Goal: Task Accomplishment & Management: Manage account settings

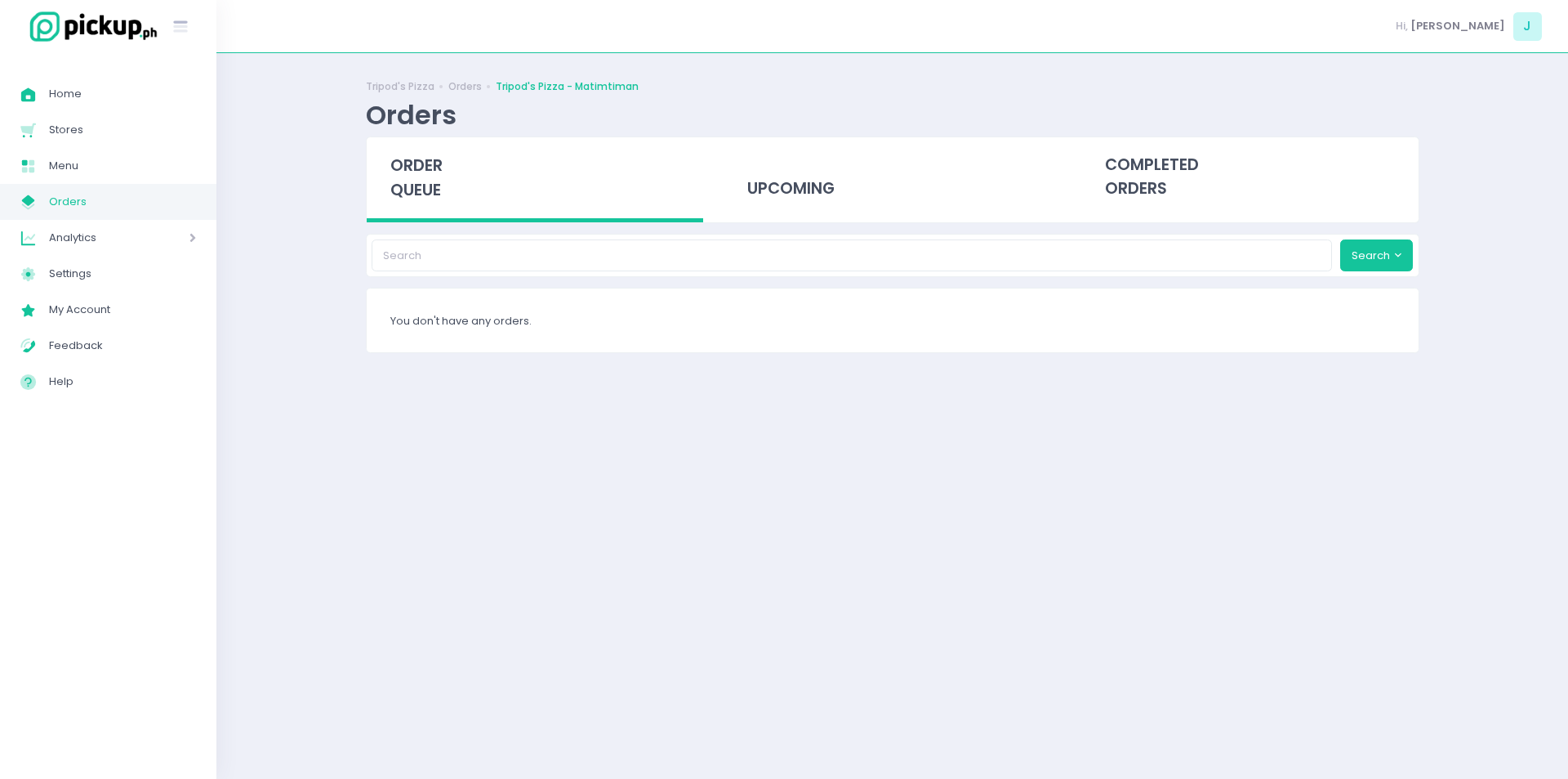
click at [427, 181] on span "order queue" at bounding box center [416, 177] width 52 height 46
click at [418, 193] on span "order queue" at bounding box center [416, 177] width 52 height 46
click at [438, 188] on span "order queue" at bounding box center [416, 177] width 52 height 46
click at [431, 177] on div "order queue" at bounding box center [536, 180] width 337 height 85
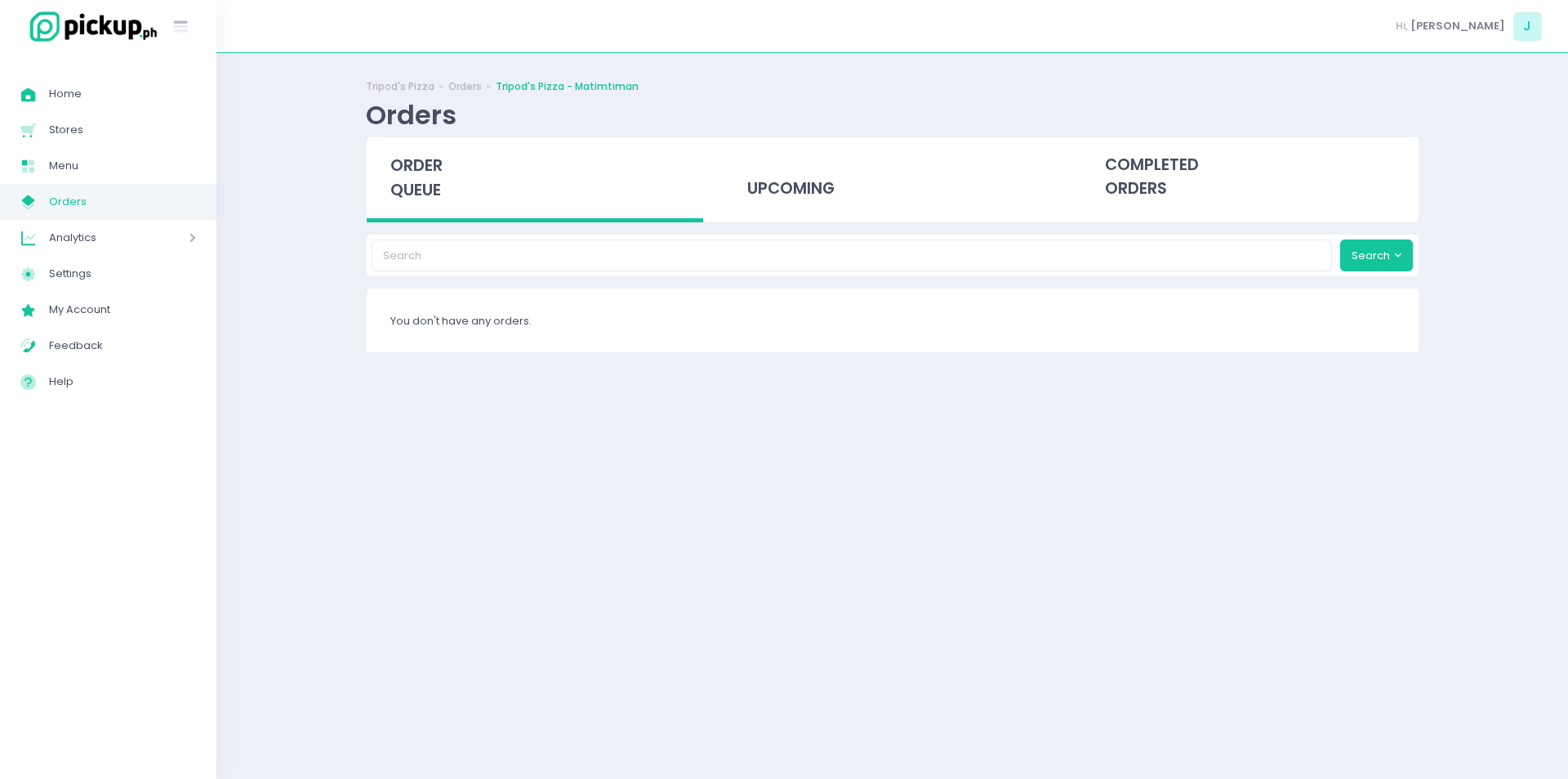
click at [431, 177] on div "order queue" at bounding box center [536, 180] width 337 height 85
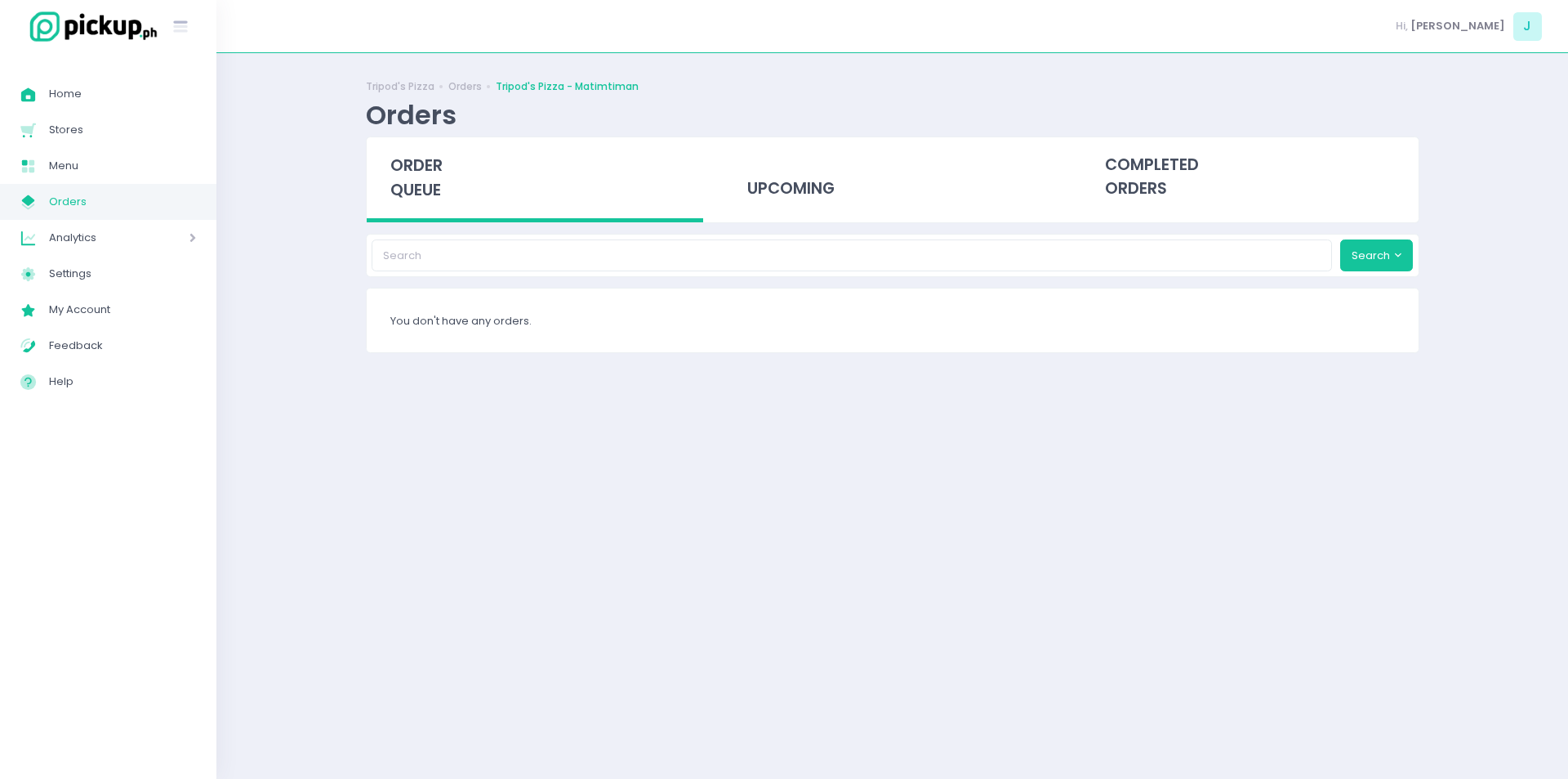
click at [431, 177] on div "order queue" at bounding box center [536, 180] width 337 height 85
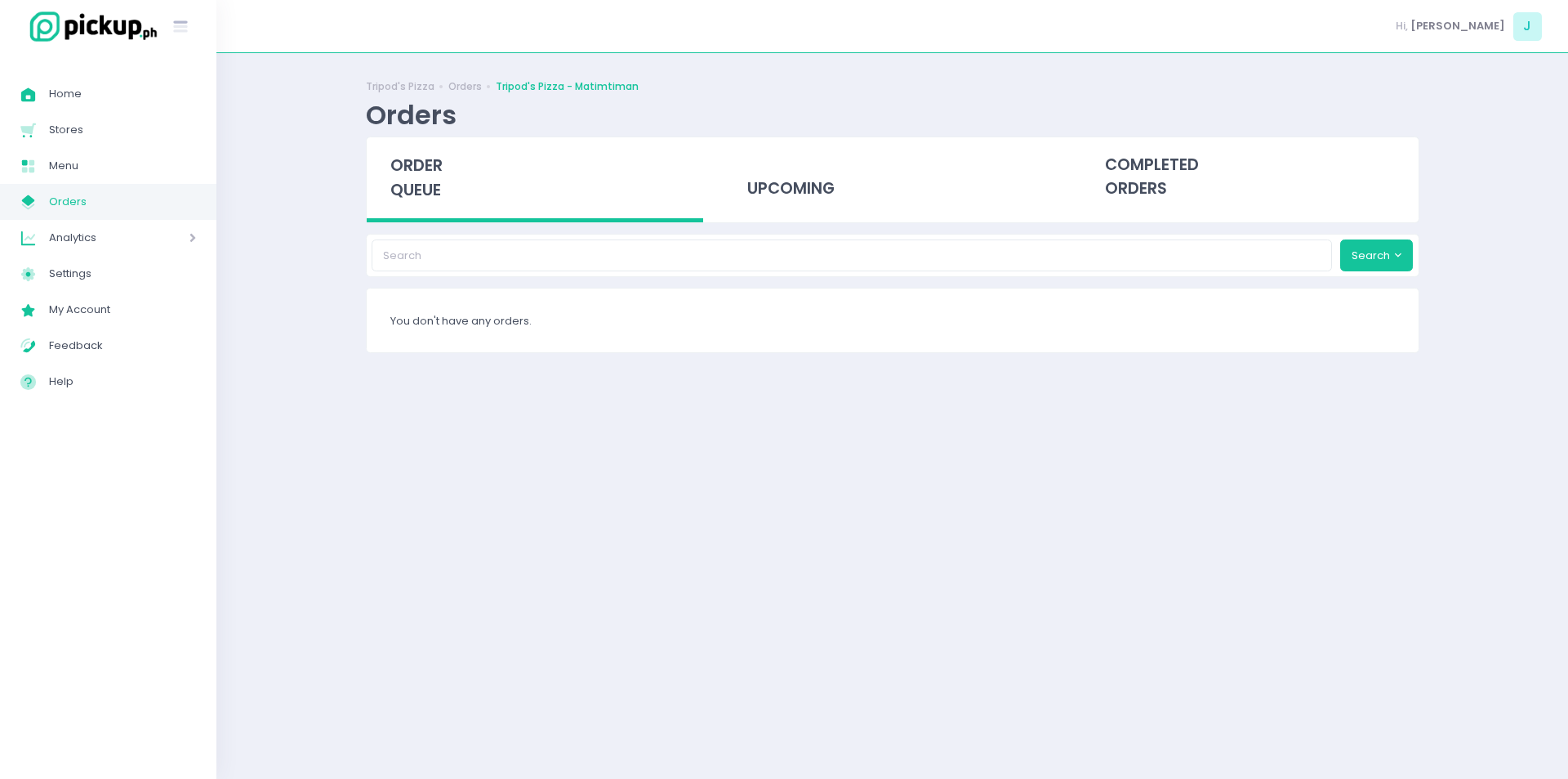
click at [431, 177] on div "order queue" at bounding box center [536, 180] width 337 height 85
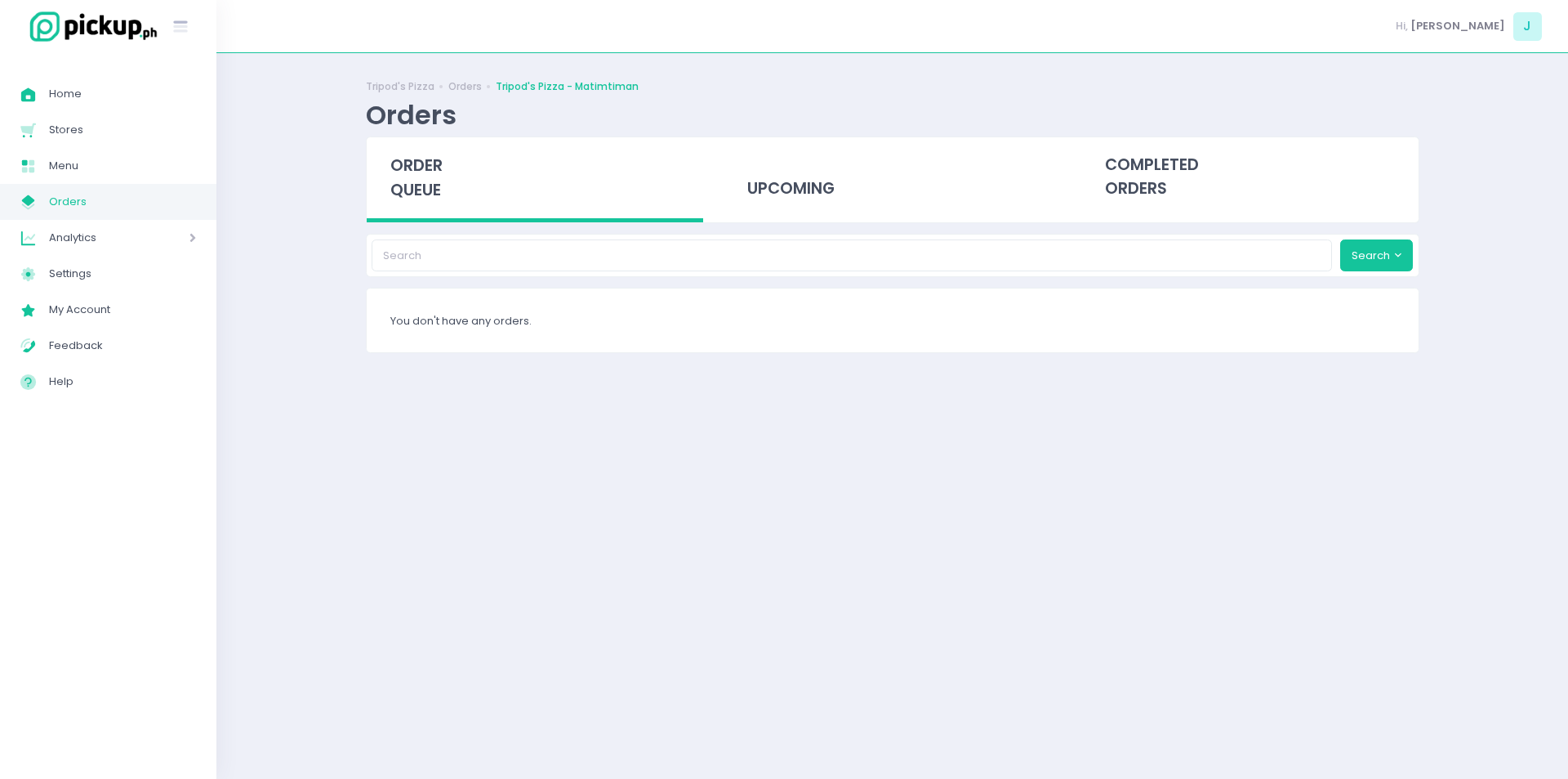
click at [431, 177] on div "order queue" at bounding box center [536, 180] width 337 height 85
click at [442, 175] on span "order queue" at bounding box center [416, 177] width 52 height 46
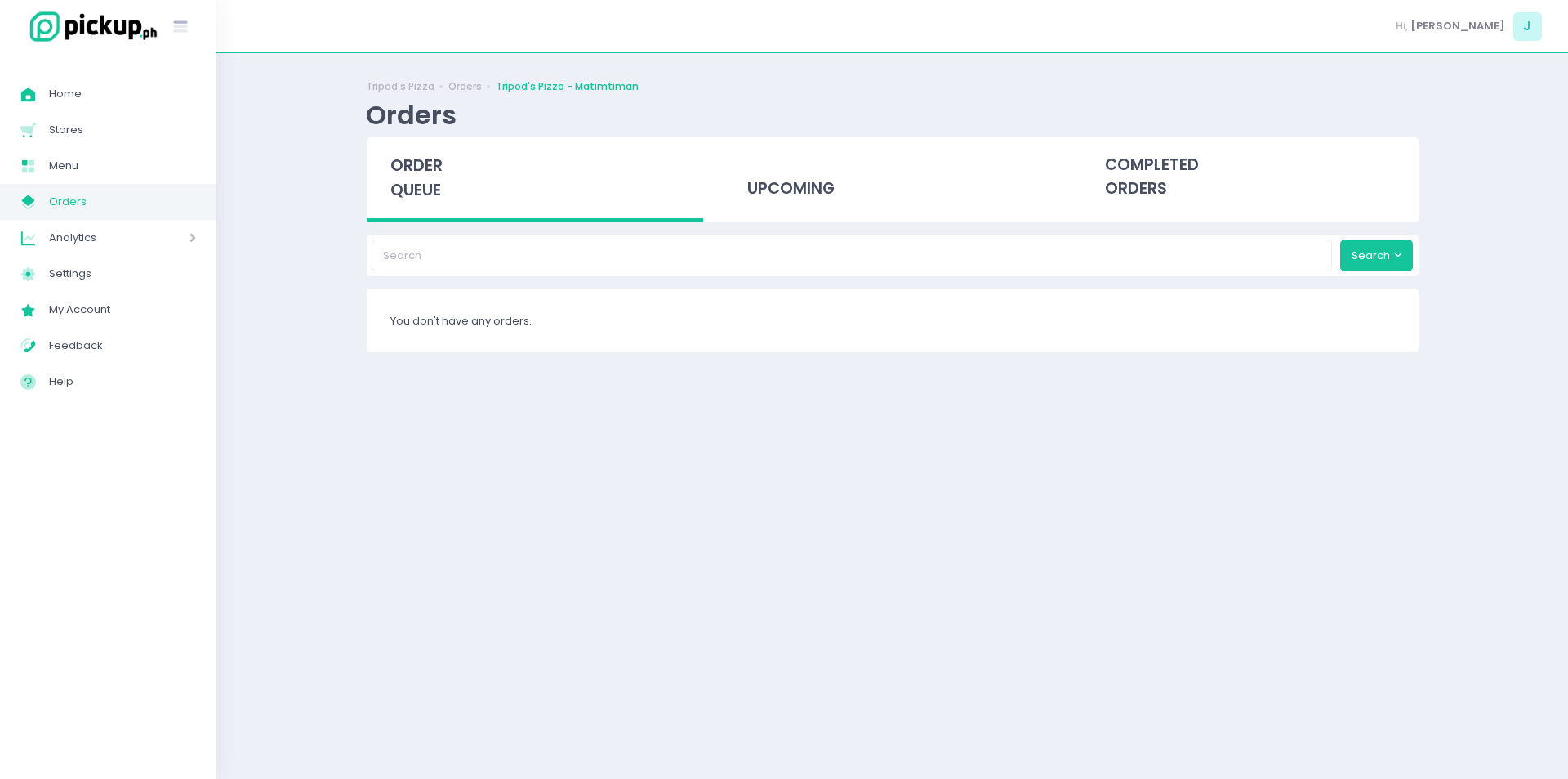
click at [432, 173] on span "order queue" at bounding box center [416, 177] width 52 height 46
click at [407, 168] on span "order queue" at bounding box center [416, 177] width 52 height 46
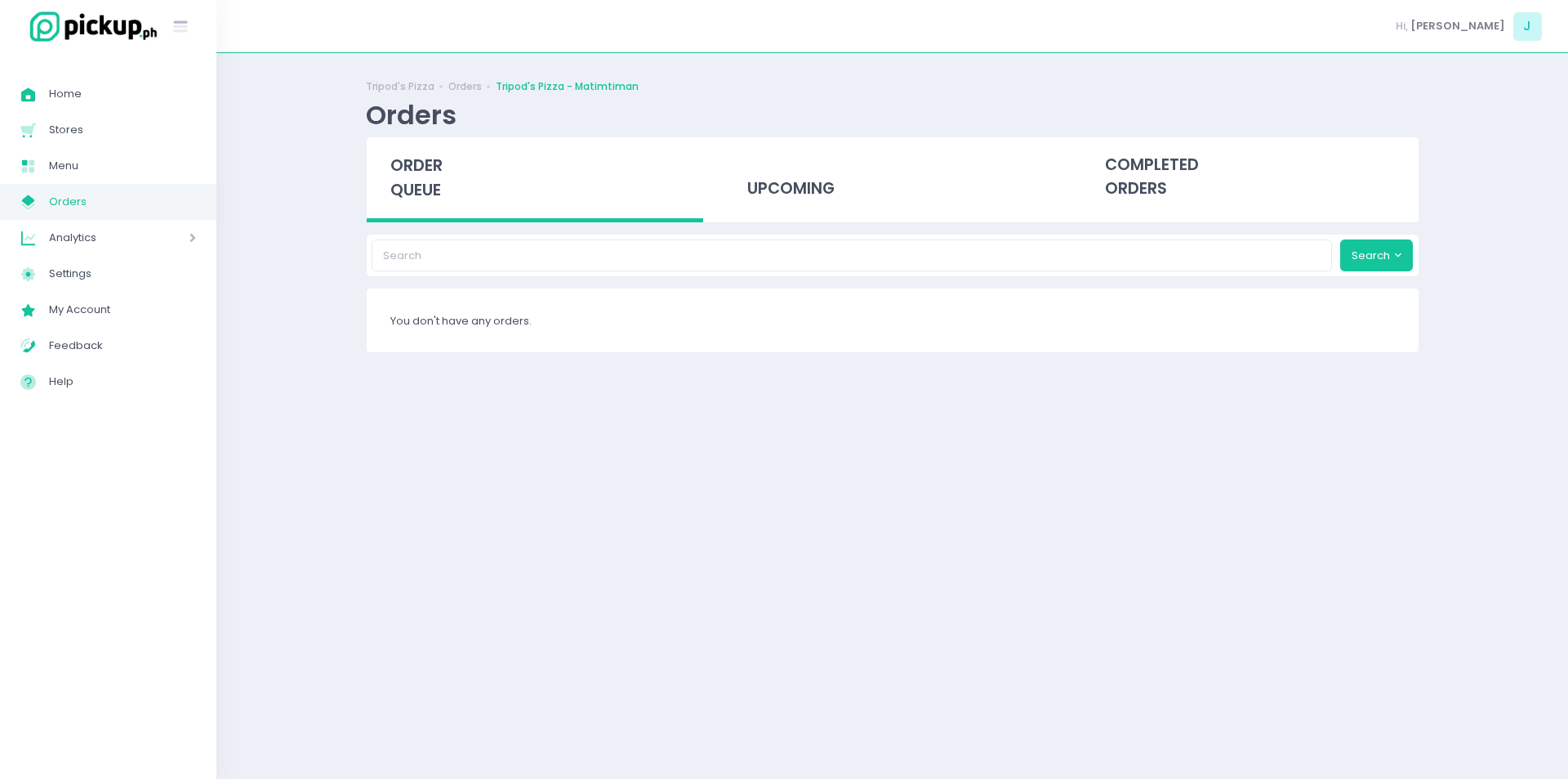
click at [401, 177] on div "order queue" at bounding box center [536, 180] width 337 height 85
click at [409, 202] on div "order queue" at bounding box center [536, 180] width 337 height 85
click at [400, 150] on div "order queue" at bounding box center [536, 180] width 337 height 85
click at [417, 165] on span "order queue" at bounding box center [416, 177] width 52 height 46
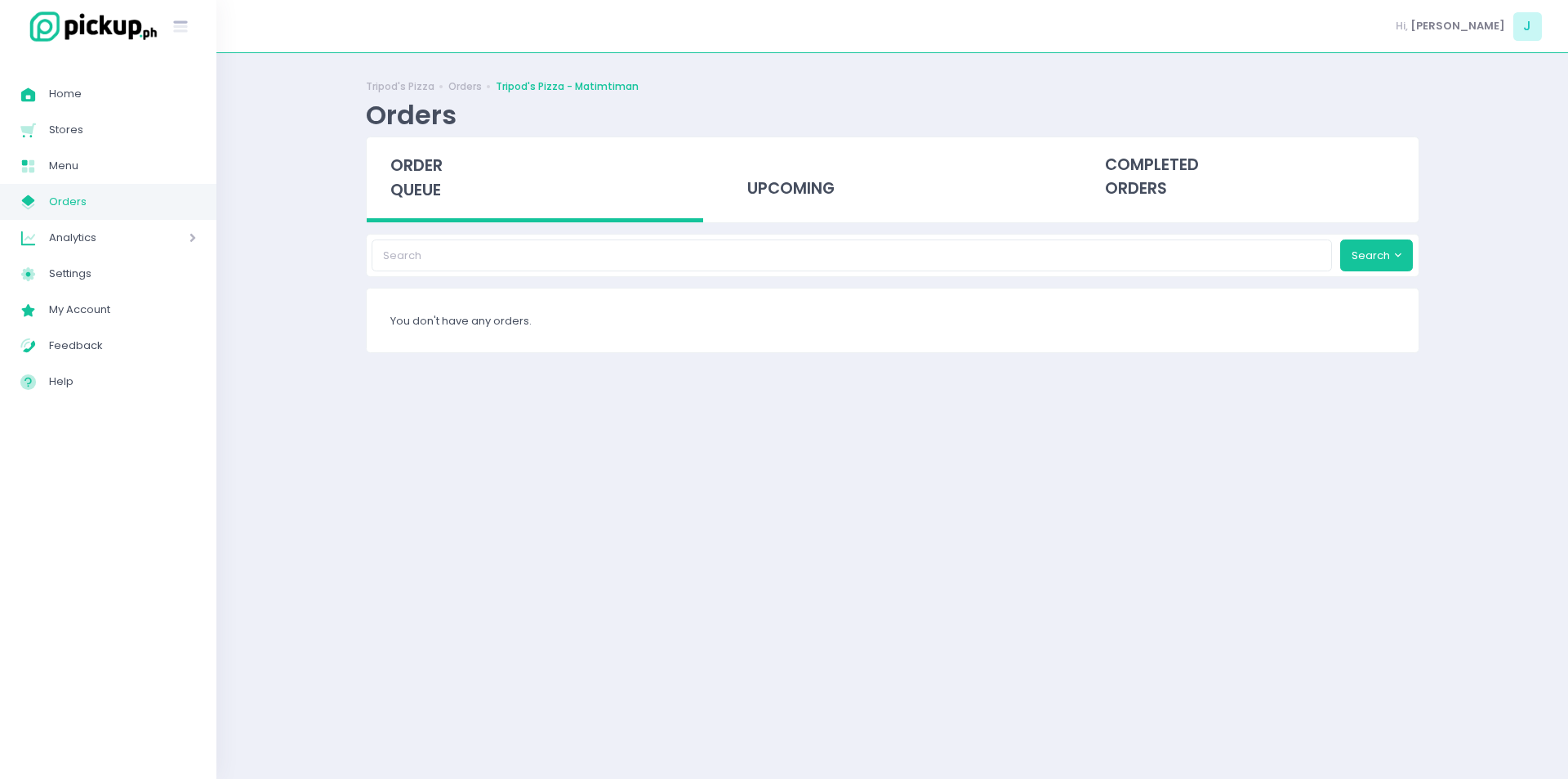
click at [427, 171] on span "order queue" at bounding box center [416, 177] width 52 height 46
click at [424, 176] on span "order queue" at bounding box center [416, 177] width 52 height 46
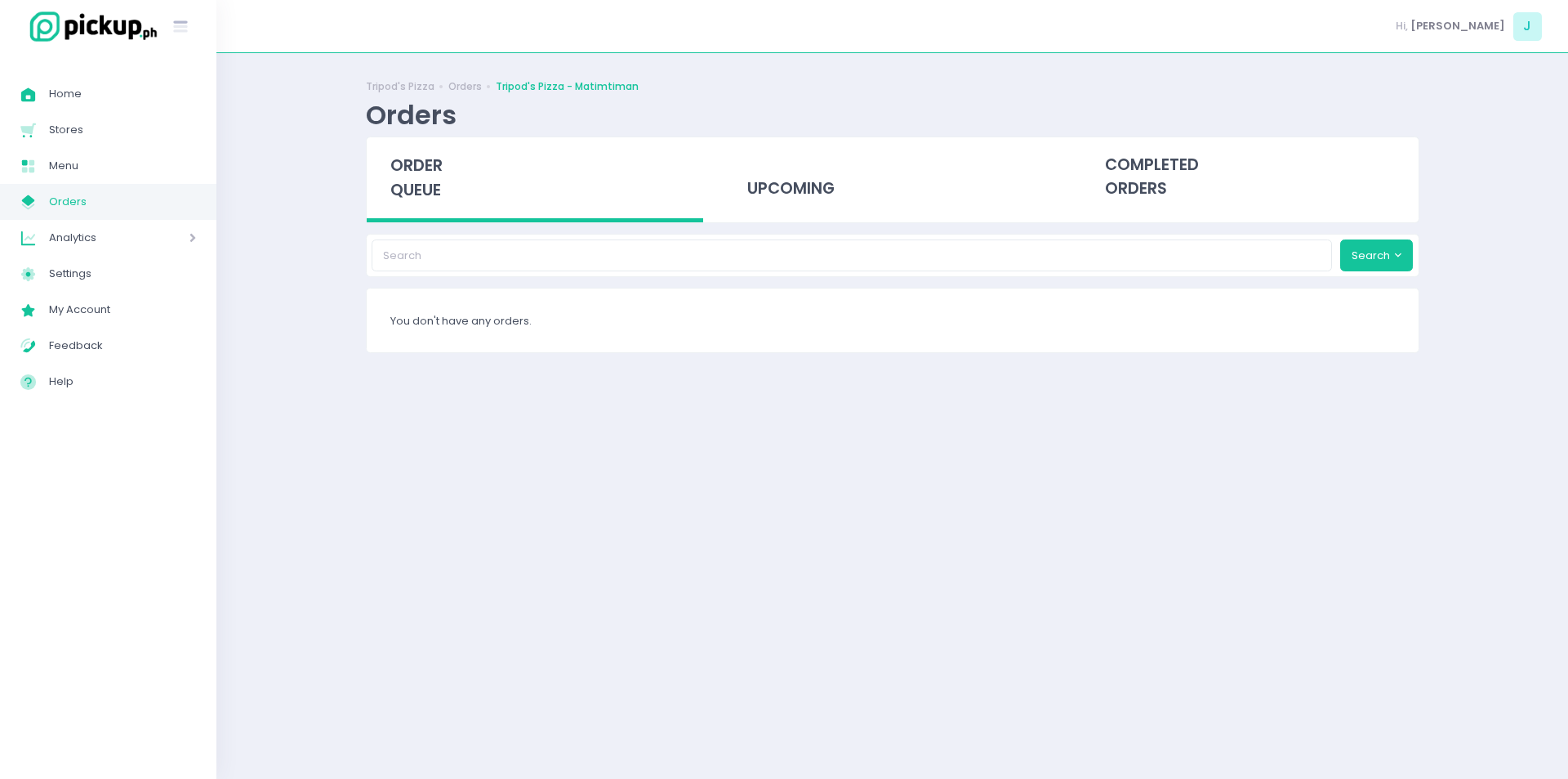
click at [432, 176] on span "order queue" at bounding box center [416, 177] width 52 height 46
click at [420, 168] on span "order queue" at bounding box center [416, 177] width 52 height 46
click at [422, 198] on span "order queue" at bounding box center [416, 177] width 52 height 46
click at [435, 138] on div "order queue" at bounding box center [536, 180] width 337 height 85
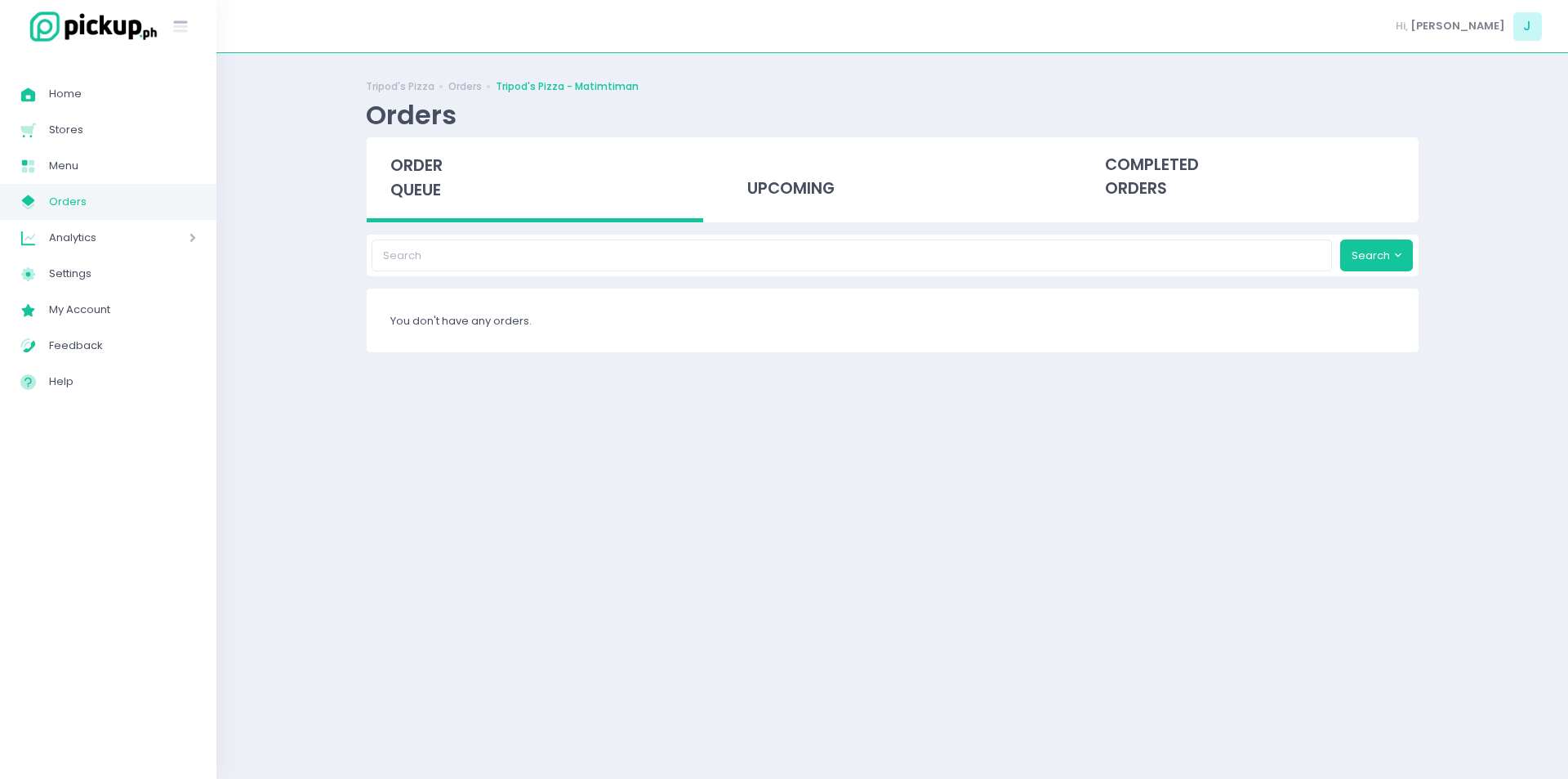
click at [425, 155] on span "order queue" at bounding box center [416, 177] width 52 height 46
click at [409, 187] on span "order queue" at bounding box center [416, 177] width 52 height 46
click at [432, 184] on span "order queue" at bounding box center [416, 177] width 52 height 46
click at [413, 174] on span "order queue" at bounding box center [416, 177] width 52 height 46
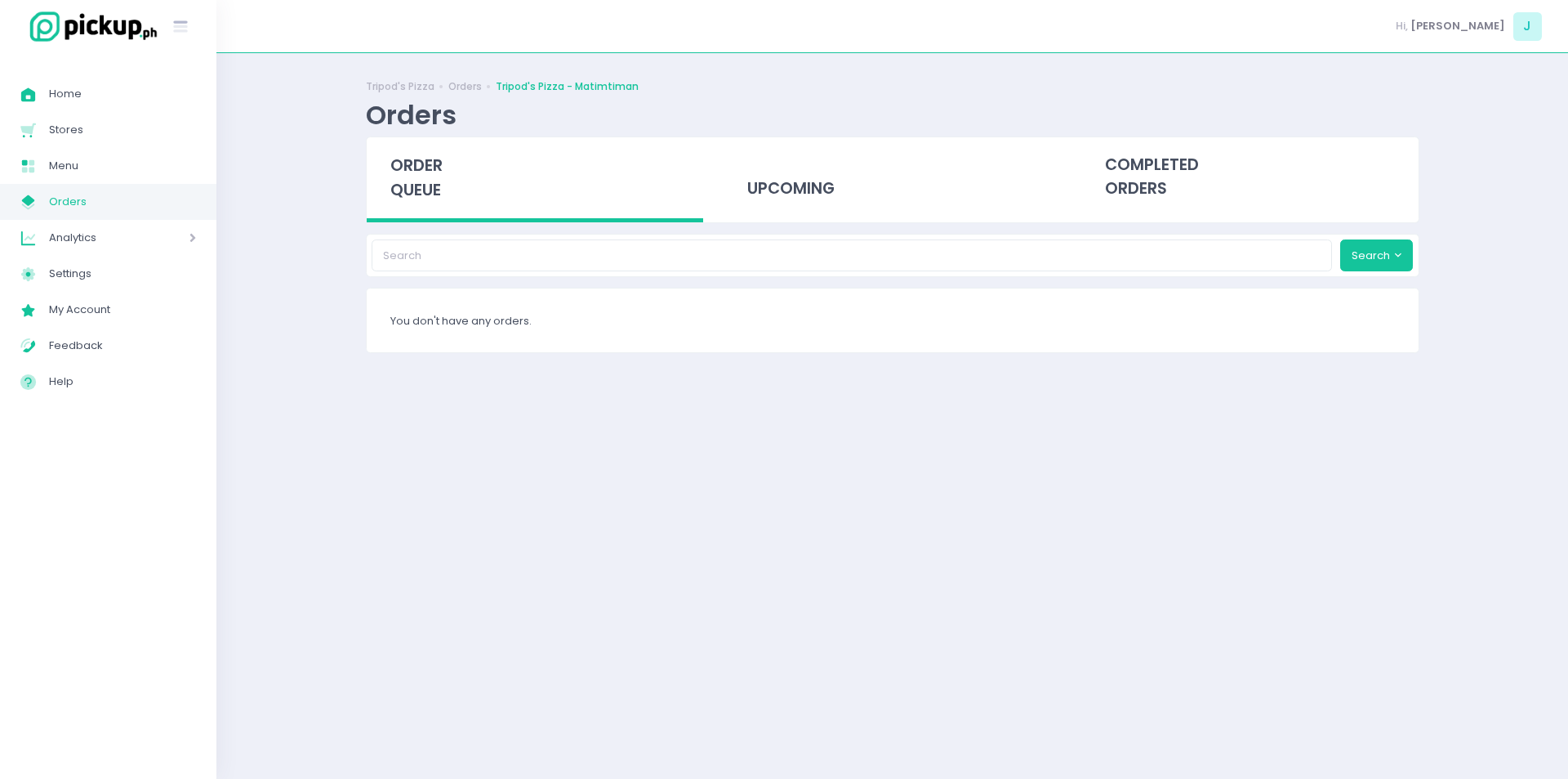
click at [424, 168] on span "order queue" at bounding box center [416, 177] width 52 height 46
click at [420, 168] on span "order queue" at bounding box center [416, 177] width 52 height 46
click at [448, 200] on div "order queue" at bounding box center [536, 180] width 337 height 85
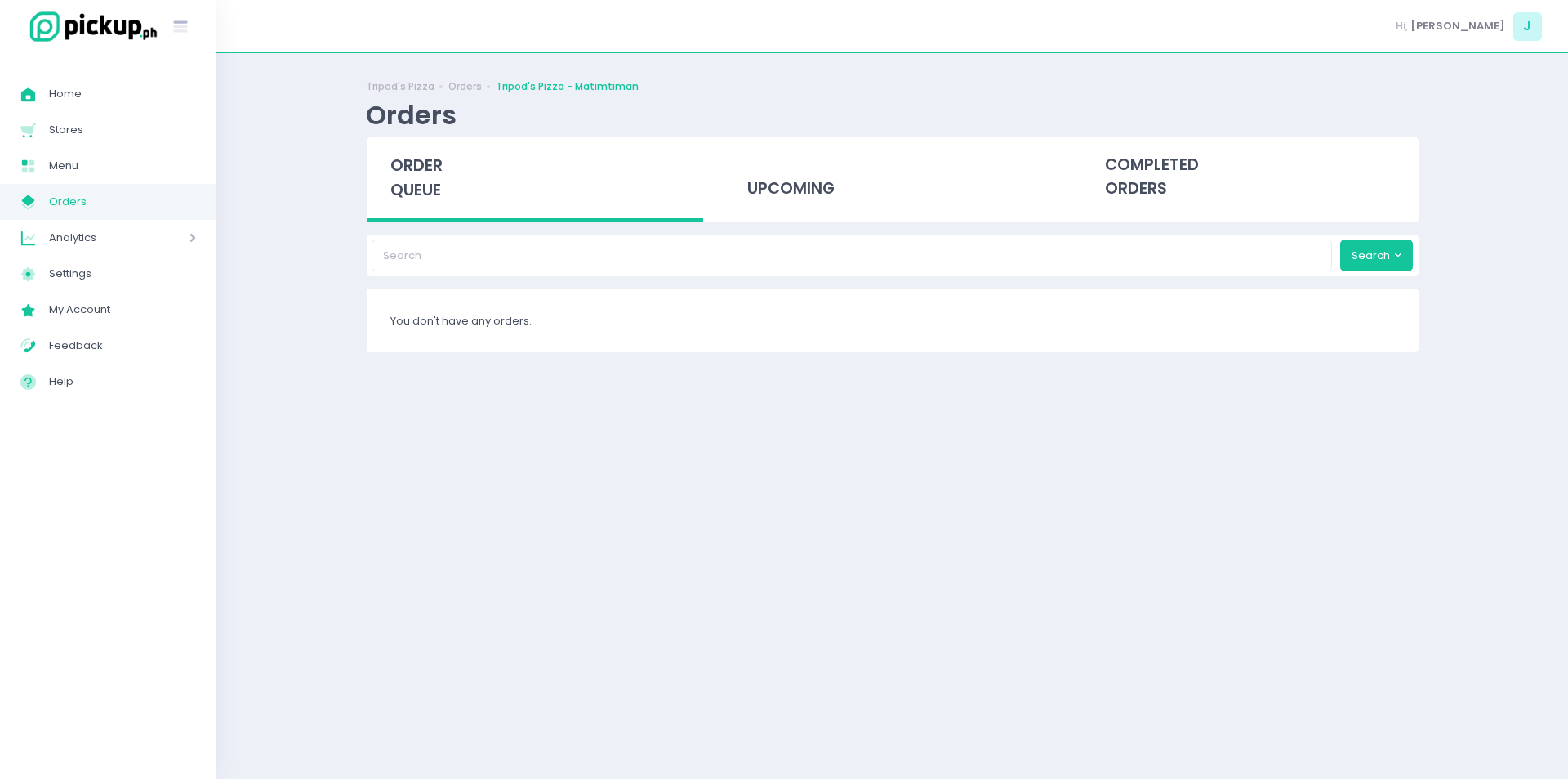
click at [419, 180] on span "order queue" at bounding box center [416, 177] width 52 height 46
click at [412, 177] on div "order queue" at bounding box center [536, 180] width 337 height 85
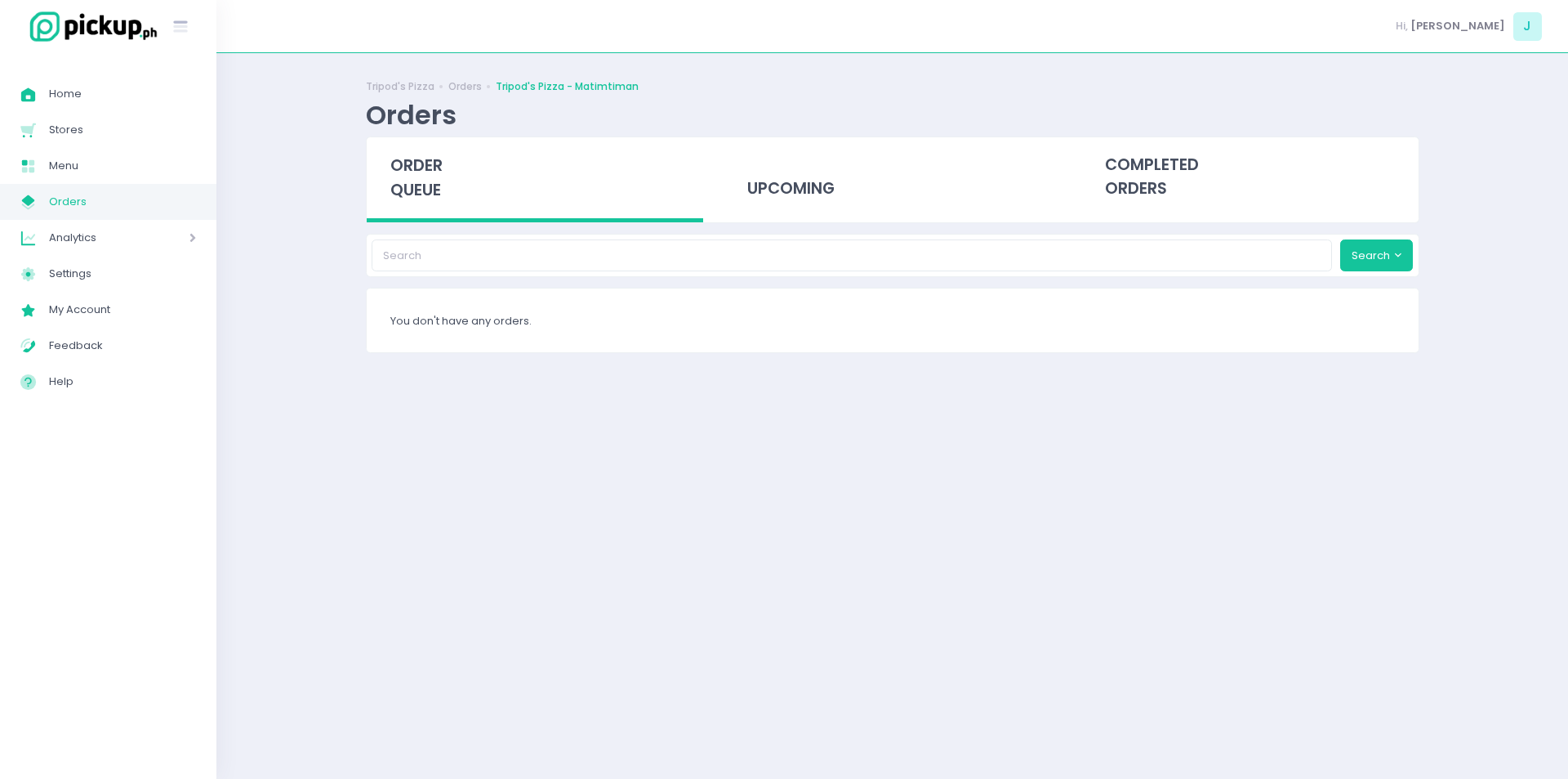
click at [412, 177] on div "order queue" at bounding box center [536, 180] width 337 height 85
click at [438, 154] on span "order queue" at bounding box center [416, 177] width 52 height 46
click at [437, 188] on span "order queue" at bounding box center [416, 177] width 52 height 46
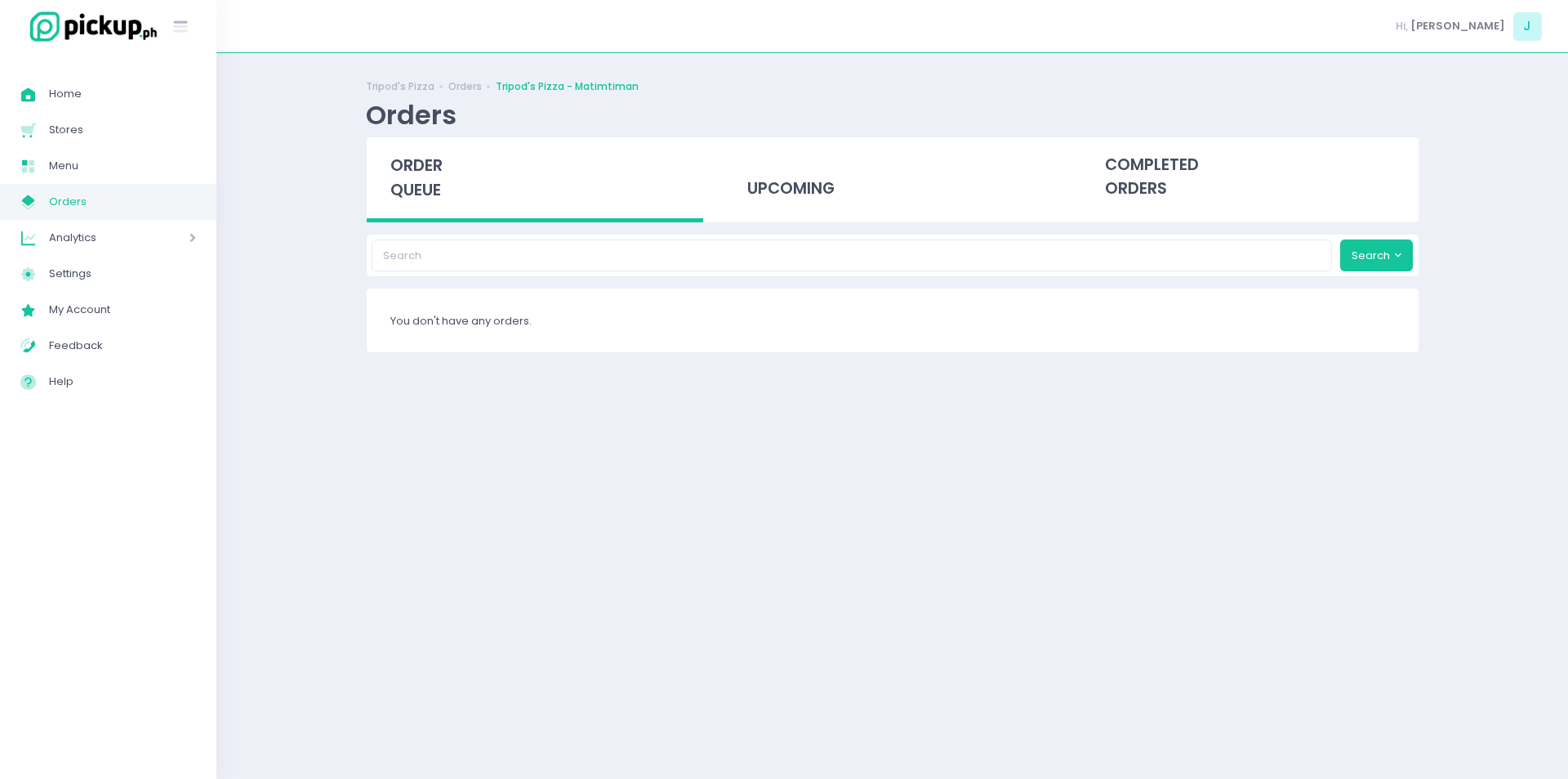
click at [437, 188] on span "order queue" at bounding box center [416, 177] width 52 height 46
click at [349, 269] on div "Tripod's Pizza Orders Tripod's Pizza - Matimtiman Orders order queue upcoming c…" at bounding box center [892, 416] width 1095 height 684
click at [427, 174] on span "order queue" at bounding box center [416, 177] width 52 height 46
click at [444, 172] on div "order queue" at bounding box center [536, 180] width 337 height 85
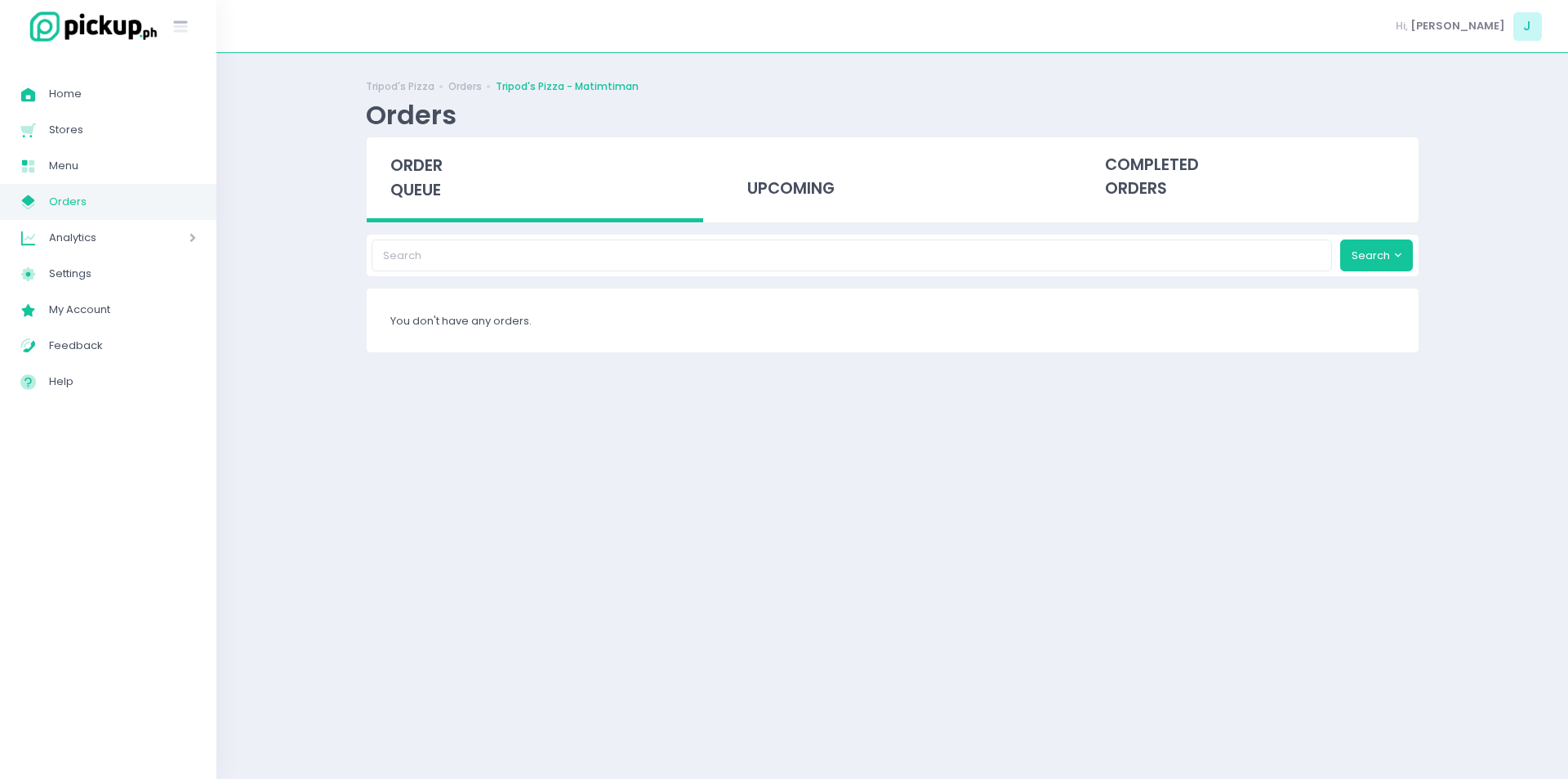
click at [442, 207] on div "order queue" at bounding box center [536, 180] width 337 height 85
click at [421, 176] on span "order queue" at bounding box center [416, 177] width 52 height 46
click at [403, 146] on div "order queue" at bounding box center [536, 180] width 337 height 85
click at [444, 232] on div "Tripod's Pizza Orders Tripod's Pizza - Matimtiman Orders order queue upcoming c…" at bounding box center [892, 416] width 1095 height 684
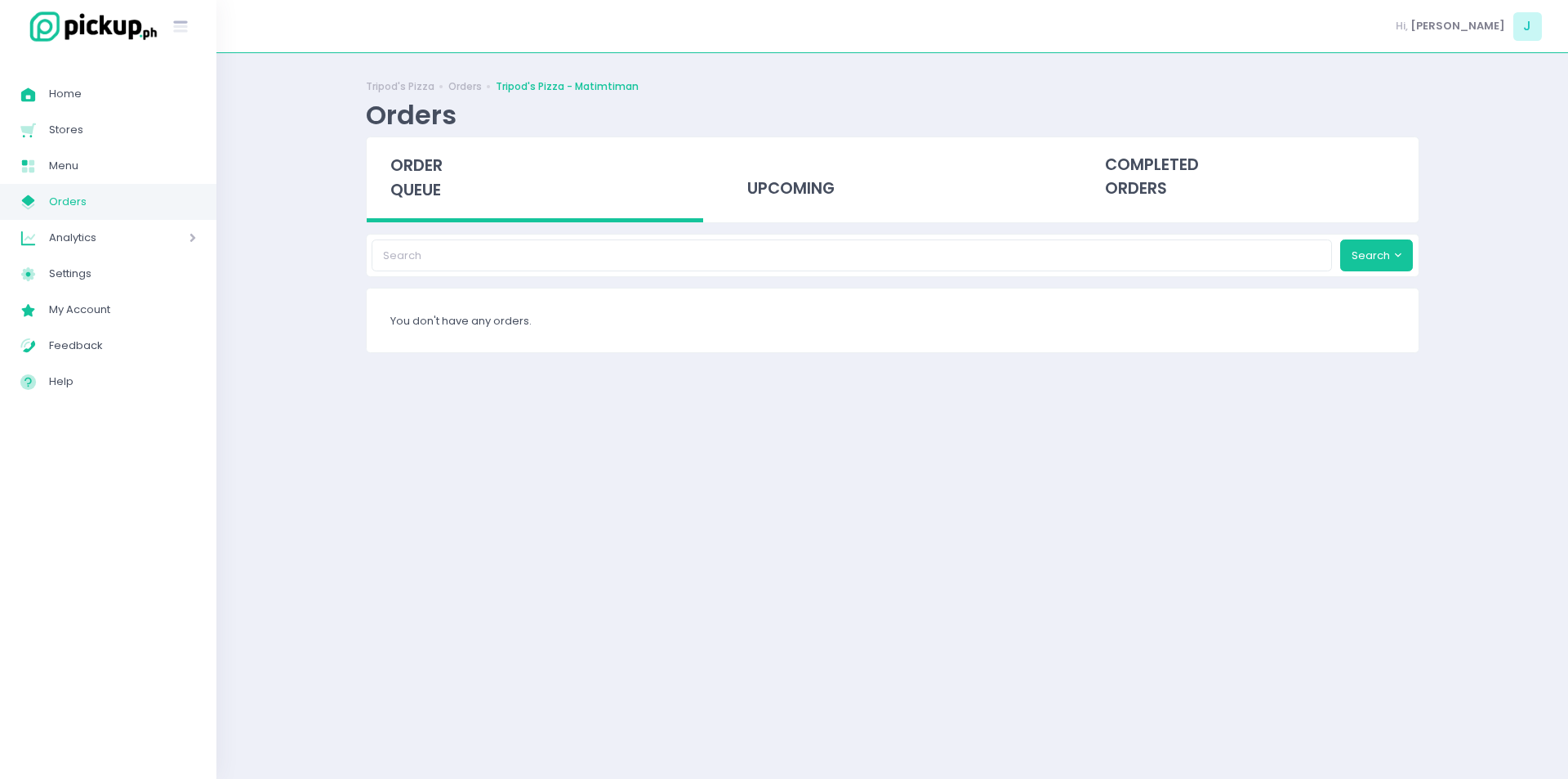
click at [420, 192] on span "order queue" at bounding box center [416, 177] width 52 height 46
click at [430, 168] on span "order queue" at bounding box center [416, 177] width 52 height 46
click at [438, 172] on span "order queue" at bounding box center [416, 177] width 52 height 46
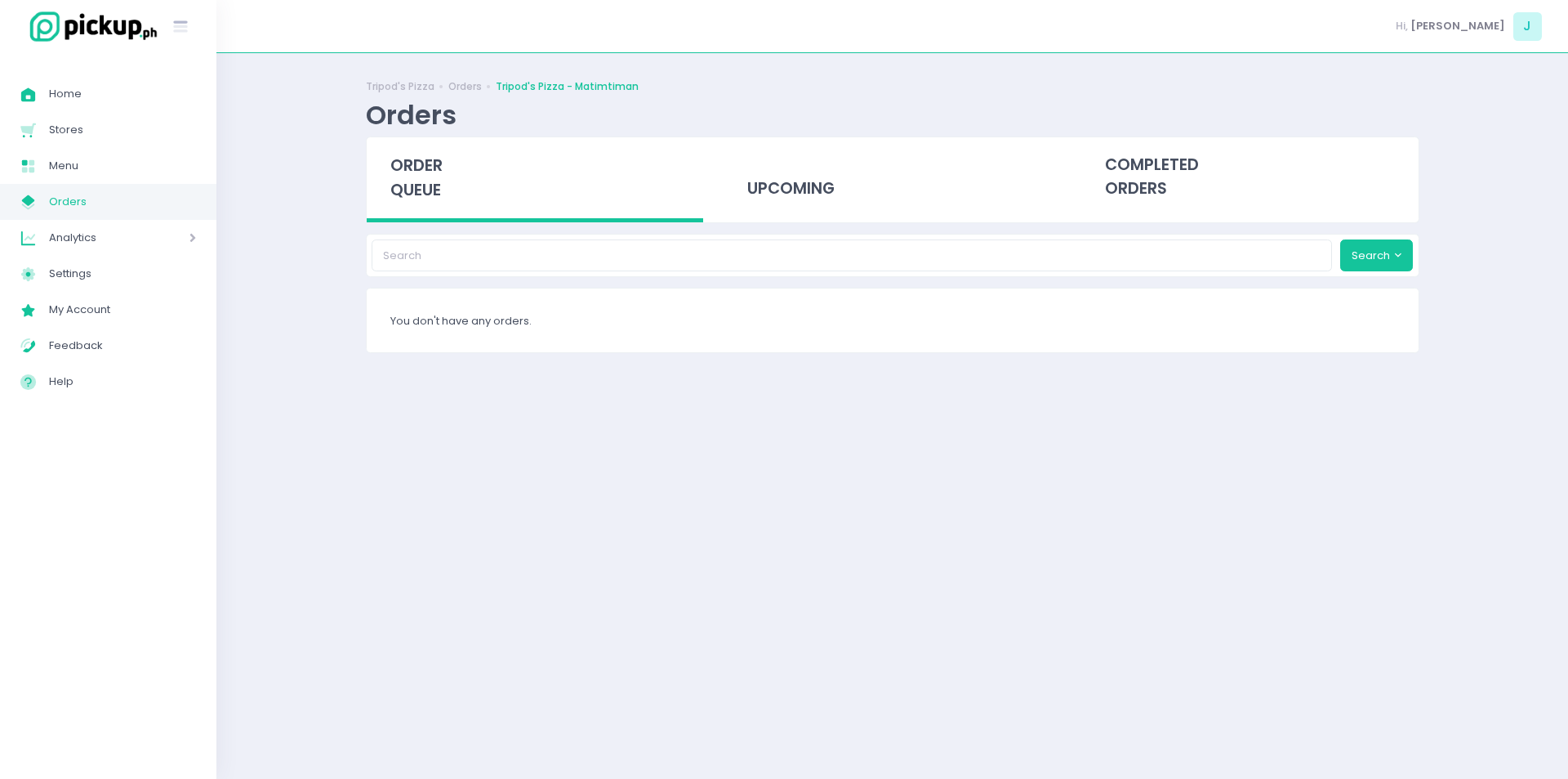
click at [454, 178] on div "order queue" at bounding box center [536, 180] width 337 height 85
click at [391, 188] on span "order queue" at bounding box center [416, 177] width 52 height 46
click at [438, 182] on span "order queue" at bounding box center [416, 177] width 52 height 46
click at [430, 195] on span "order queue" at bounding box center [416, 177] width 52 height 46
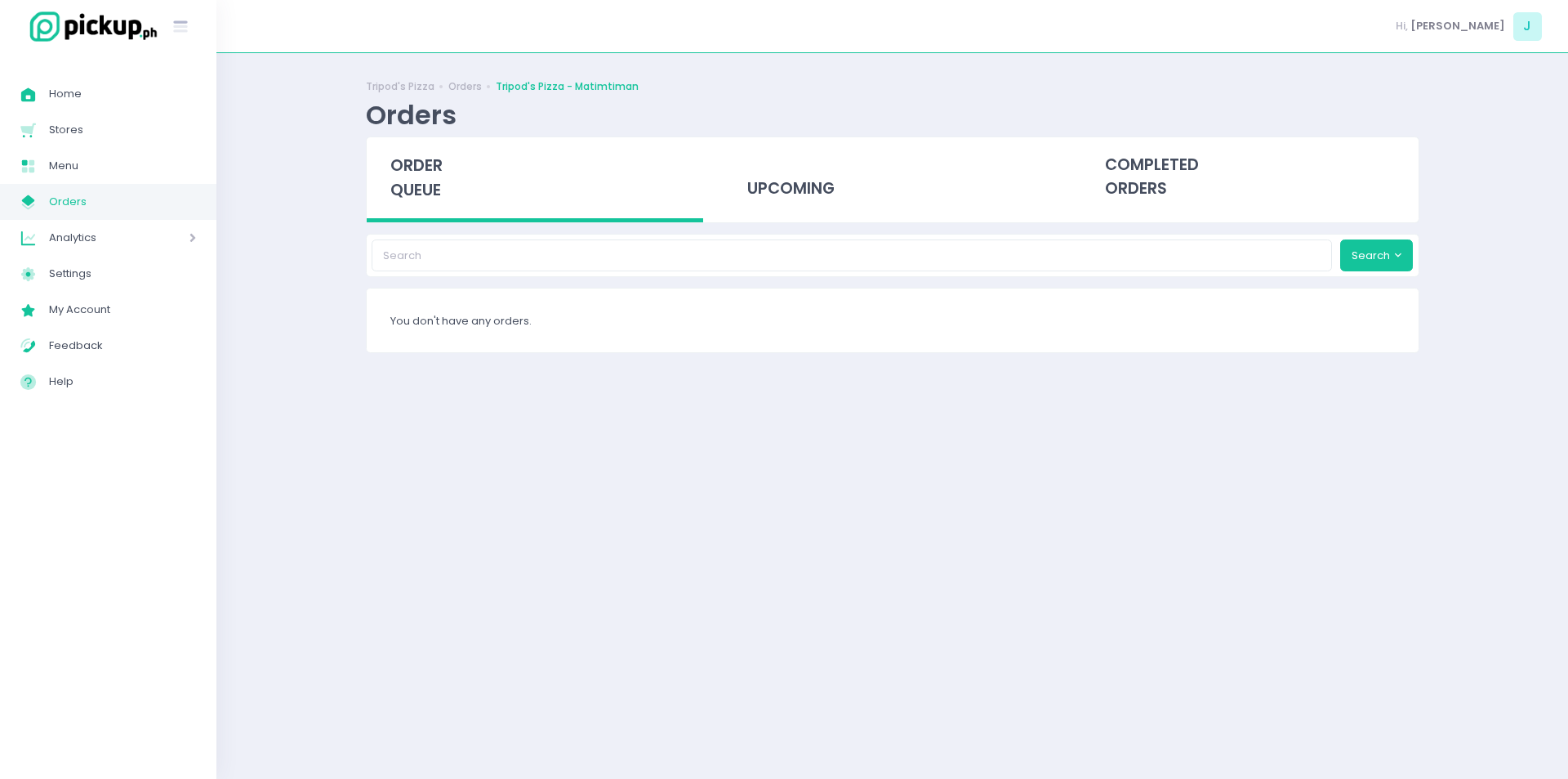
click at [430, 195] on span "order queue" at bounding box center [416, 177] width 52 height 46
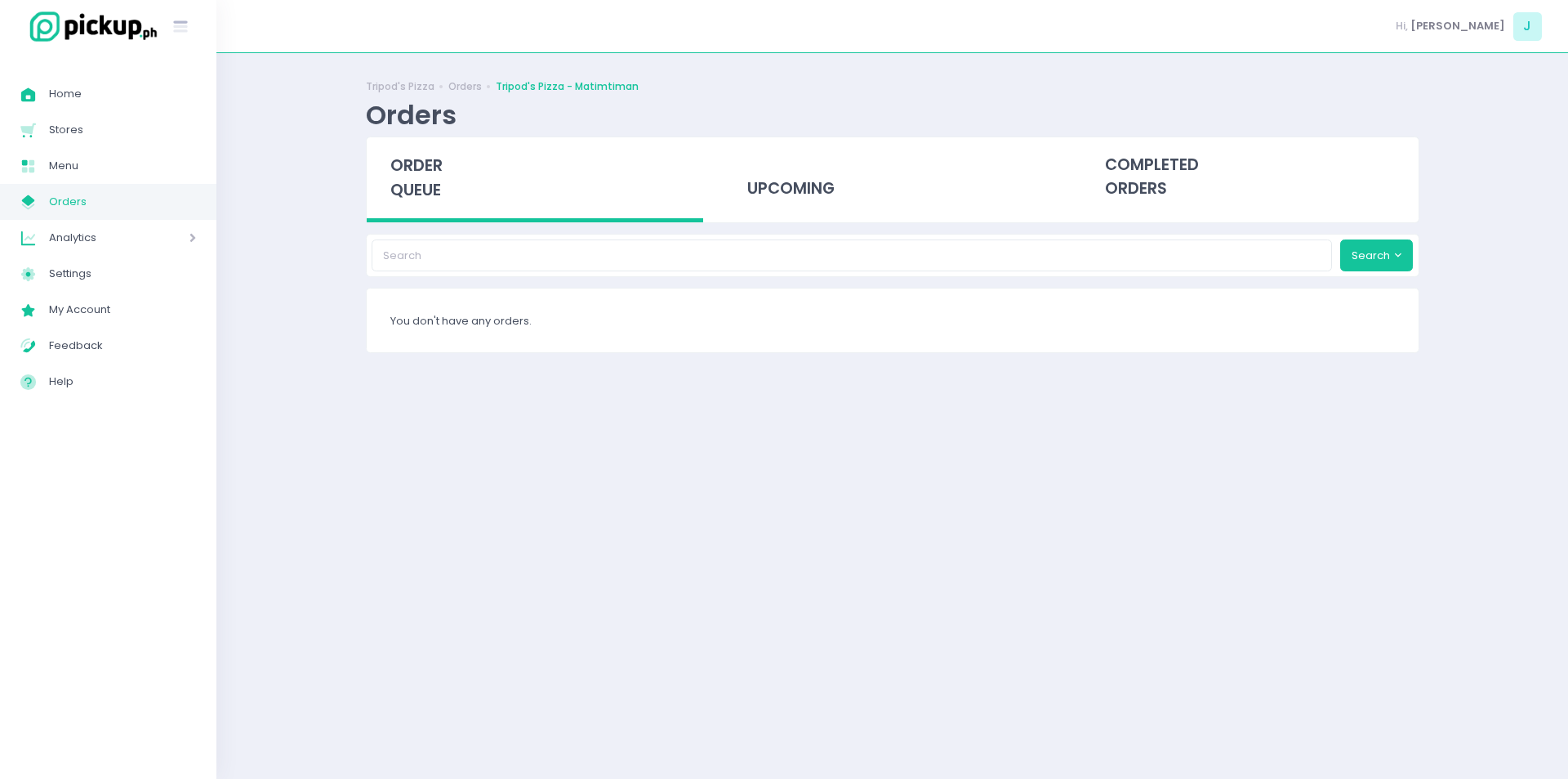
click at [430, 195] on span "order queue" at bounding box center [416, 177] width 52 height 46
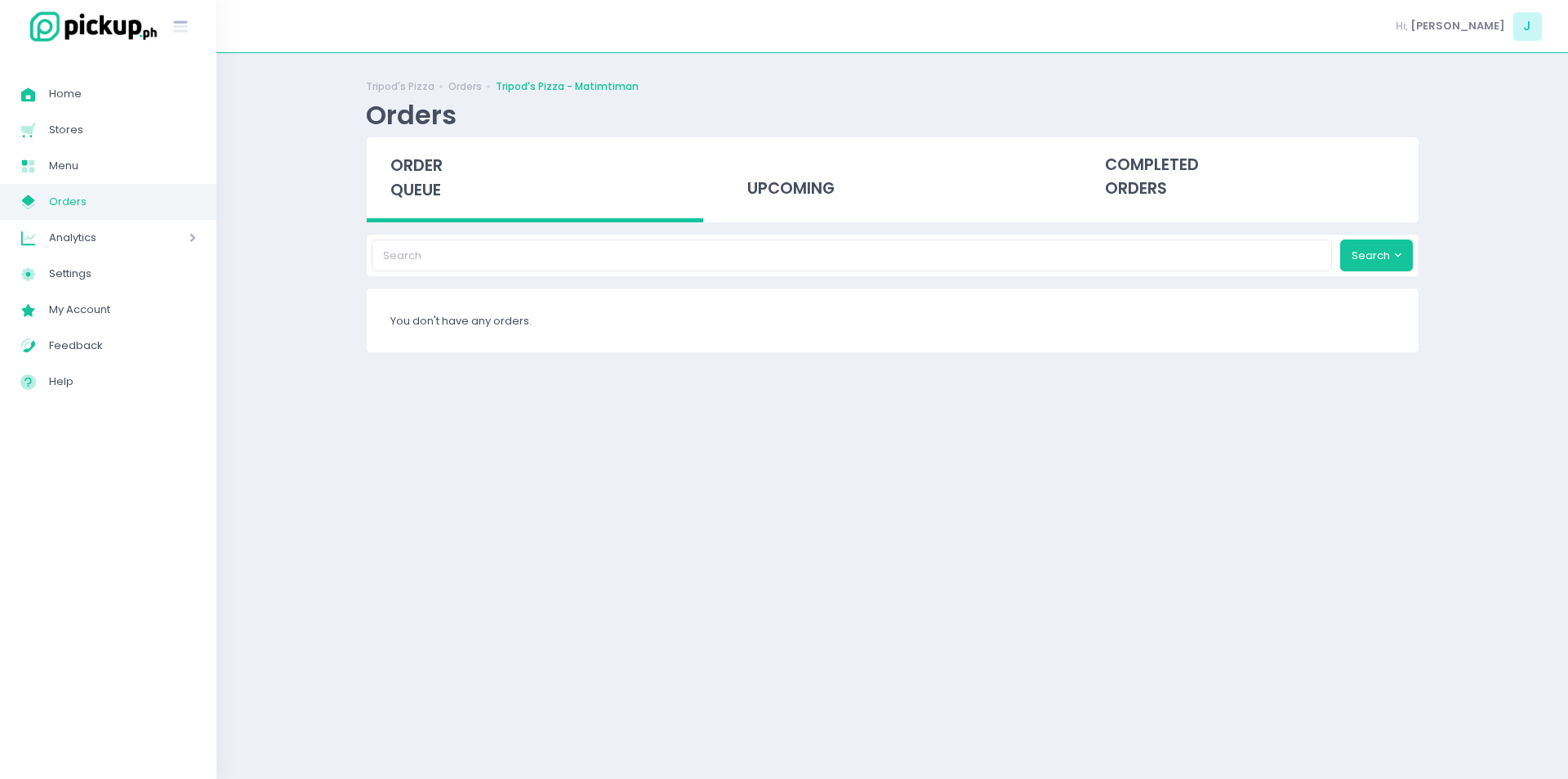
click at [430, 195] on span "order queue" at bounding box center [416, 177] width 52 height 46
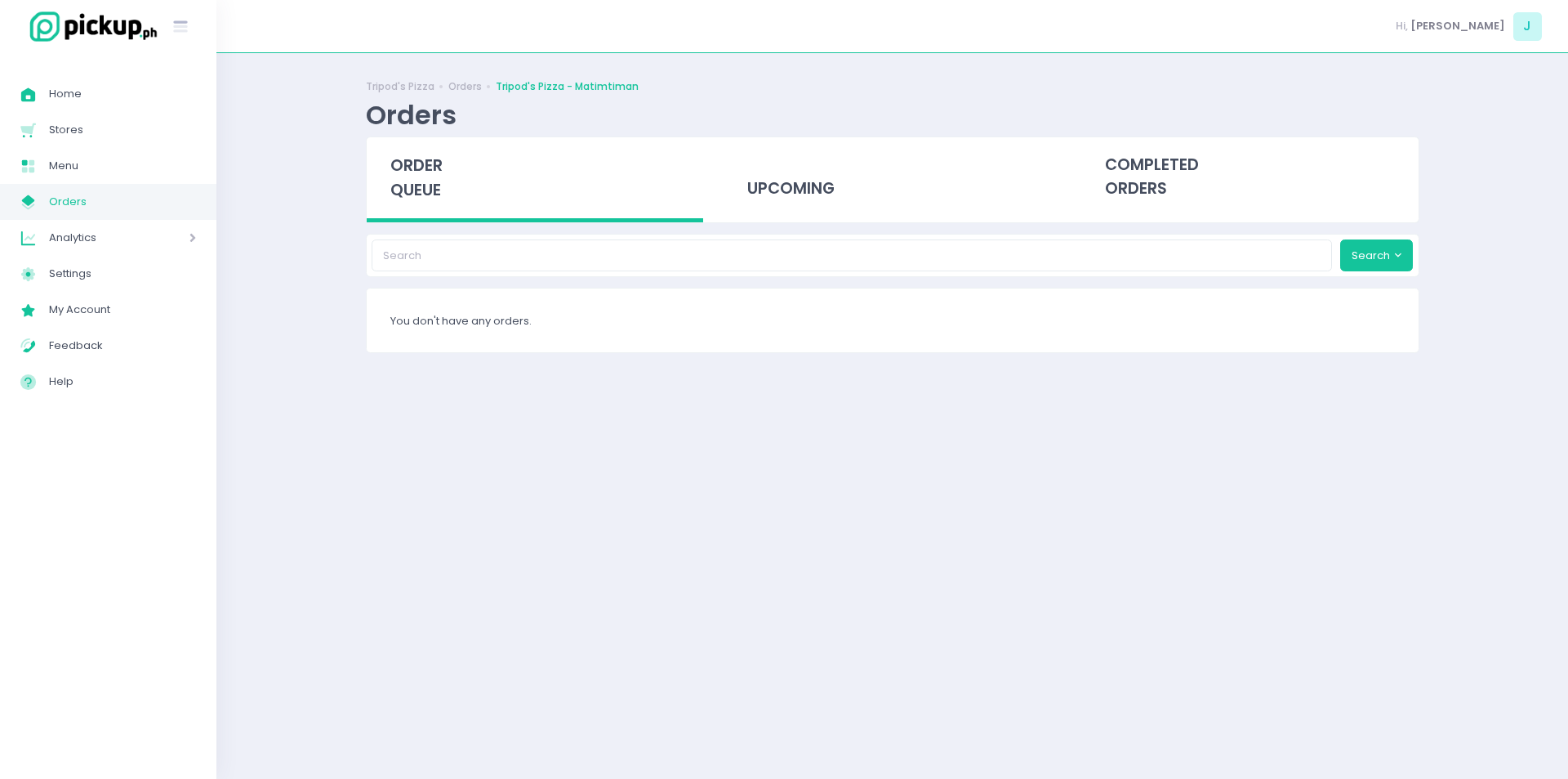
click at [430, 195] on span "order queue" at bounding box center [416, 177] width 52 height 46
click at [448, 151] on div "order queue" at bounding box center [536, 180] width 337 height 85
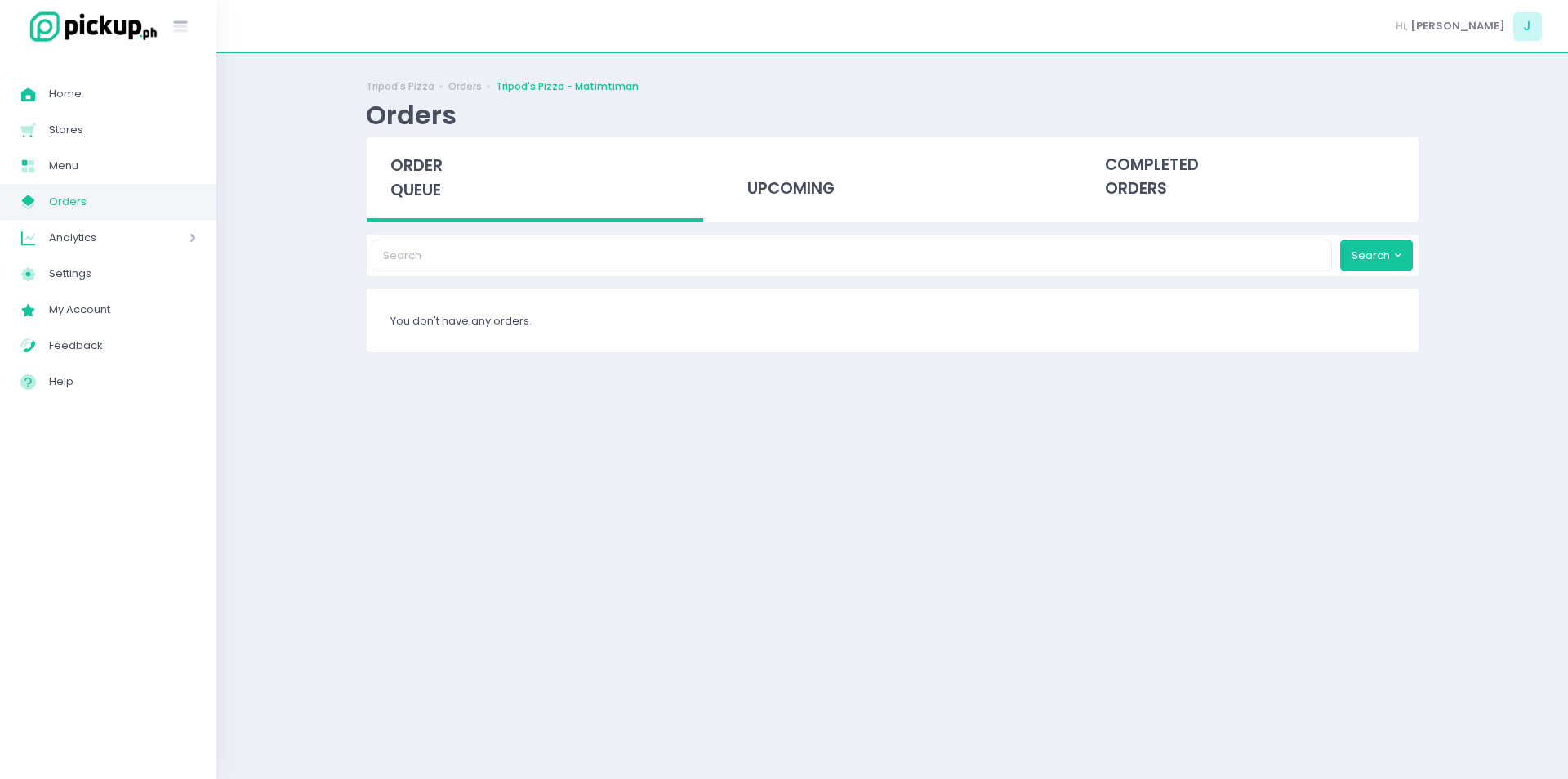
click at [402, 167] on span "order queue" at bounding box center [416, 177] width 52 height 46
click at [433, 164] on span "order queue" at bounding box center [416, 177] width 52 height 46
click at [431, 188] on span "order queue" at bounding box center [416, 177] width 52 height 46
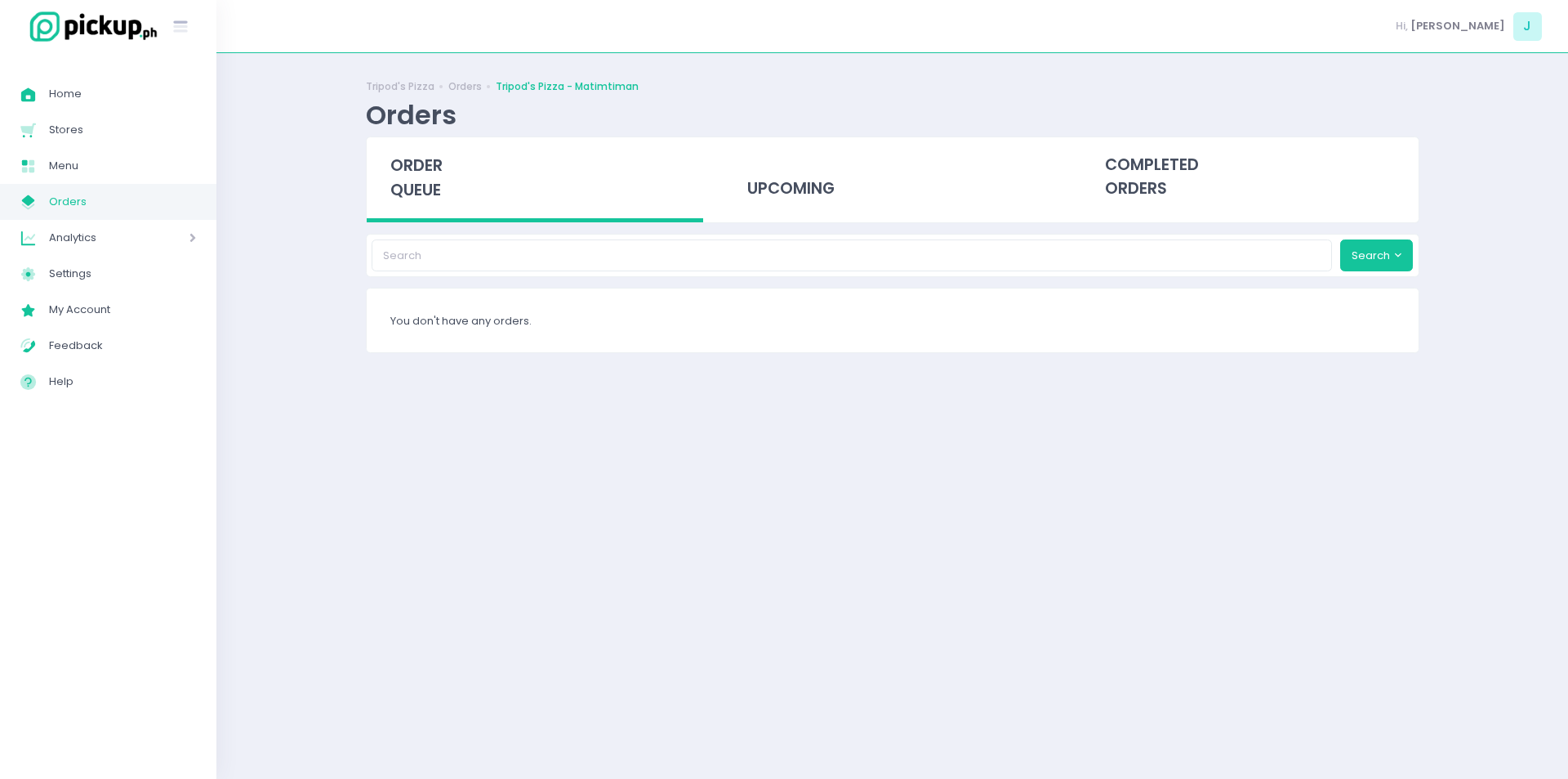
click at [431, 188] on span "order queue" at bounding box center [416, 177] width 52 height 46
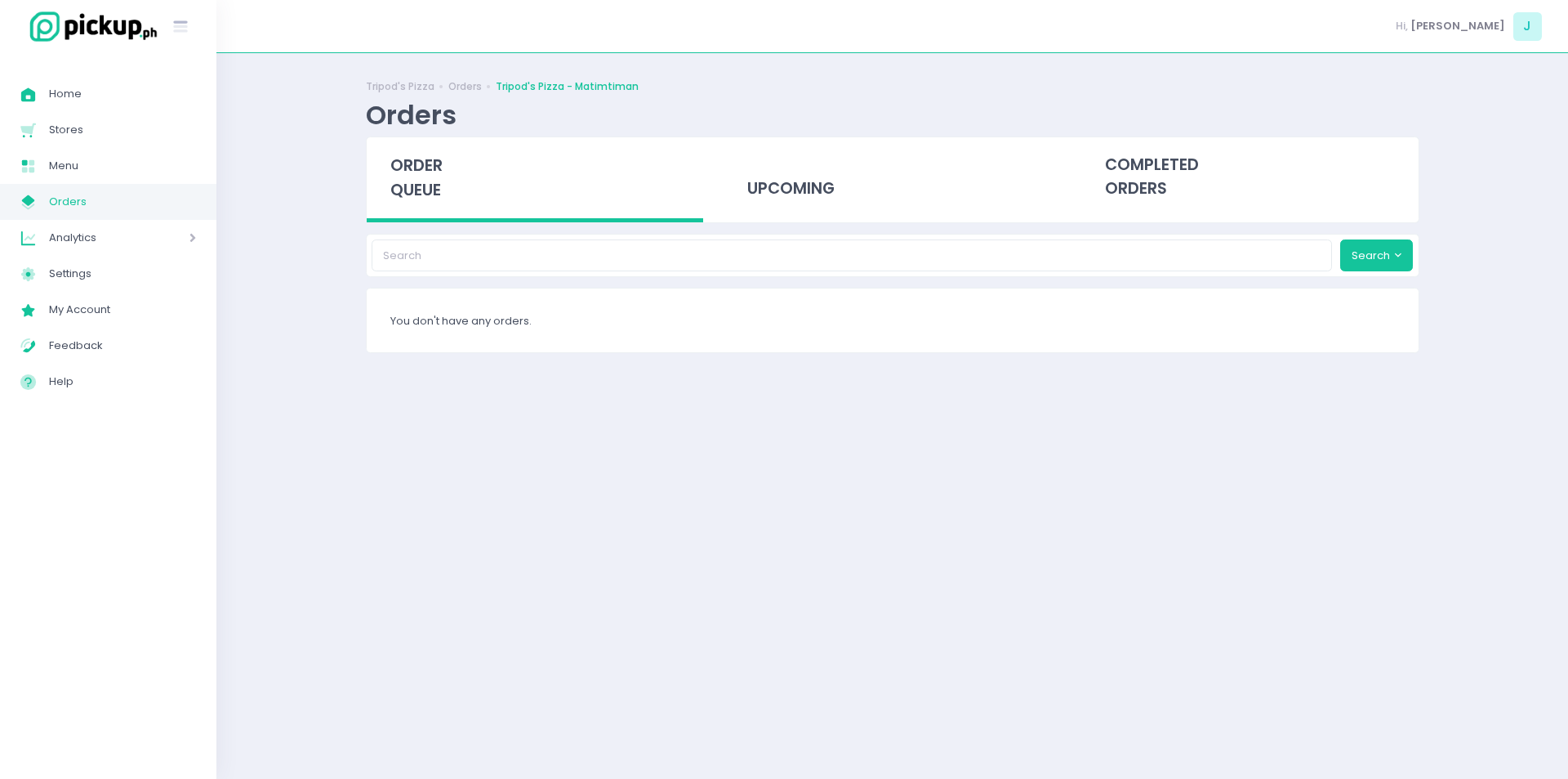
click at [431, 188] on span "order queue" at bounding box center [416, 177] width 52 height 46
click at [433, 208] on div "order queue" at bounding box center [536, 180] width 337 height 85
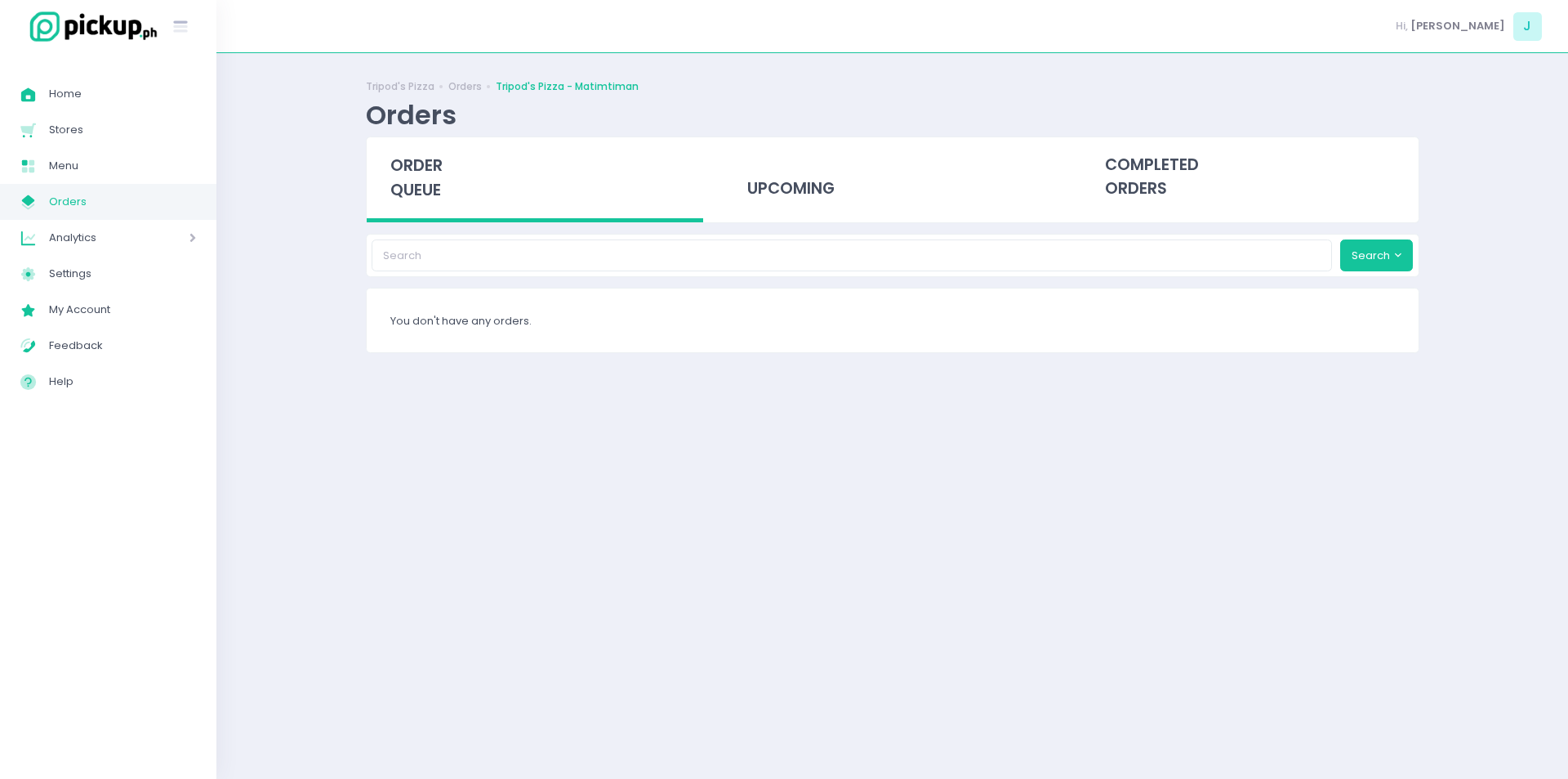
click at [430, 183] on span "order queue" at bounding box center [416, 177] width 52 height 46
click at [472, 158] on div "order queue" at bounding box center [536, 180] width 337 height 85
click at [422, 168] on span "order queue" at bounding box center [416, 177] width 52 height 46
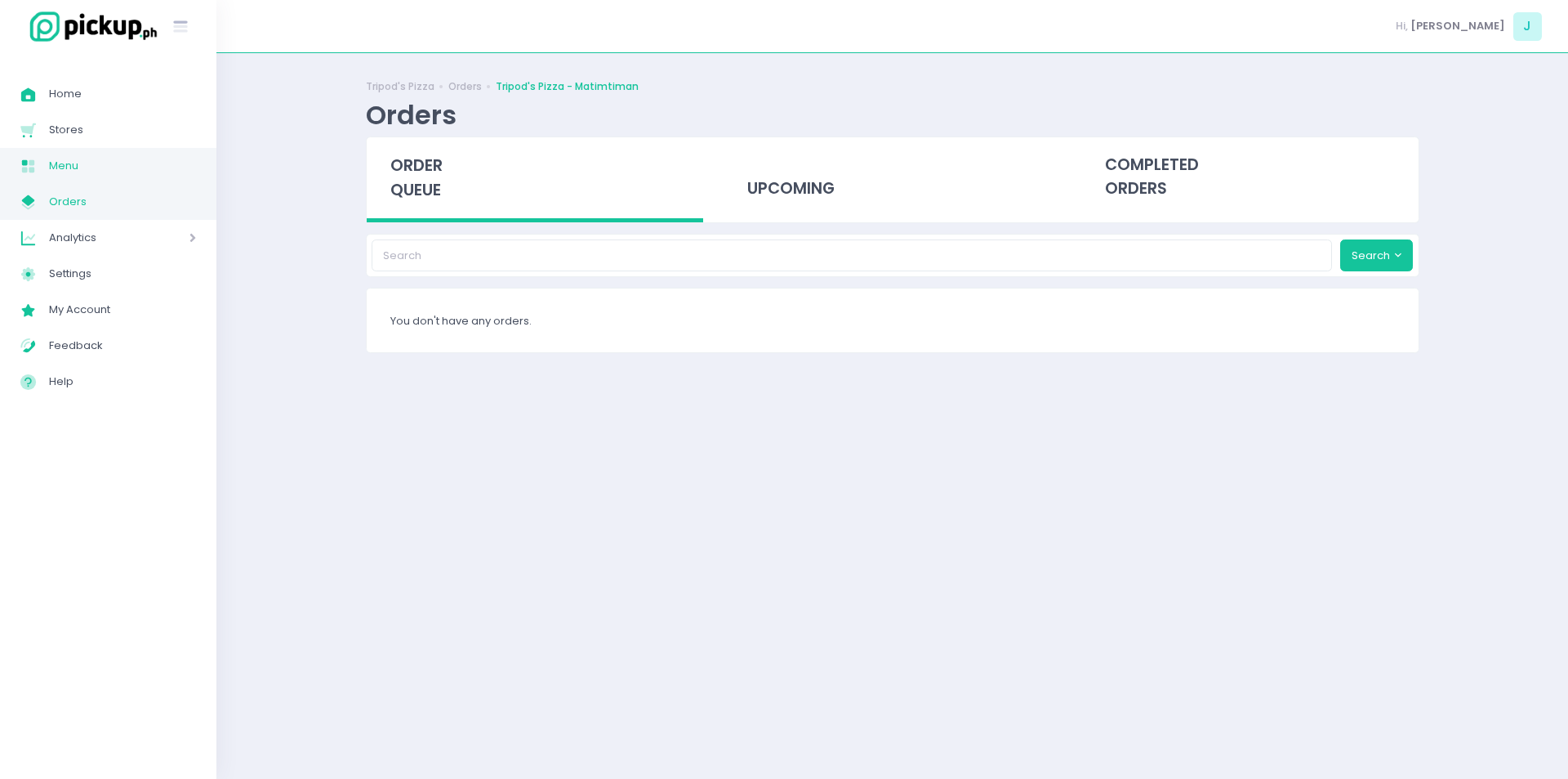
click at [146, 175] on span "Menu" at bounding box center [122, 166] width 147 height 21
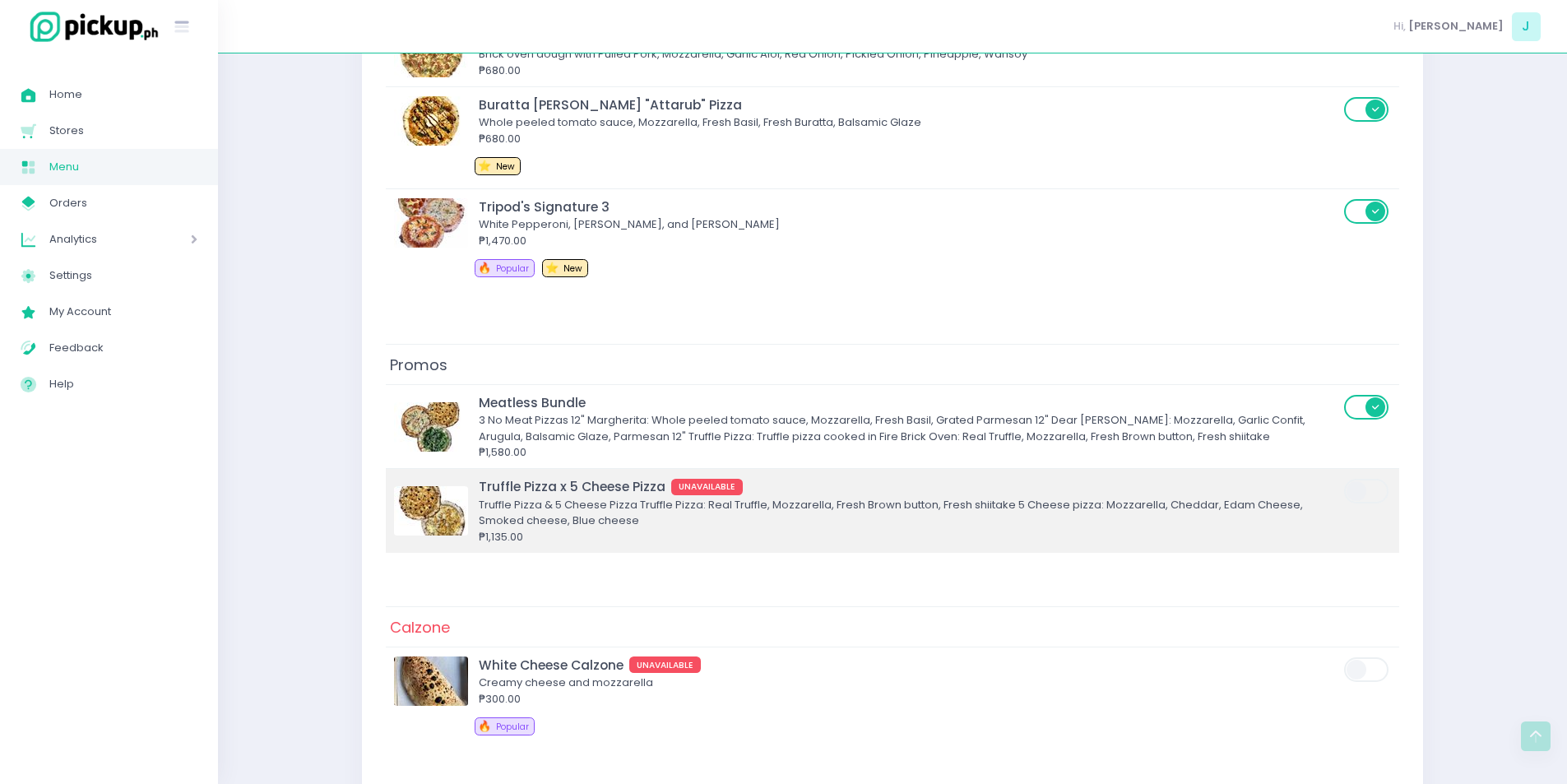
scroll to position [832, 0]
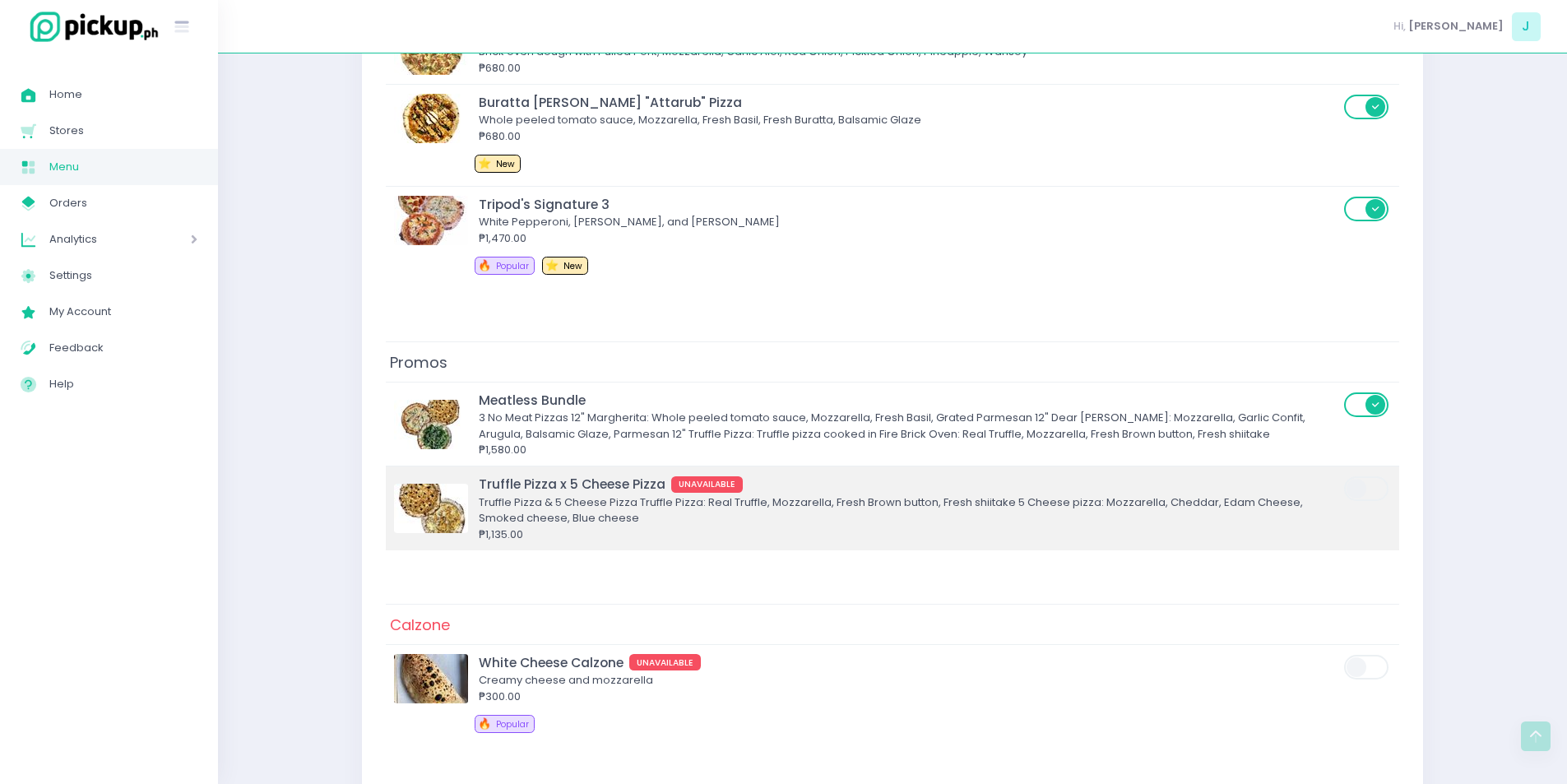
click at [777, 512] on div "Truffle Pizza & 5 Cheese Pizza Truffle Pizza: Real Truffle, Mozzarella, Fresh B…" at bounding box center [908, 511] width 861 height 32
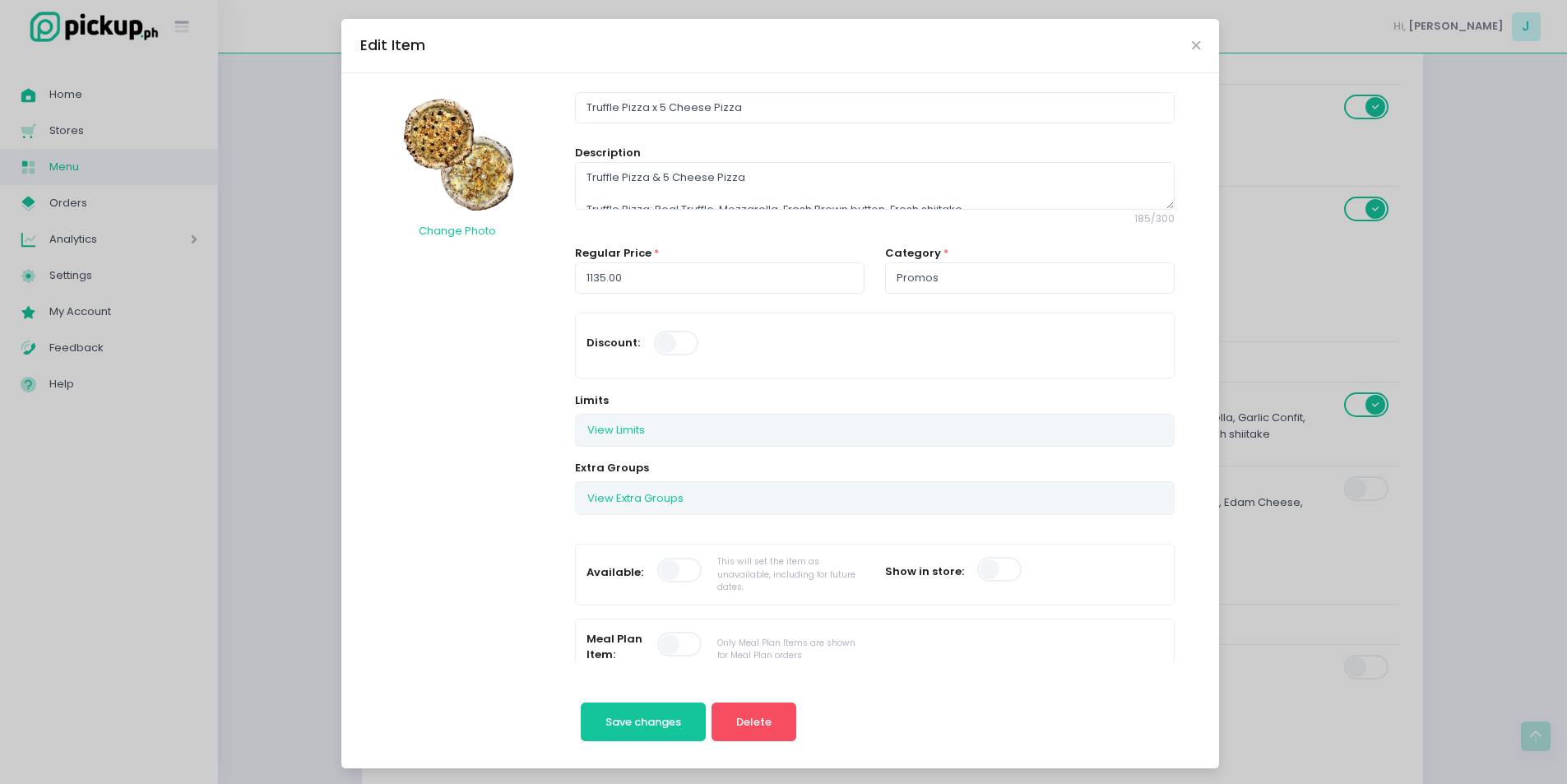
click at [681, 558] on span at bounding box center [681, 570] width 47 height 25
click at [650, 712] on button "Save changes" at bounding box center [643, 721] width 126 height 39
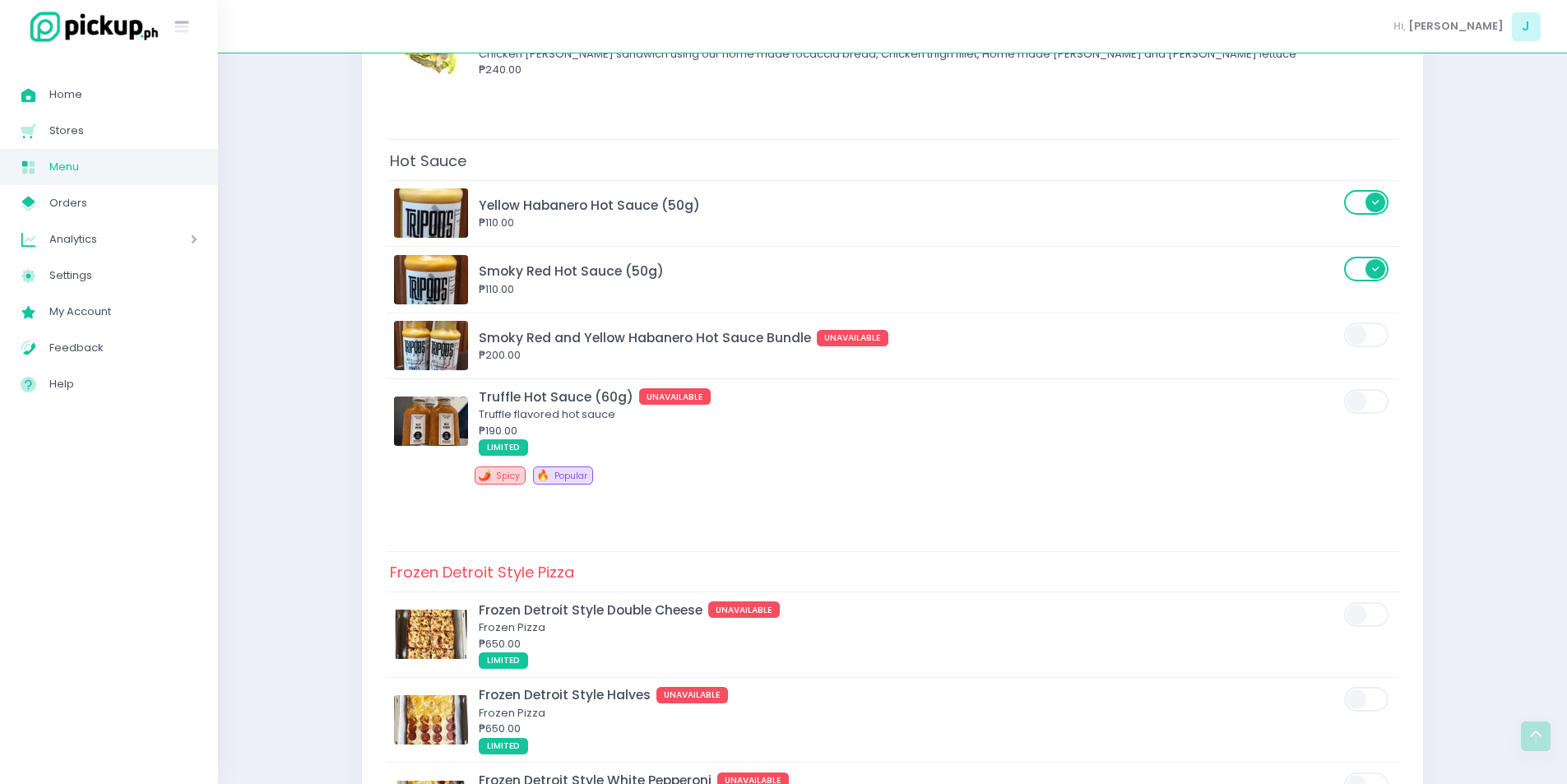
scroll to position [4860, 0]
click at [101, 199] on span "Orders" at bounding box center [123, 203] width 148 height 21
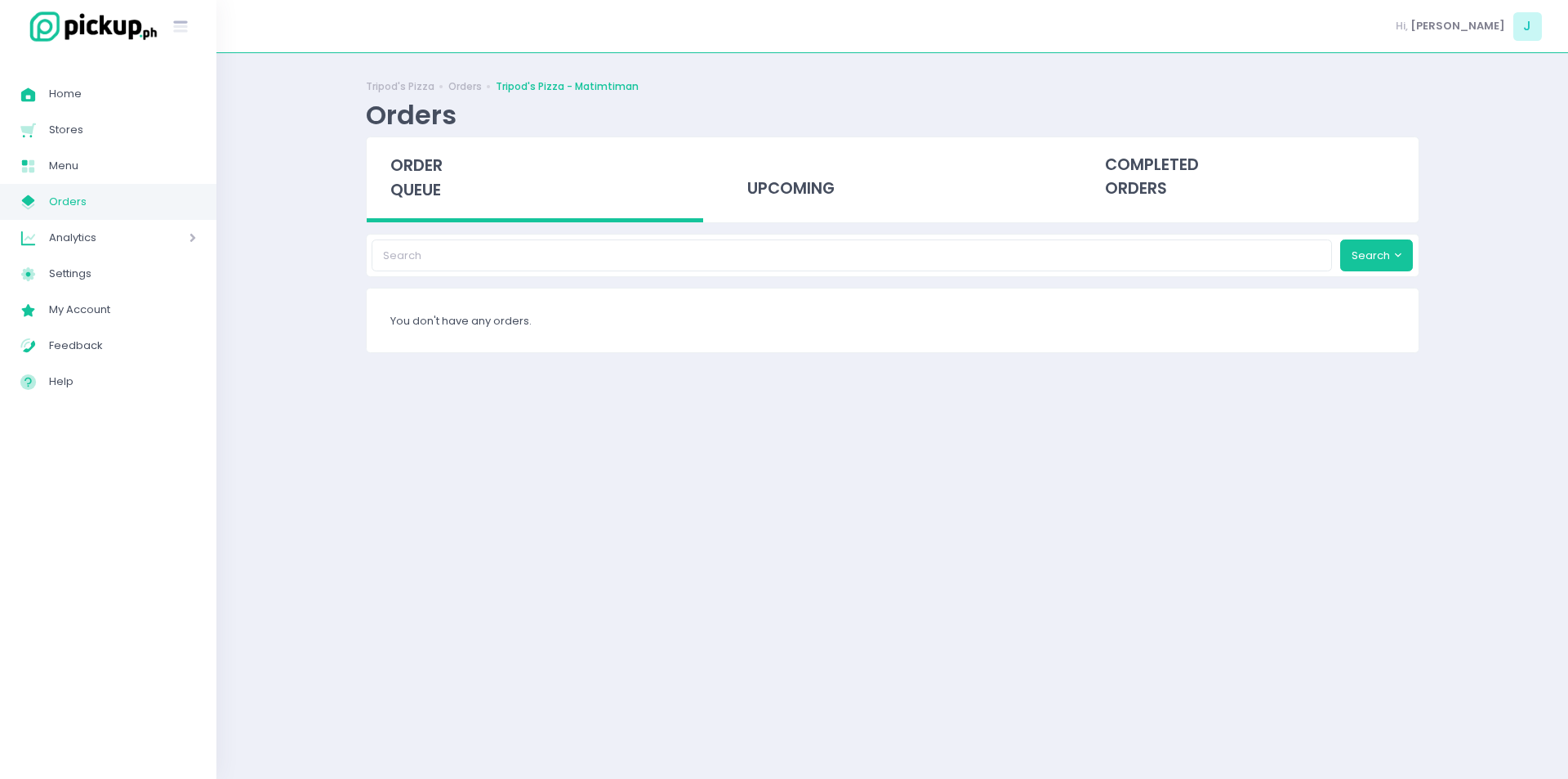
click at [428, 210] on div "order queue" at bounding box center [536, 180] width 337 height 85
click at [432, 193] on span "order queue" at bounding box center [416, 177] width 52 height 46
click at [421, 189] on span "order queue" at bounding box center [416, 177] width 52 height 46
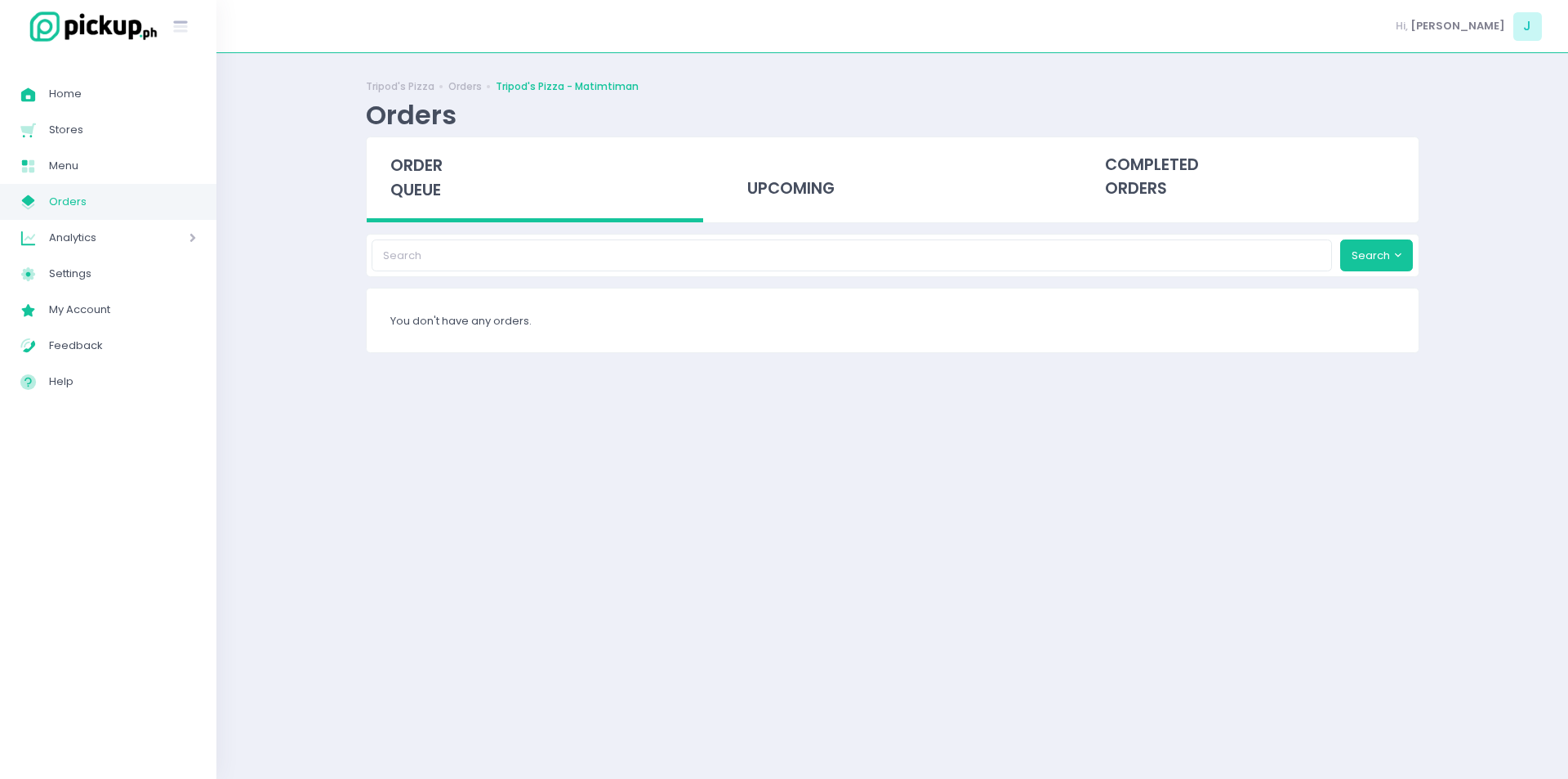
click at [432, 174] on span "order queue" at bounding box center [416, 177] width 52 height 46
click at [421, 186] on span "order queue" at bounding box center [416, 177] width 52 height 46
click at [396, 169] on span "order queue" at bounding box center [416, 177] width 52 height 46
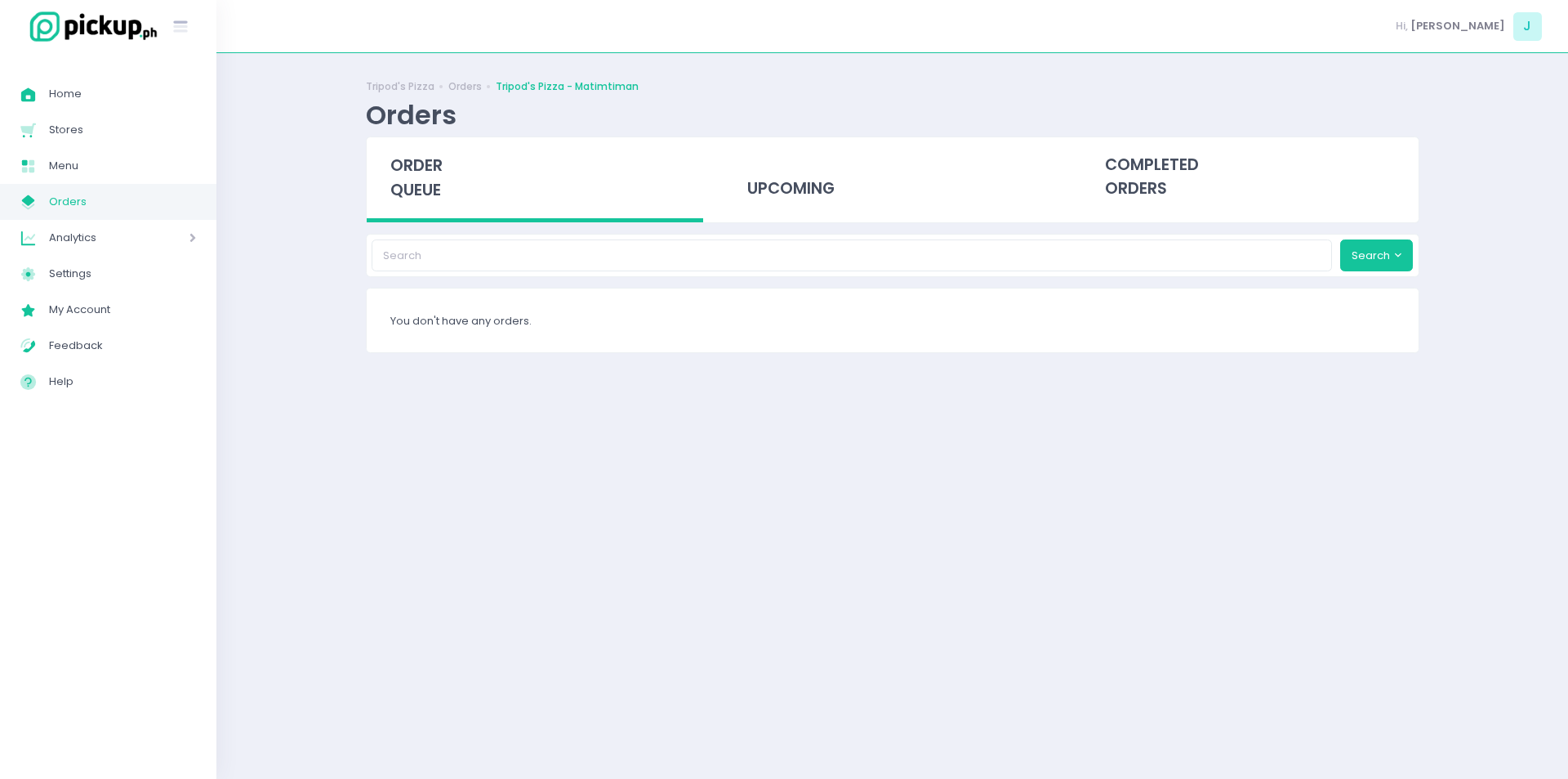
click at [405, 168] on span "order queue" at bounding box center [416, 177] width 52 height 46
click at [433, 193] on span "order queue" at bounding box center [416, 177] width 52 height 46
click at [432, 141] on div "order queue" at bounding box center [536, 180] width 337 height 85
click at [426, 163] on span "order queue" at bounding box center [416, 177] width 52 height 46
click at [453, 229] on div "Tripod's Pizza Orders Tripod's Pizza - Matimtiman Orders order queue upcoming c…" at bounding box center [892, 416] width 1095 height 684
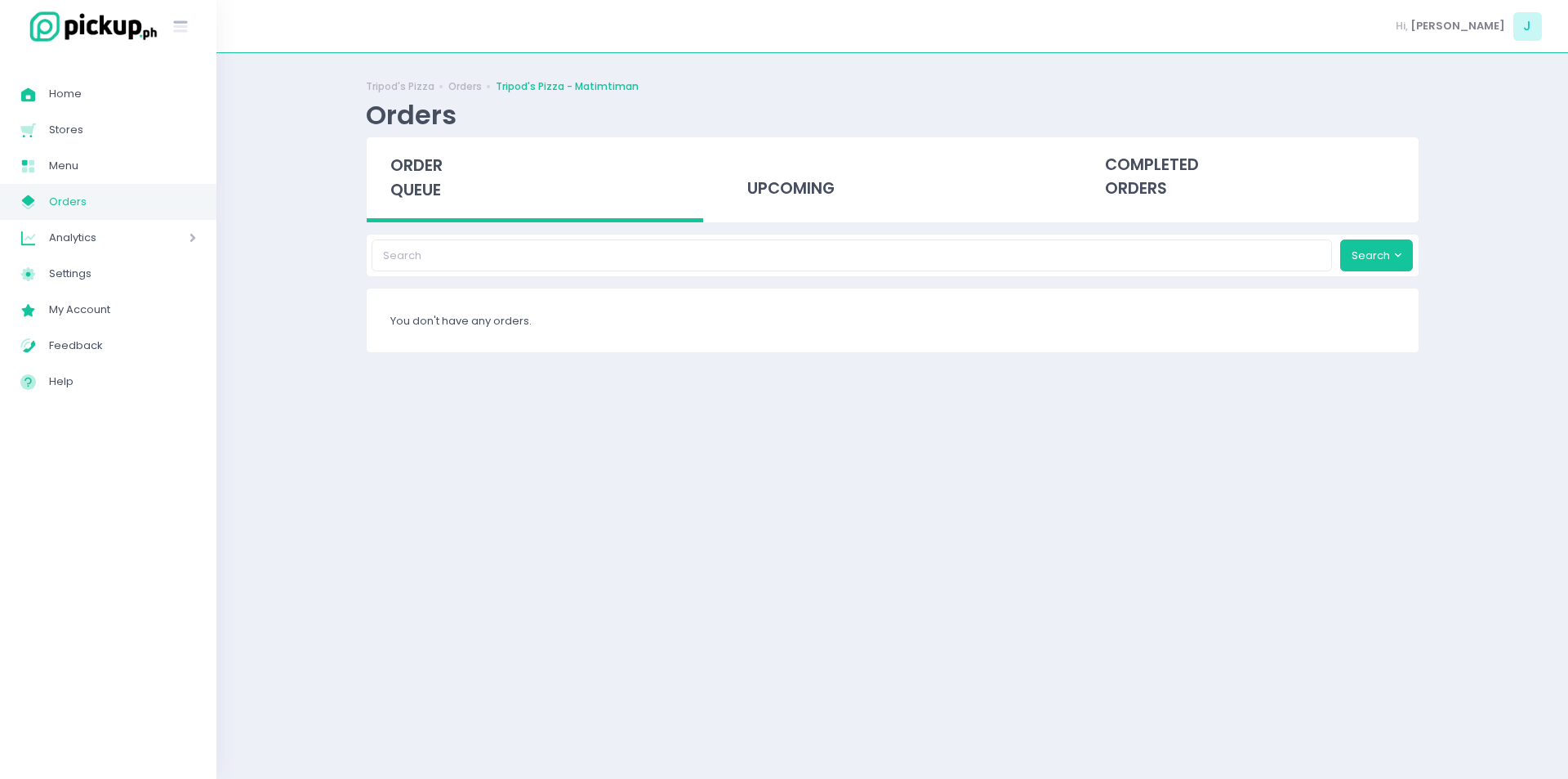
click at [453, 229] on div "Tripod's Pizza Orders Tripod's Pizza - Matimtiman Orders order queue upcoming c…" at bounding box center [892, 416] width 1095 height 684
click at [439, 173] on span "order queue" at bounding box center [416, 177] width 52 height 46
click at [421, 182] on span "order queue" at bounding box center [416, 177] width 52 height 46
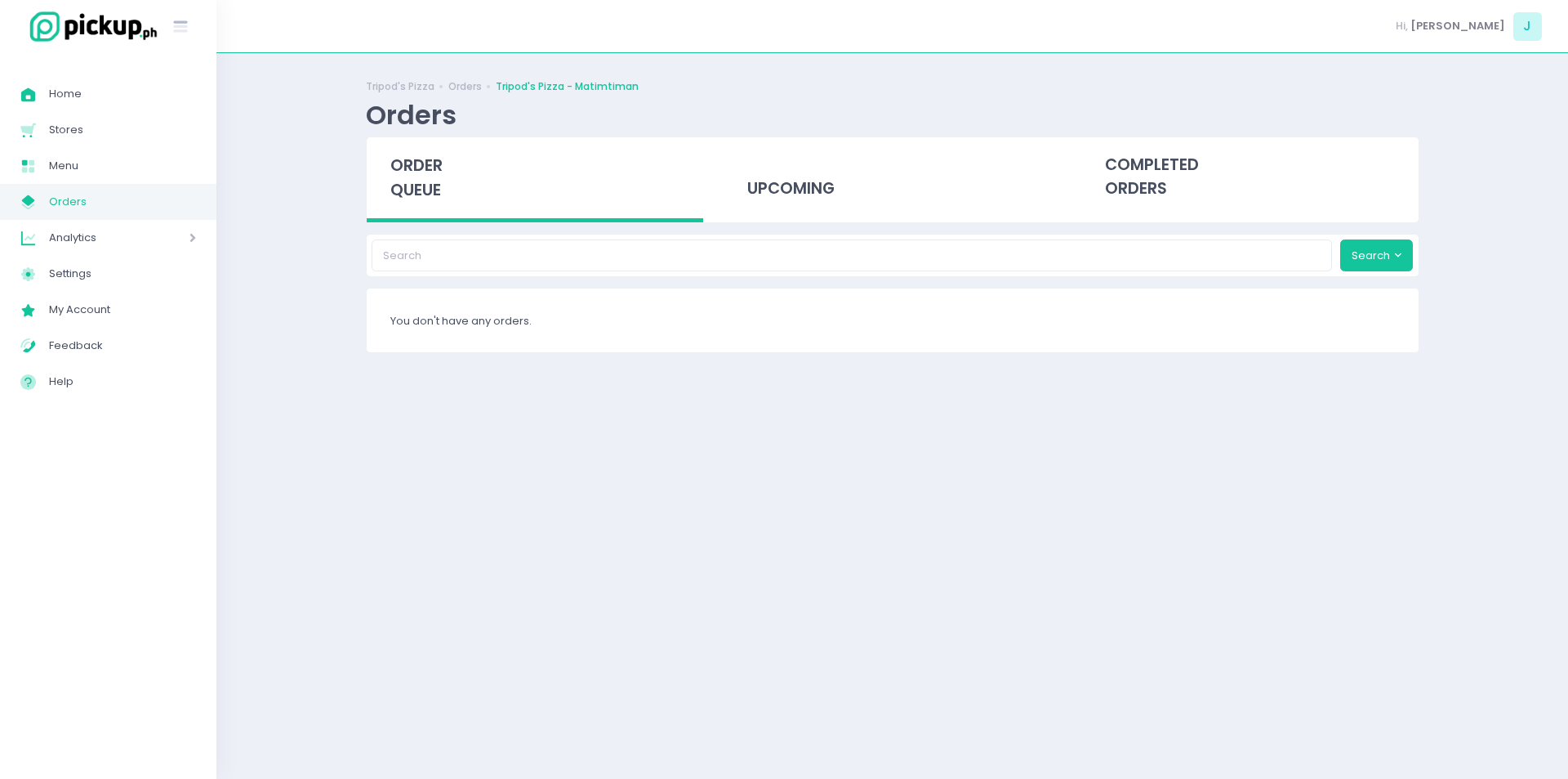
click at [421, 182] on span "order queue" at bounding box center [416, 177] width 52 height 46
click at [429, 195] on span "order queue" at bounding box center [416, 177] width 52 height 46
click at [434, 195] on span "order queue" at bounding box center [416, 177] width 52 height 46
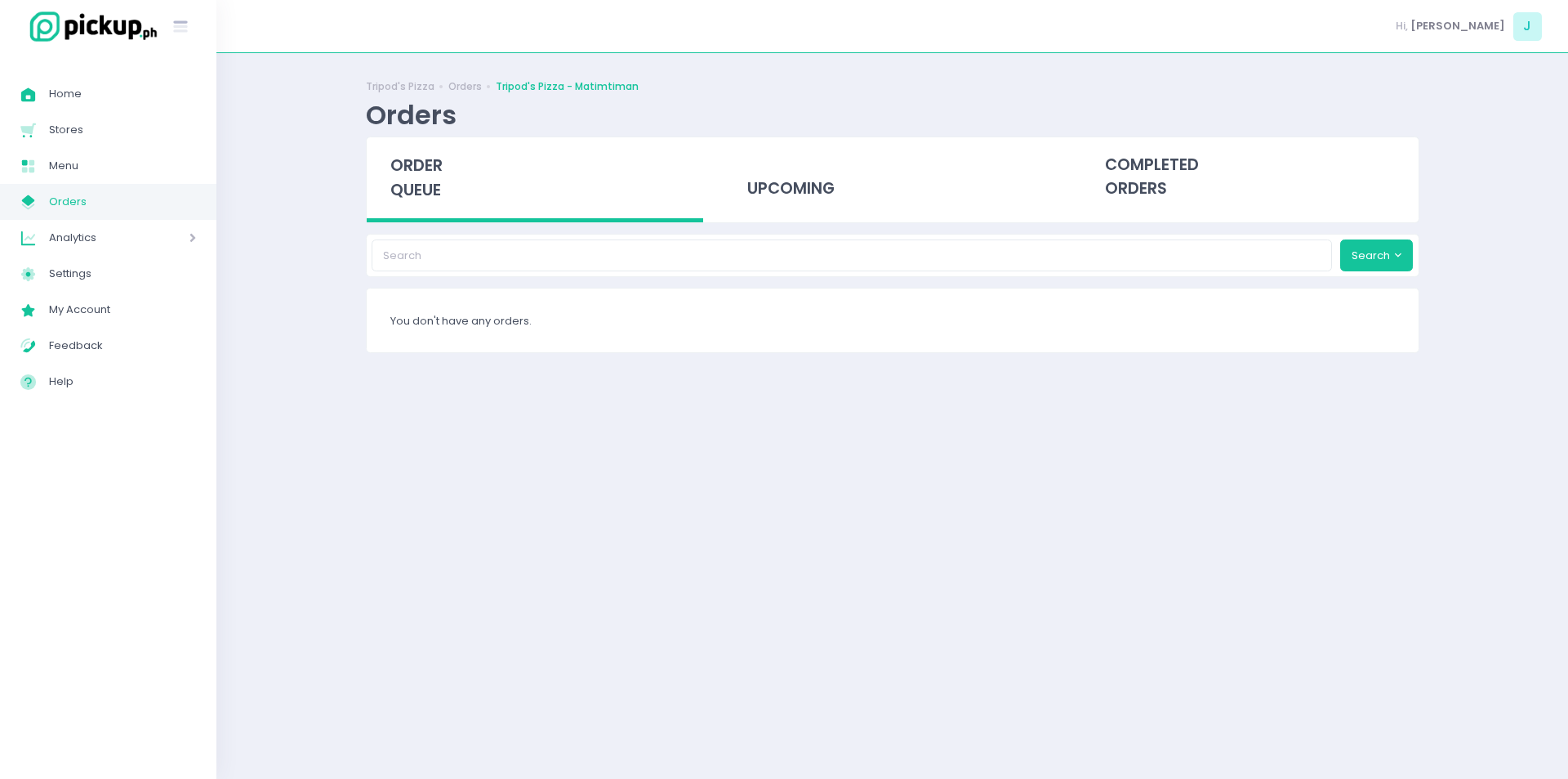
click at [434, 195] on span "order queue" at bounding box center [416, 177] width 52 height 46
click at [415, 170] on span "order queue" at bounding box center [416, 177] width 52 height 46
click at [443, 173] on span "order queue" at bounding box center [416, 177] width 52 height 46
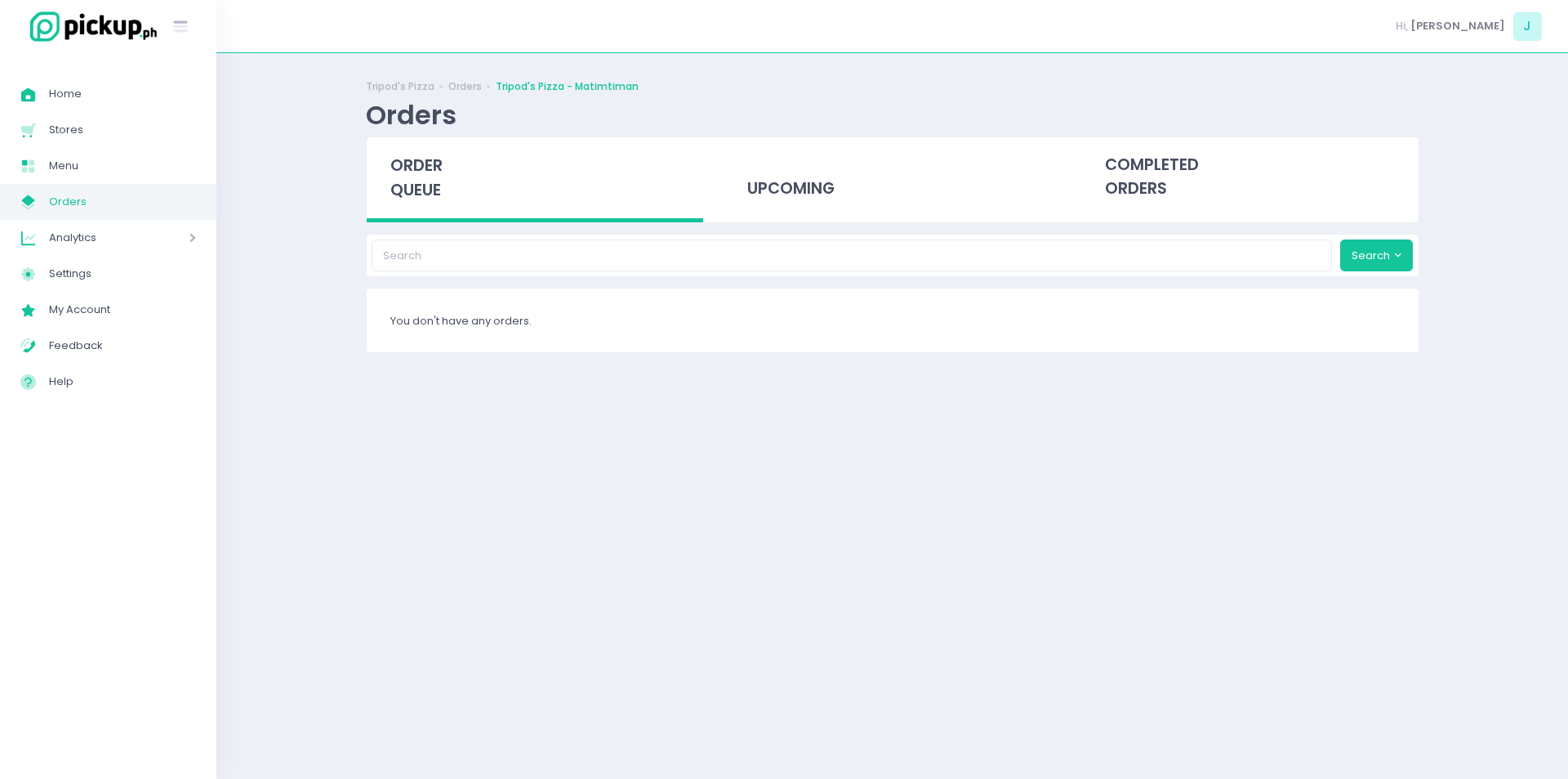
click at [423, 186] on span "order queue" at bounding box center [416, 177] width 52 height 46
click at [418, 168] on span "order queue" at bounding box center [416, 177] width 52 height 46
click at [409, 170] on span "order queue" at bounding box center [416, 177] width 52 height 46
click at [408, 158] on span "order queue" at bounding box center [416, 177] width 52 height 46
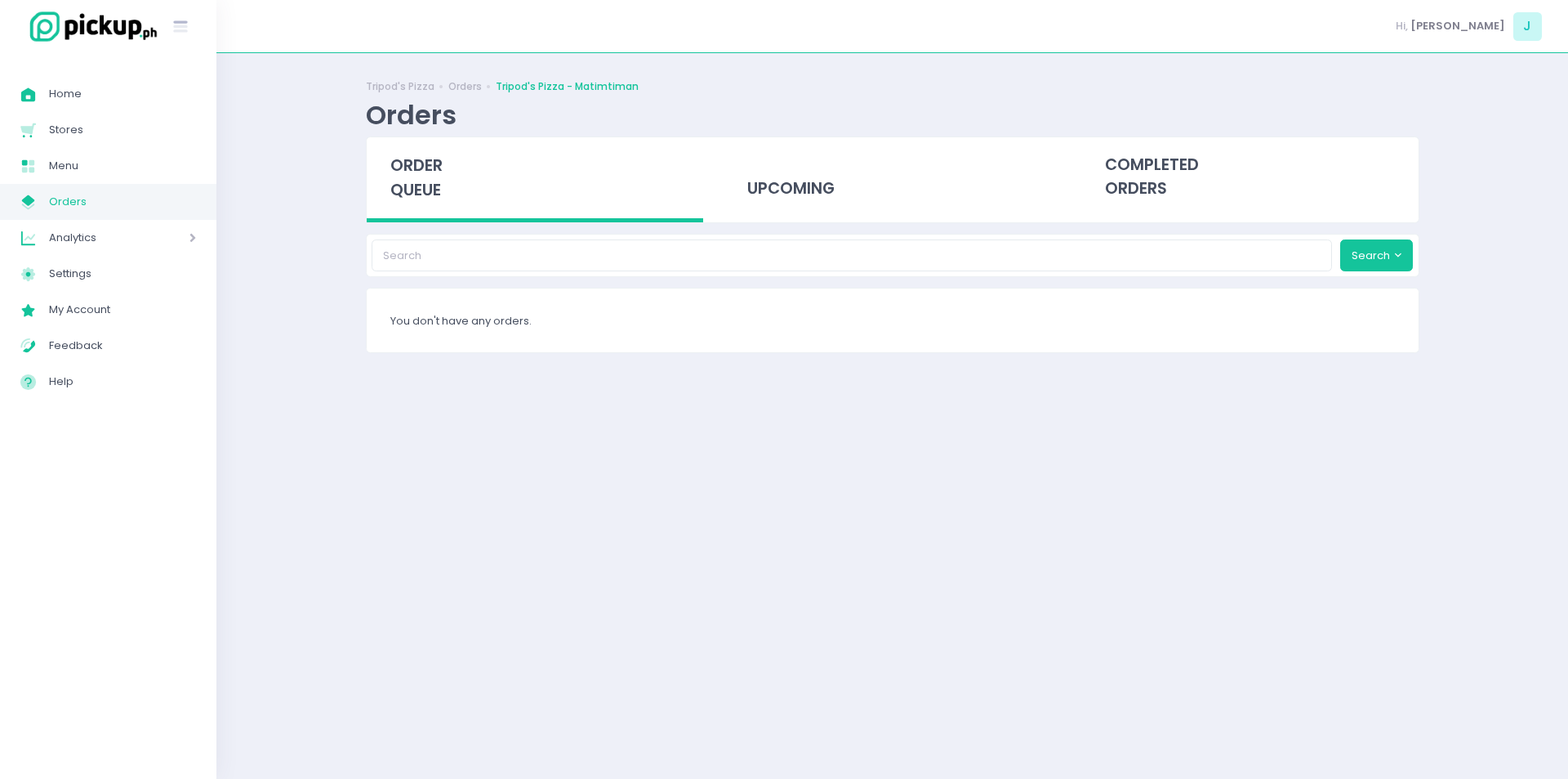
click at [426, 201] on span "order queue" at bounding box center [416, 177] width 52 height 46
click at [433, 204] on div "order queue" at bounding box center [536, 180] width 337 height 85
click at [450, 153] on div "order queue" at bounding box center [536, 180] width 337 height 85
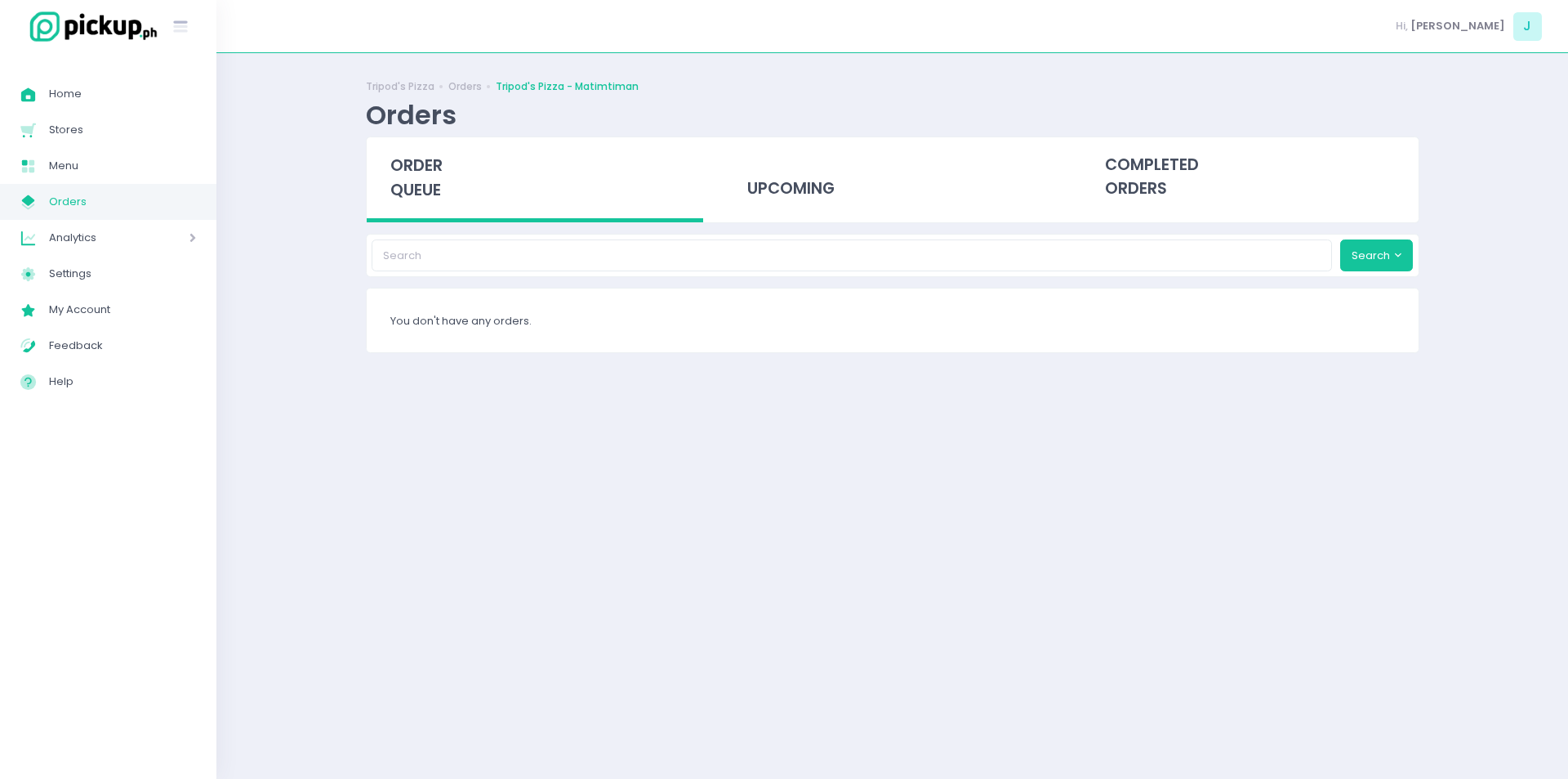
click at [426, 168] on span "order queue" at bounding box center [416, 177] width 52 height 46
click at [407, 168] on span "order queue" at bounding box center [416, 177] width 52 height 46
click at [410, 176] on span "order queue" at bounding box center [416, 177] width 52 height 46
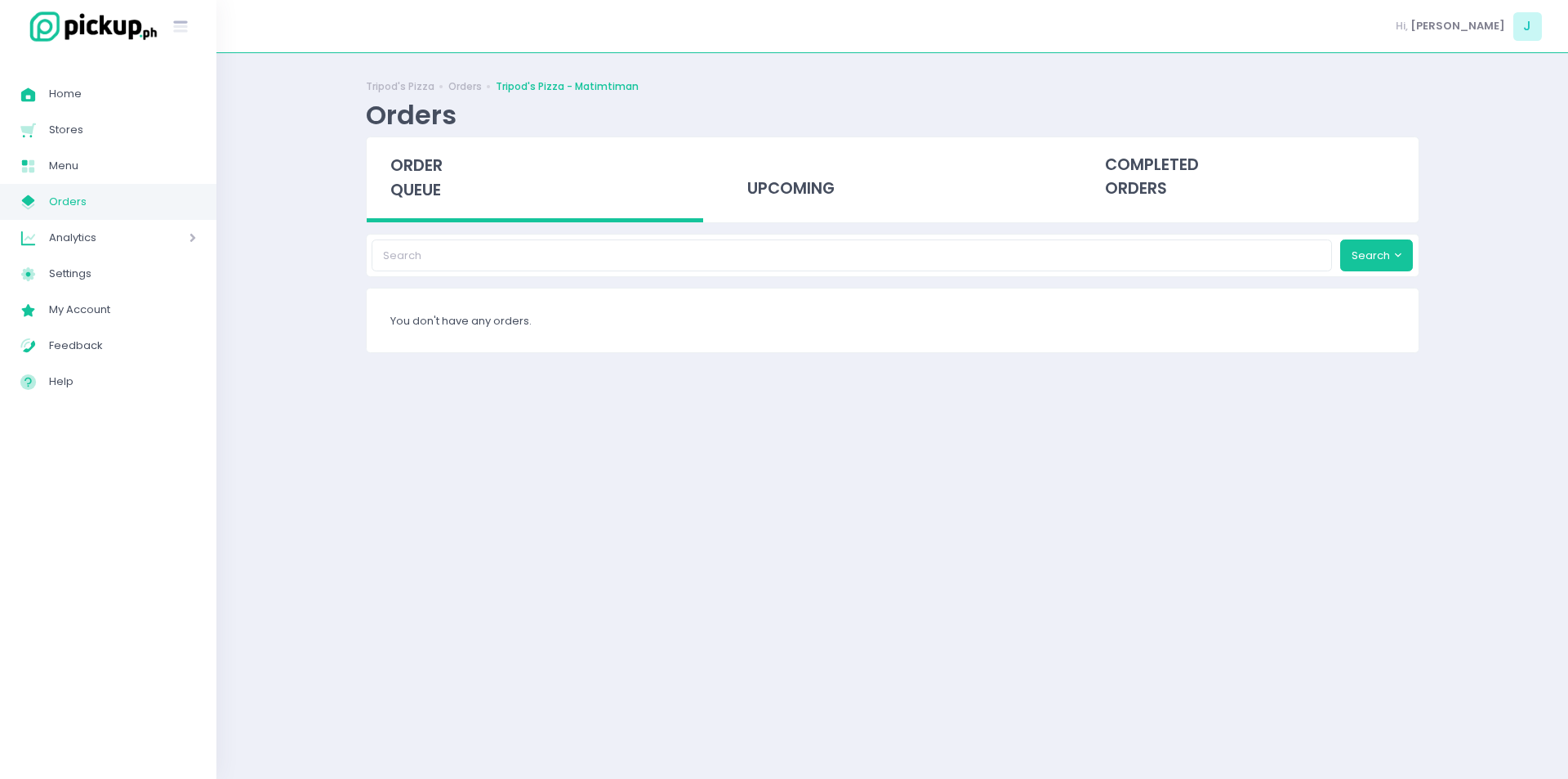
click at [420, 166] on span "order queue" at bounding box center [416, 177] width 52 height 46
click at [403, 176] on span "order queue" at bounding box center [416, 177] width 52 height 46
click at [436, 182] on span "order queue" at bounding box center [416, 177] width 52 height 46
click at [400, 174] on span "order queue" at bounding box center [416, 177] width 52 height 46
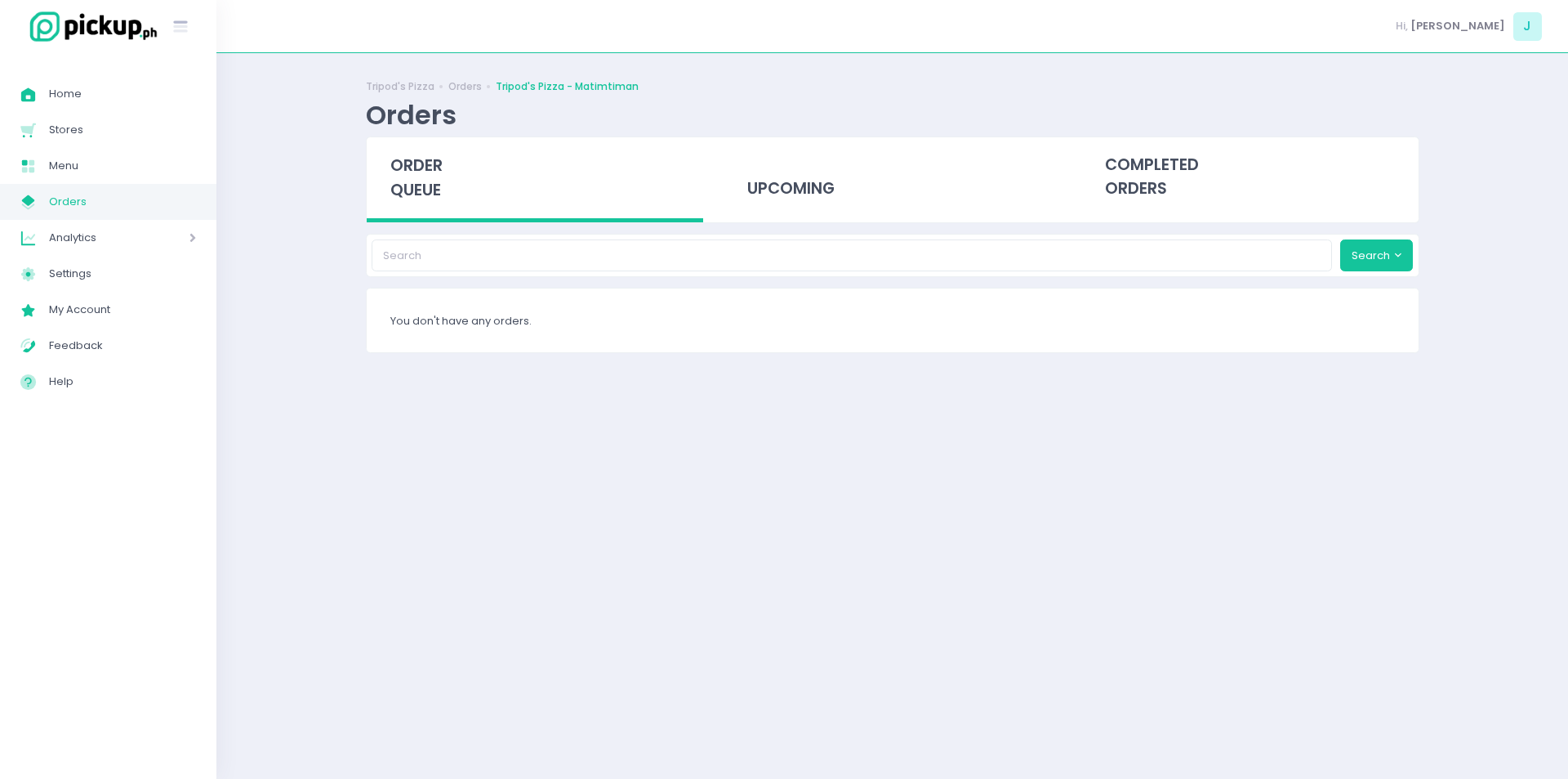
click at [409, 188] on span "order queue" at bounding box center [416, 177] width 52 height 46
click at [414, 211] on div "order queue" at bounding box center [536, 180] width 337 height 85
click at [420, 157] on span "order queue" at bounding box center [416, 177] width 52 height 46
click at [418, 186] on span "order queue" at bounding box center [416, 177] width 52 height 46
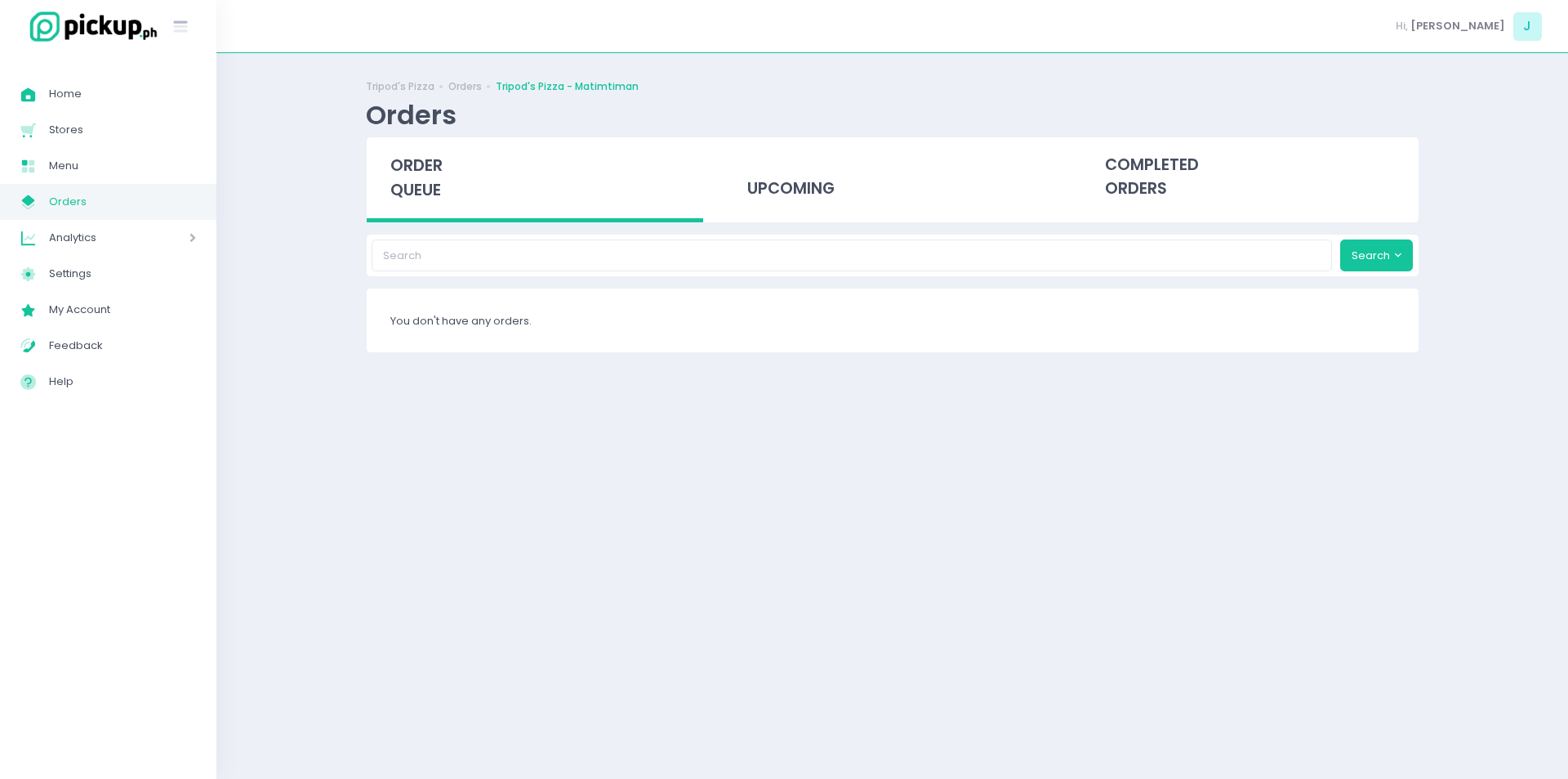
click at [416, 177] on div "order queue" at bounding box center [536, 180] width 337 height 85
click at [412, 192] on span "order queue" at bounding box center [416, 177] width 52 height 46
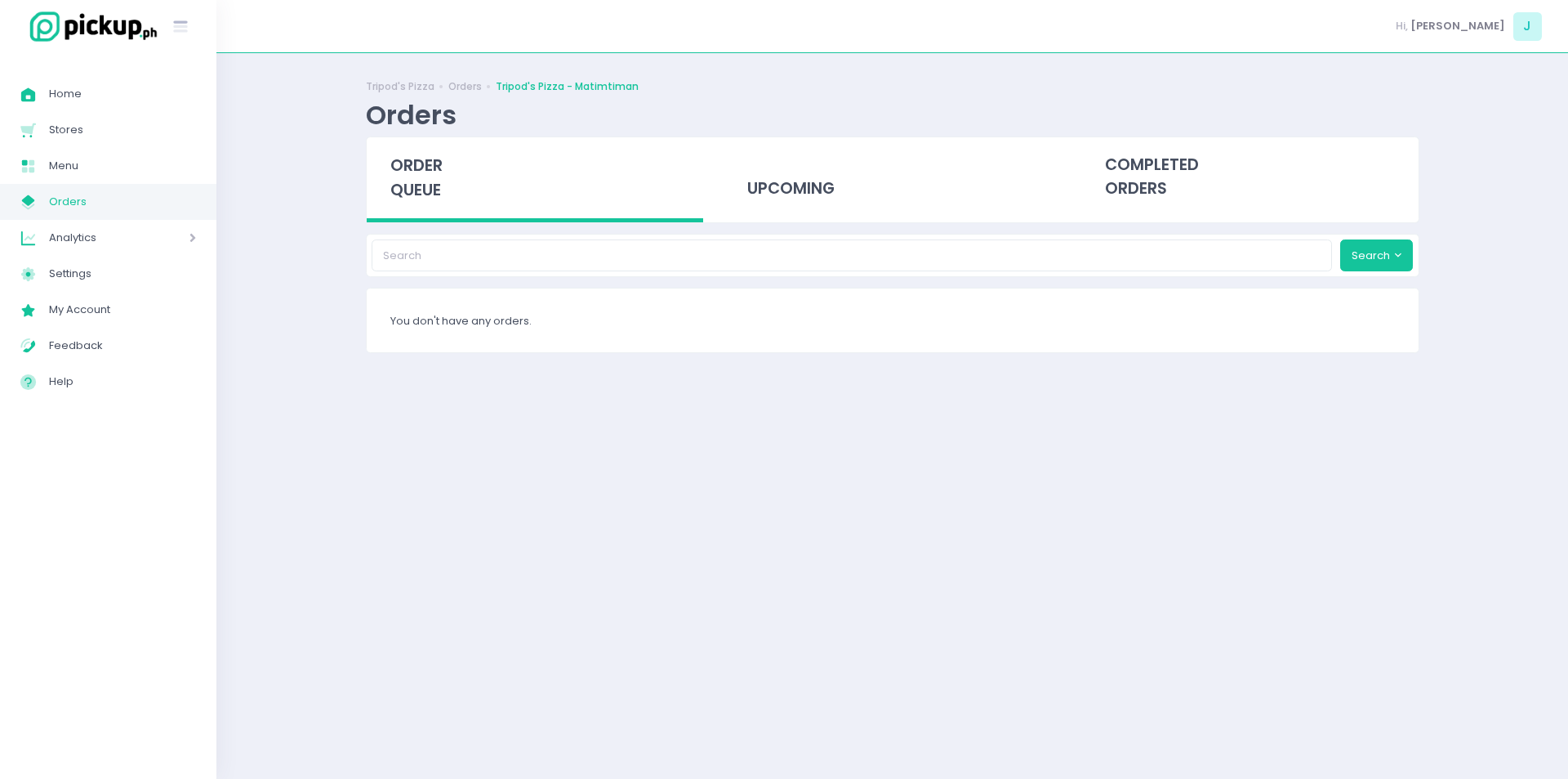
click at [412, 192] on span "order queue" at bounding box center [416, 177] width 52 height 46
click at [729, 76] on div "Tripod's Pizza Orders Tripod's Pizza - Matimtiman Orders" at bounding box center [892, 105] width 1053 height 62
click at [410, 166] on span "order queue" at bounding box center [416, 177] width 52 height 46
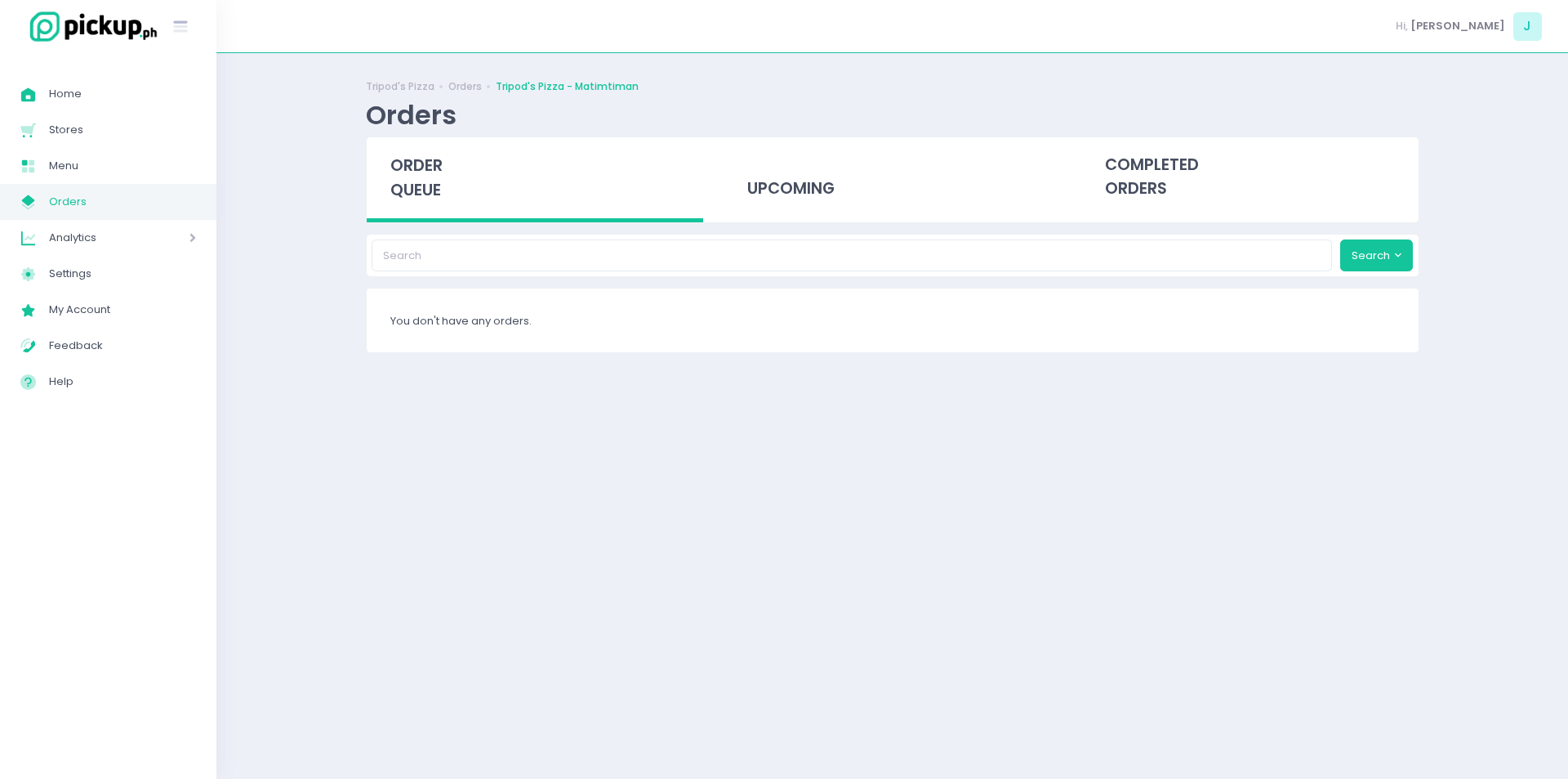
click at [423, 200] on span "order queue" at bounding box center [416, 177] width 52 height 46
click at [437, 184] on span "order queue" at bounding box center [416, 177] width 52 height 46
click at [432, 214] on div "order queue" at bounding box center [536, 180] width 337 height 85
click at [404, 157] on span "order queue" at bounding box center [416, 177] width 52 height 46
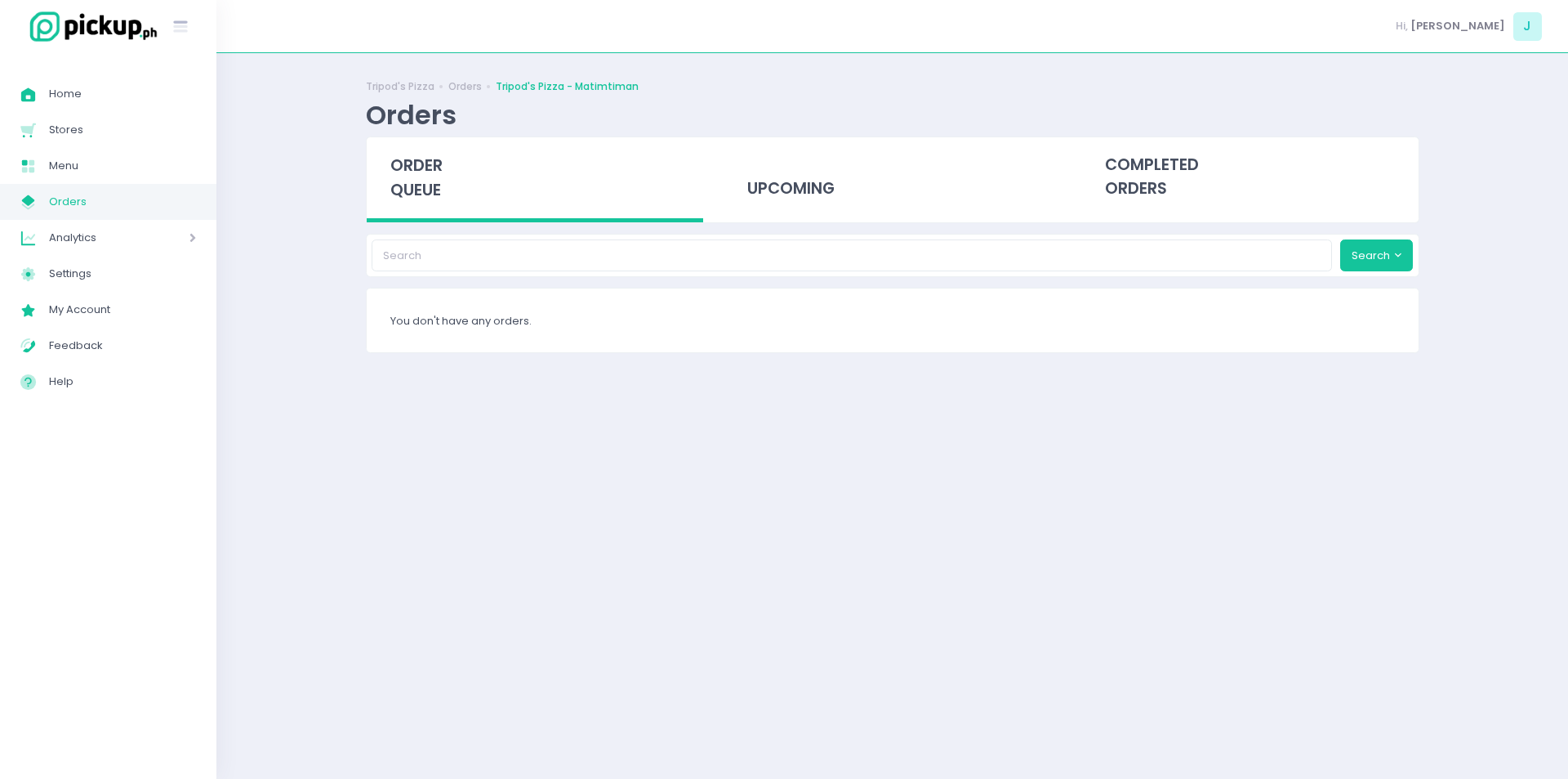
click at [418, 215] on div "order queue" at bounding box center [536, 180] width 337 height 85
click at [429, 193] on span "order queue" at bounding box center [416, 177] width 52 height 46
click at [438, 198] on span "order queue" at bounding box center [416, 177] width 52 height 46
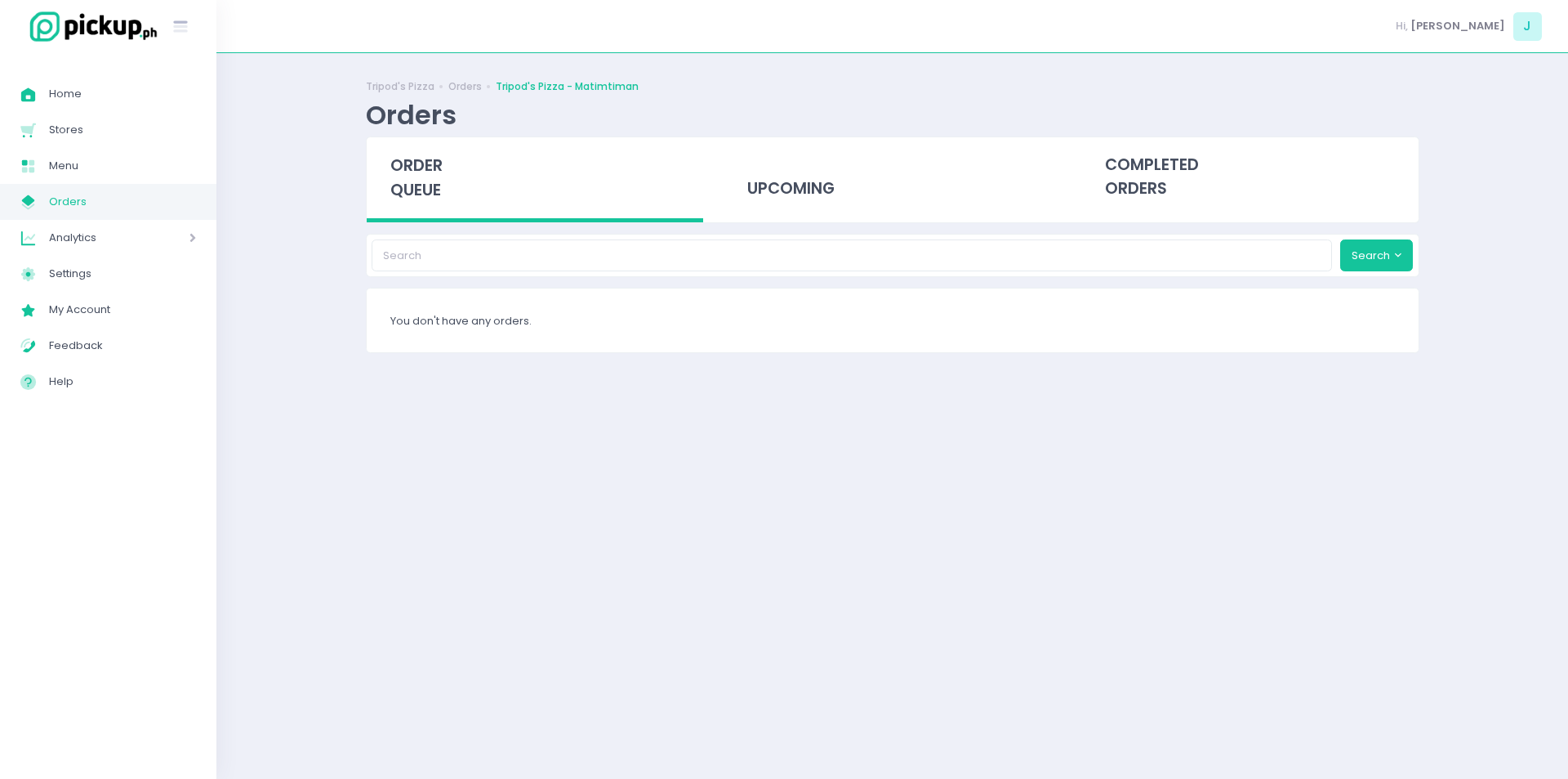
click at [438, 198] on span "order queue" at bounding box center [416, 177] width 52 height 46
click at [399, 193] on span "order queue" at bounding box center [416, 177] width 52 height 46
click at [411, 223] on div "Tripod's Pizza Orders Tripod's Pizza - Matimtiman Orders order queue upcoming c…" at bounding box center [892, 416] width 1095 height 684
click at [437, 191] on span "order queue" at bounding box center [416, 177] width 52 height 46
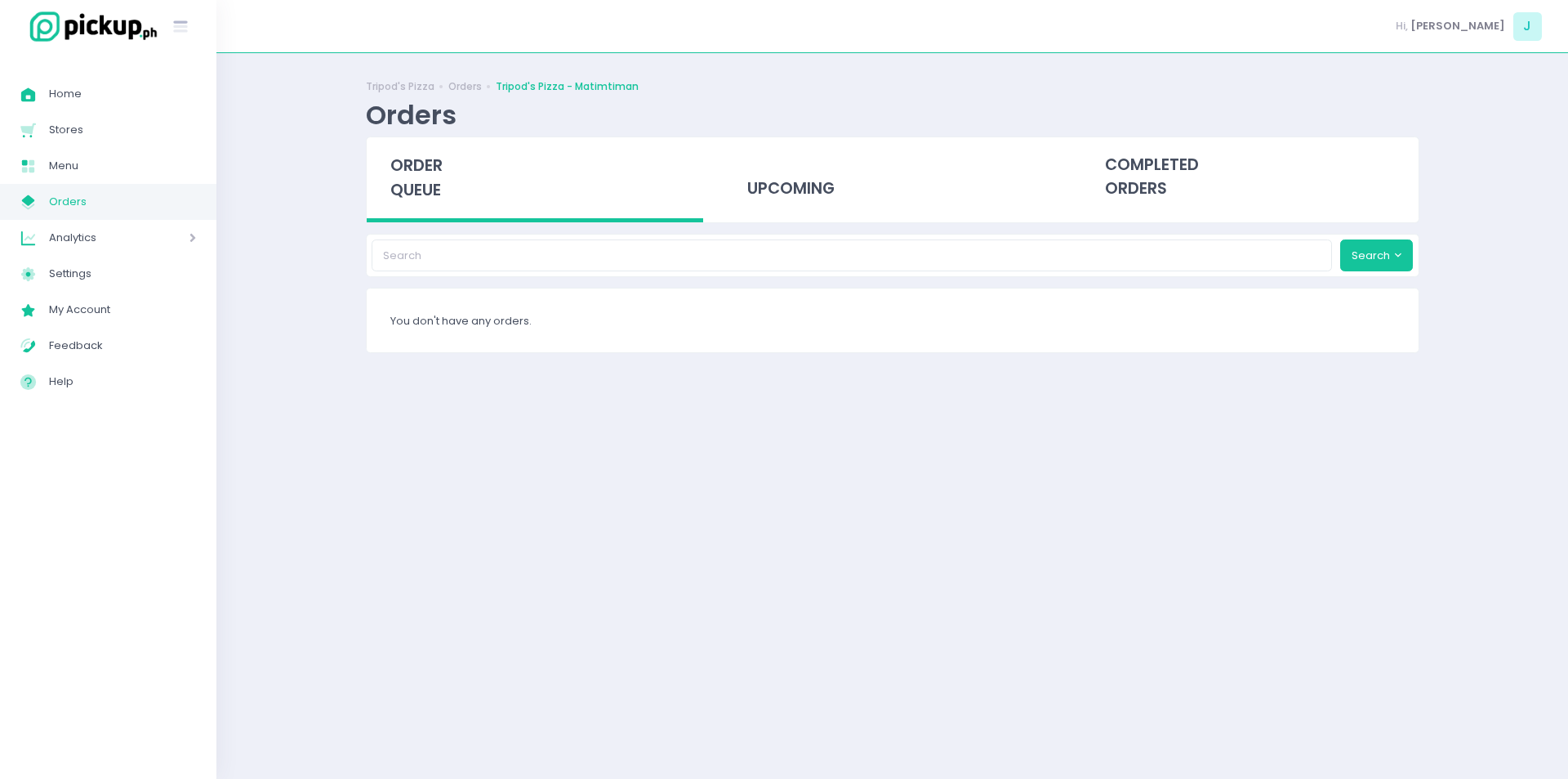
click at [448, 165] on div "order queue" at bounding box center [536, 180] width 337 height 85
click at [408, 193] on span "order queue" at bounding box center [416, 177] width 52 height 46
click at [414, 177] on div "order queue" at bounding box center [536, 180] width 337 height 85
click at [404, 177] on div "order queue" at bounding box center [536, 180] width 337 height 85
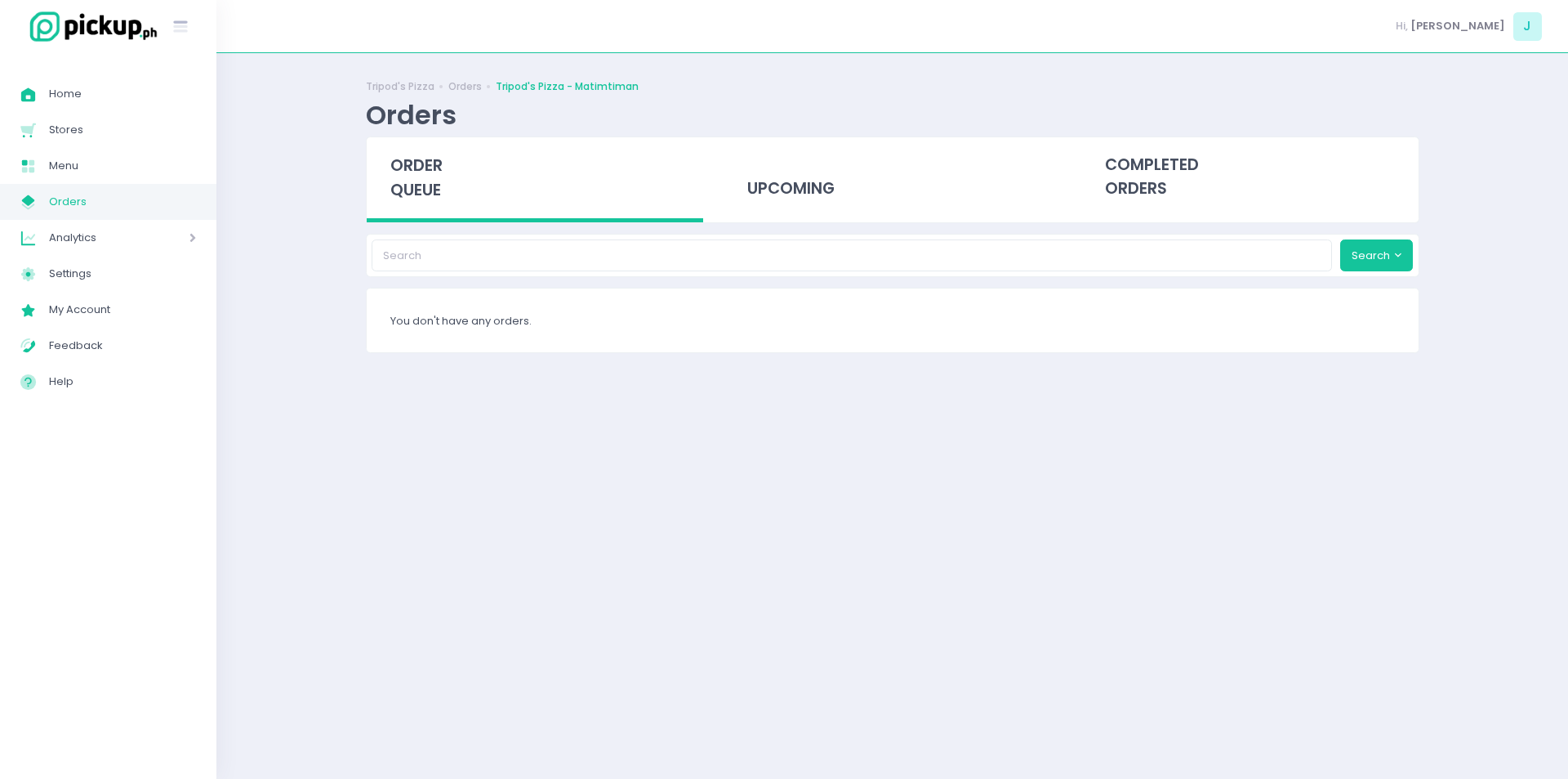
click at [449, 164] on div "order queue" at bounding box center [536, 180] width 337 height 85
click at [410, 173] on span "order queue" at bounding box center [416, 177] width 52 height 46
click at [401, 186] on span "order queue" at bounding box center [416, 177] width 52 height 46
click at [428, 186] on span "order queue" at bounding box center [416, 177] width 52 height 46
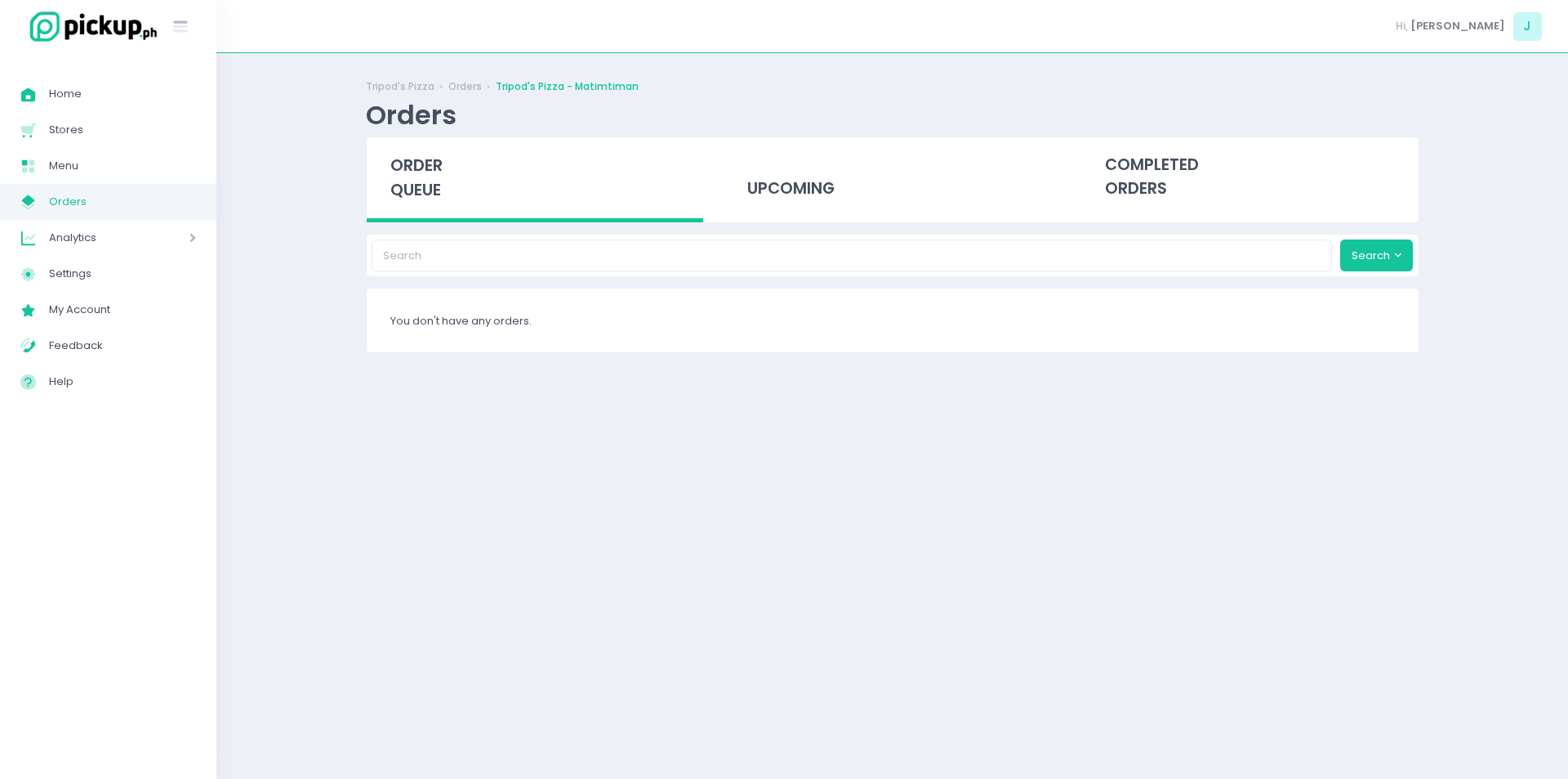
click at [439, 205] on div "order queue" at bounding box center [536, 180] width 337 height 85
click at [418, 186] on span "order queue" at bounding box center [416, 177] width 52 height 46
click at [420, 178] on div "order queue" at bounding box center [536, 180] width 337 height 85
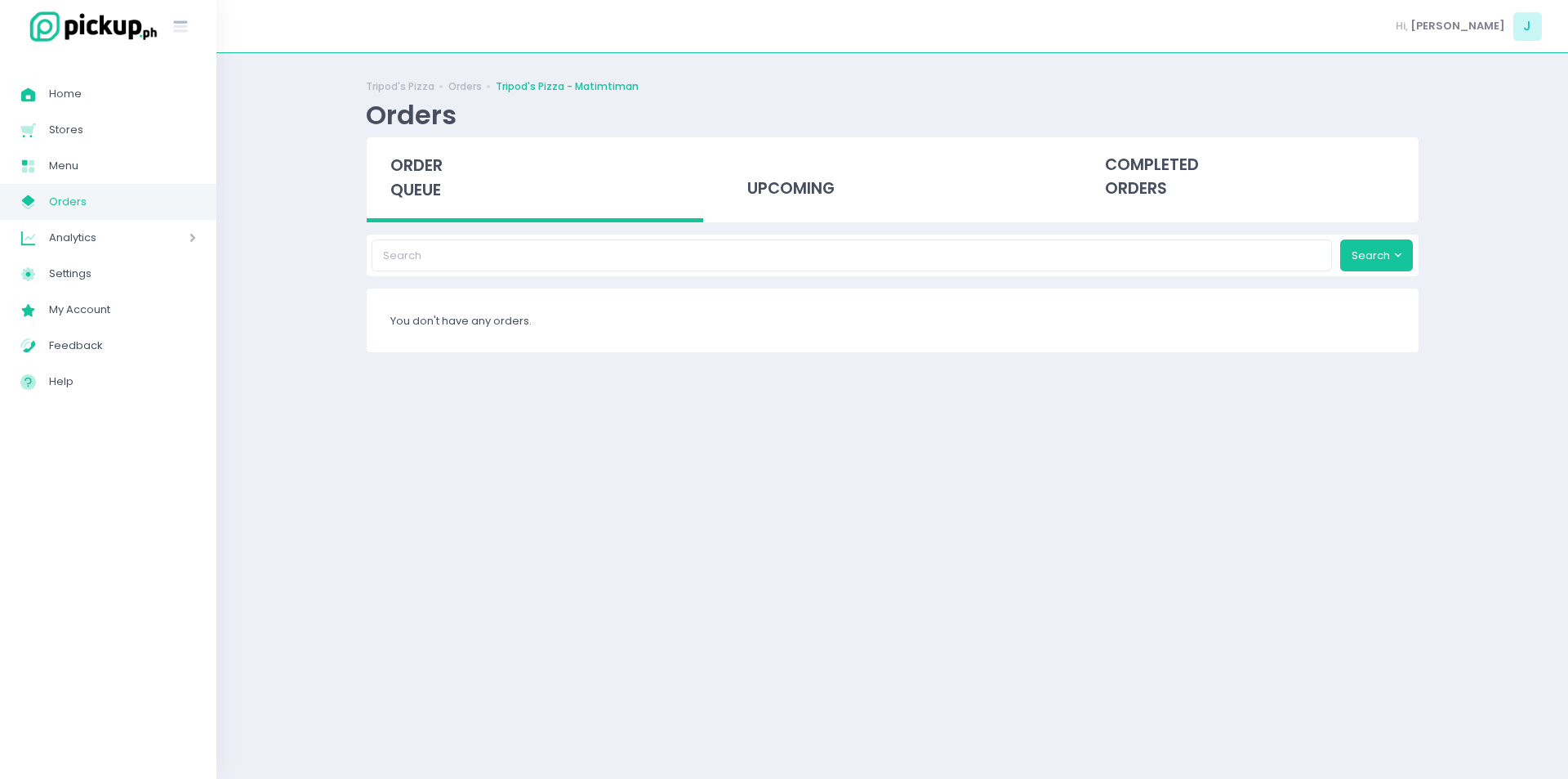
click at [397, 194] on span "order queue" at bounding box center [416, 177] width 52 height 46
click at [443, 194] on div "order queue" at bounding box center [536, 180] width 337 height 85
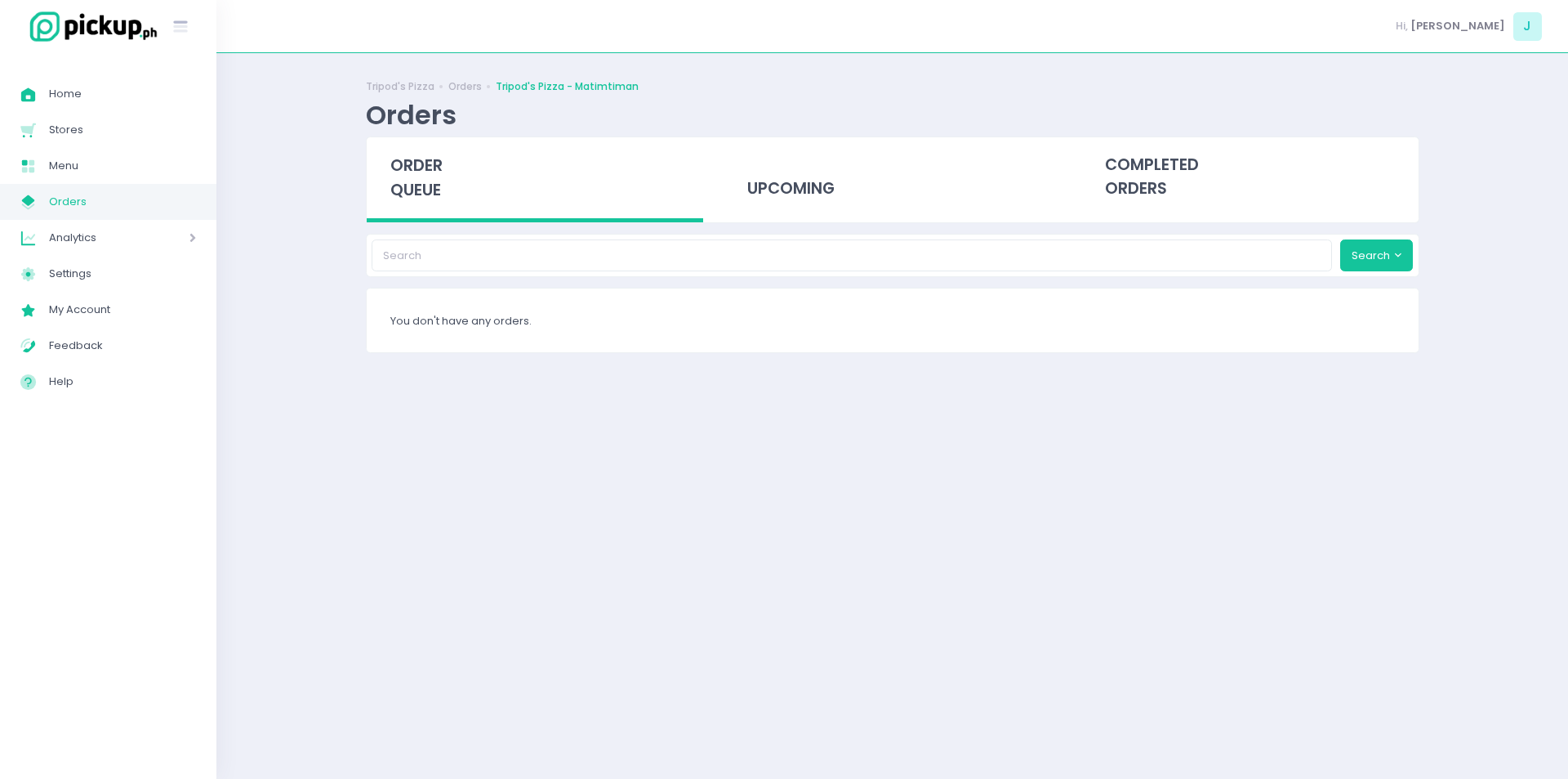
click at [437, 195] on span "order queue" at bounding box center [416, 177] width 52 height 46
click at [428, 202] on div "order queue" at bounding box center [536, 180] width 337 height 85
click at [426, 190] on span "order queue" at bounding box center [416, 177] width 52 height 46
click at [442, 192] on span "order queue" at bounding box center [416, 177] width 52 height 46
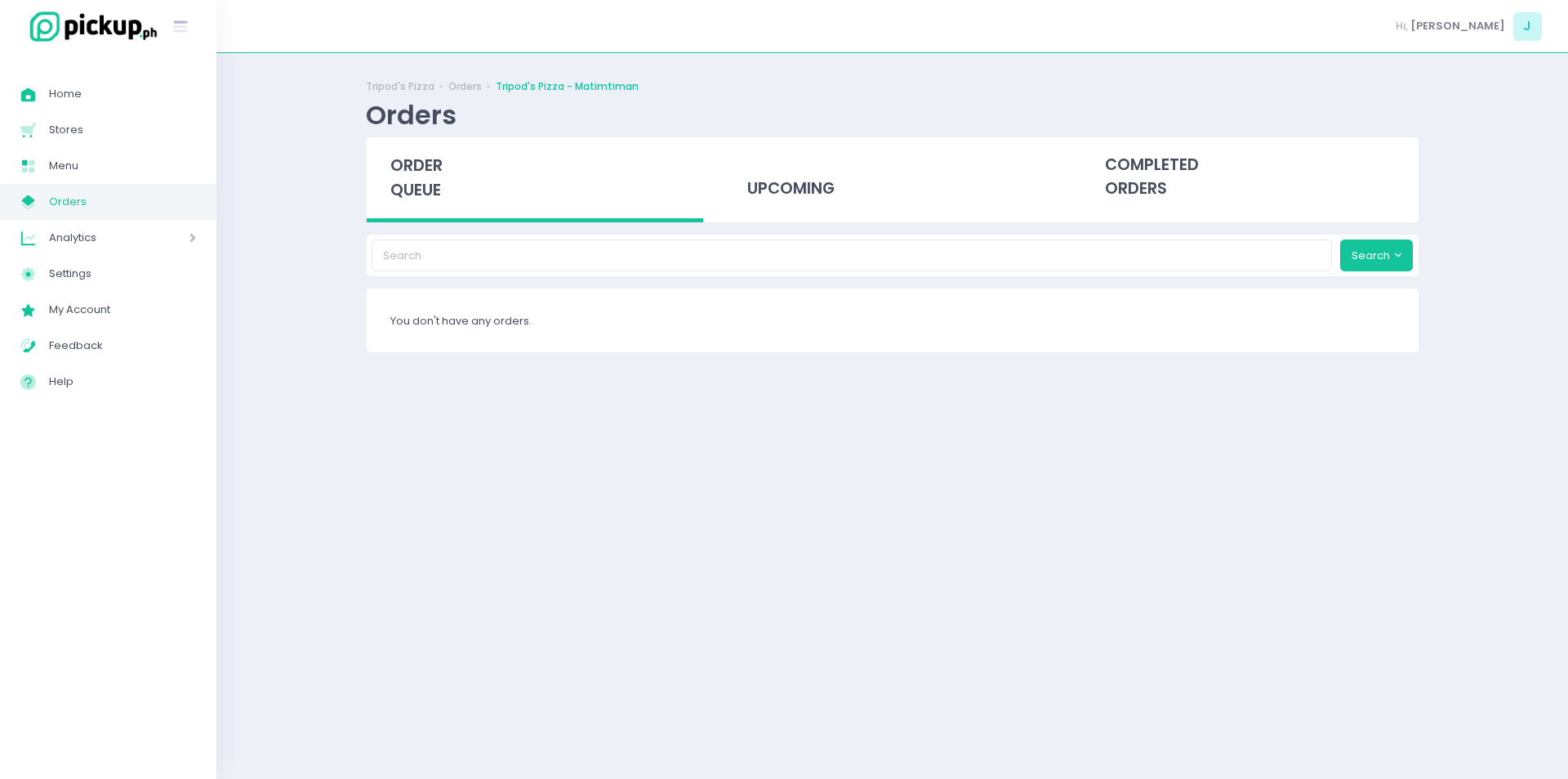
click at [389, 193] on div "order queue" at bounding box center [536, 180] width 337 height 85
click at [415, 176] on span "order queue" at bounding box center [416, 177] width 52 height 46
click at [419, 175] on span "order queue" at bounding box center [416, 177] width 52 height 46
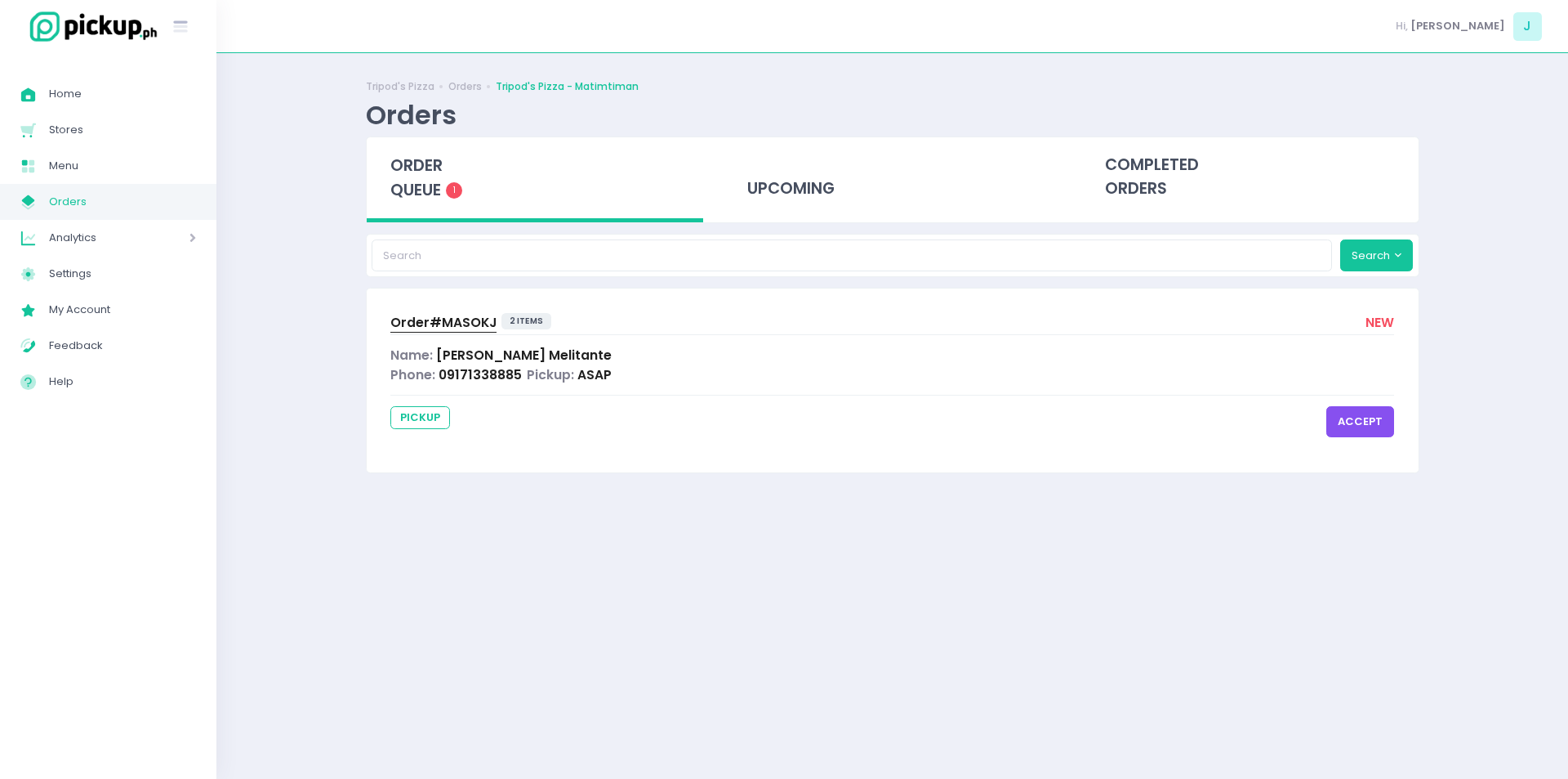
click at [1337, 428] on button "accept" at bounding box center [1361, 421] width 68 height 31
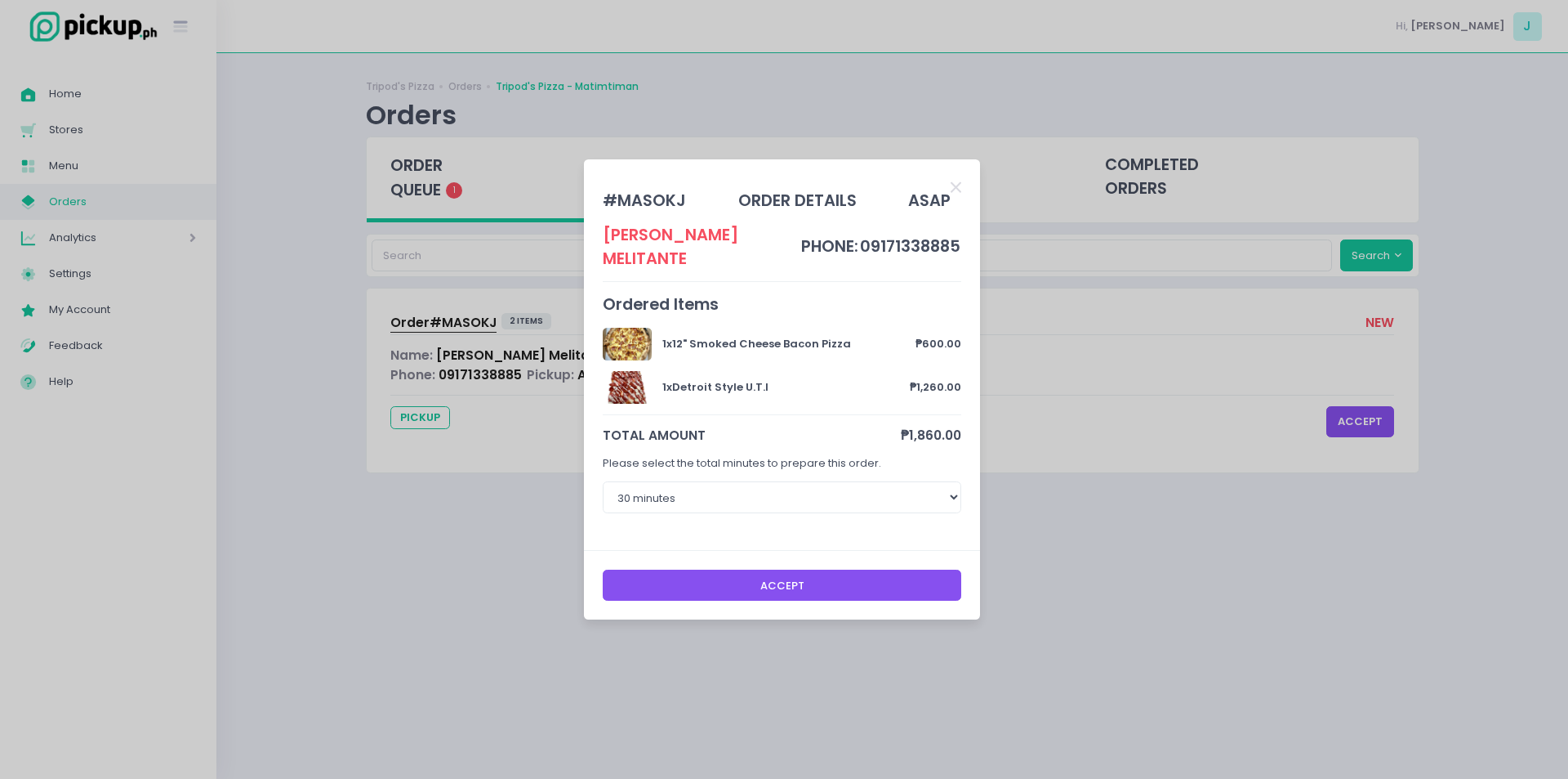
click at [829, 599] on button "Accept" at bounding box center [783, 585] width 360 height 31
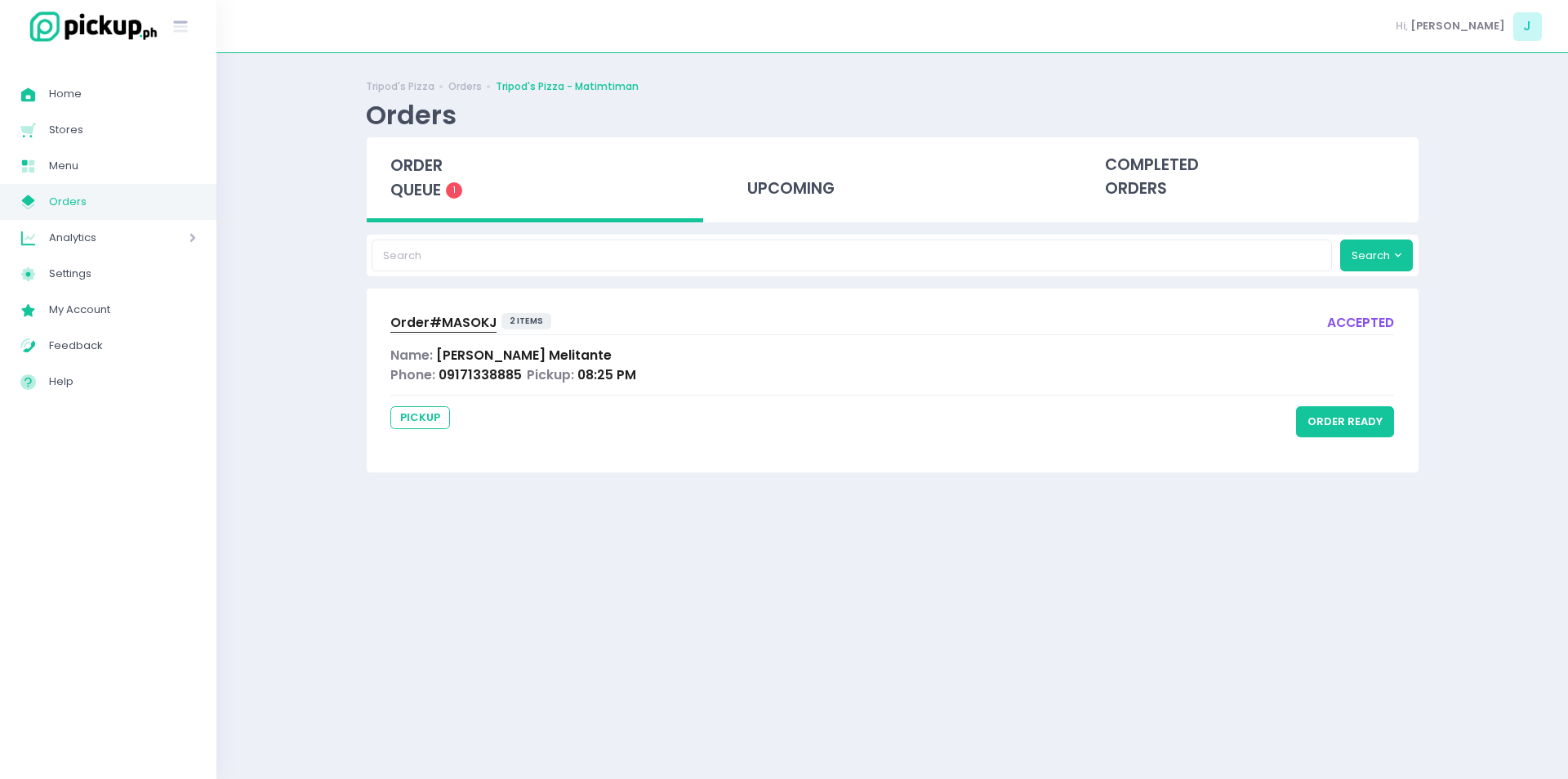
click at [455, 310] on div "Order# MASOKJ 2 items accepted Name: [PERSON_NAME] [PERSON_NAME] Phone: 0917133…" at bounding box center [893, 380] width 1052 height 183
click at [455, 319] on span "Order# MASOKJ" at bounding box center [444, 322] width 106 height 17
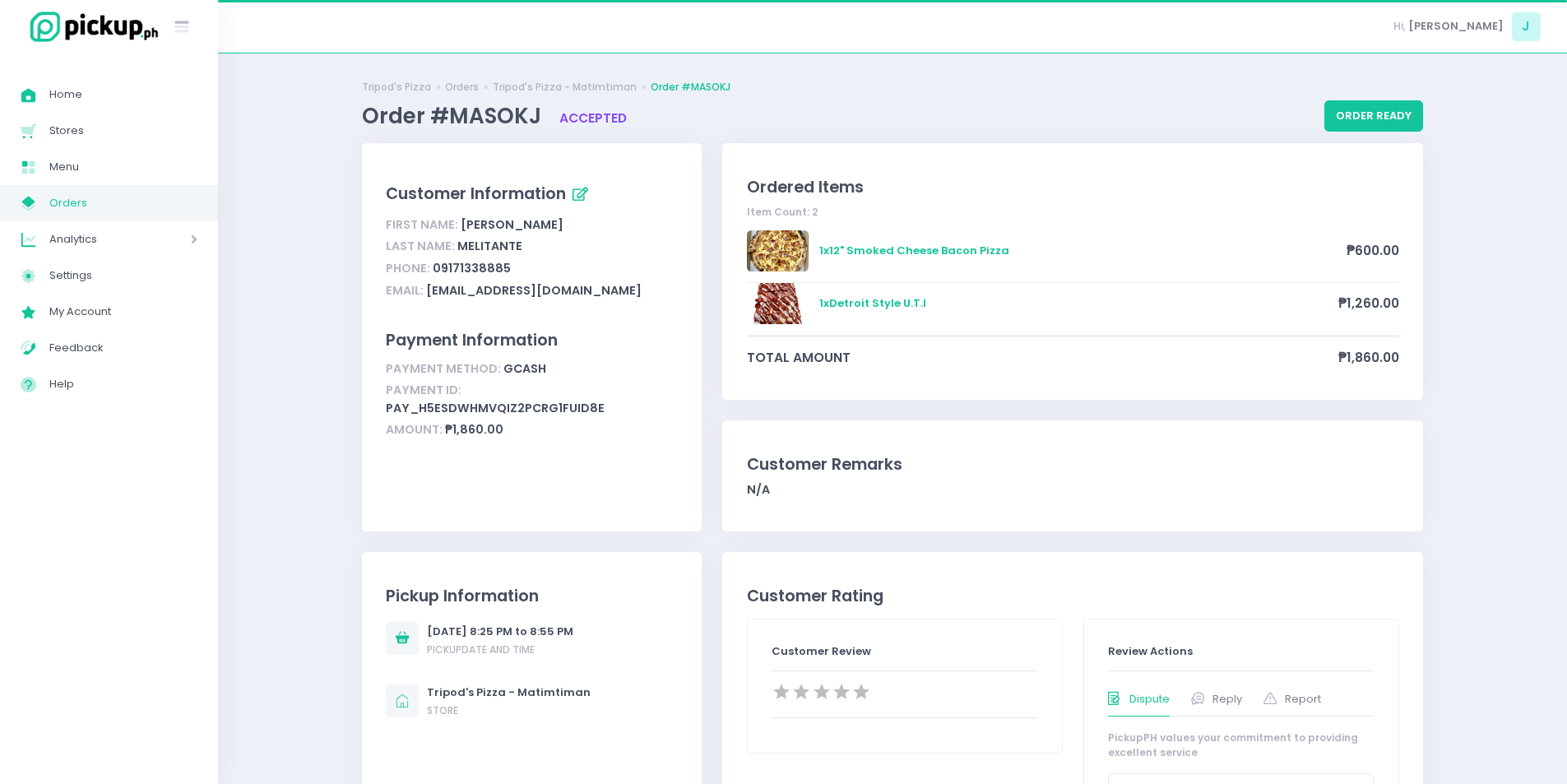
scroll to position [971, 0]
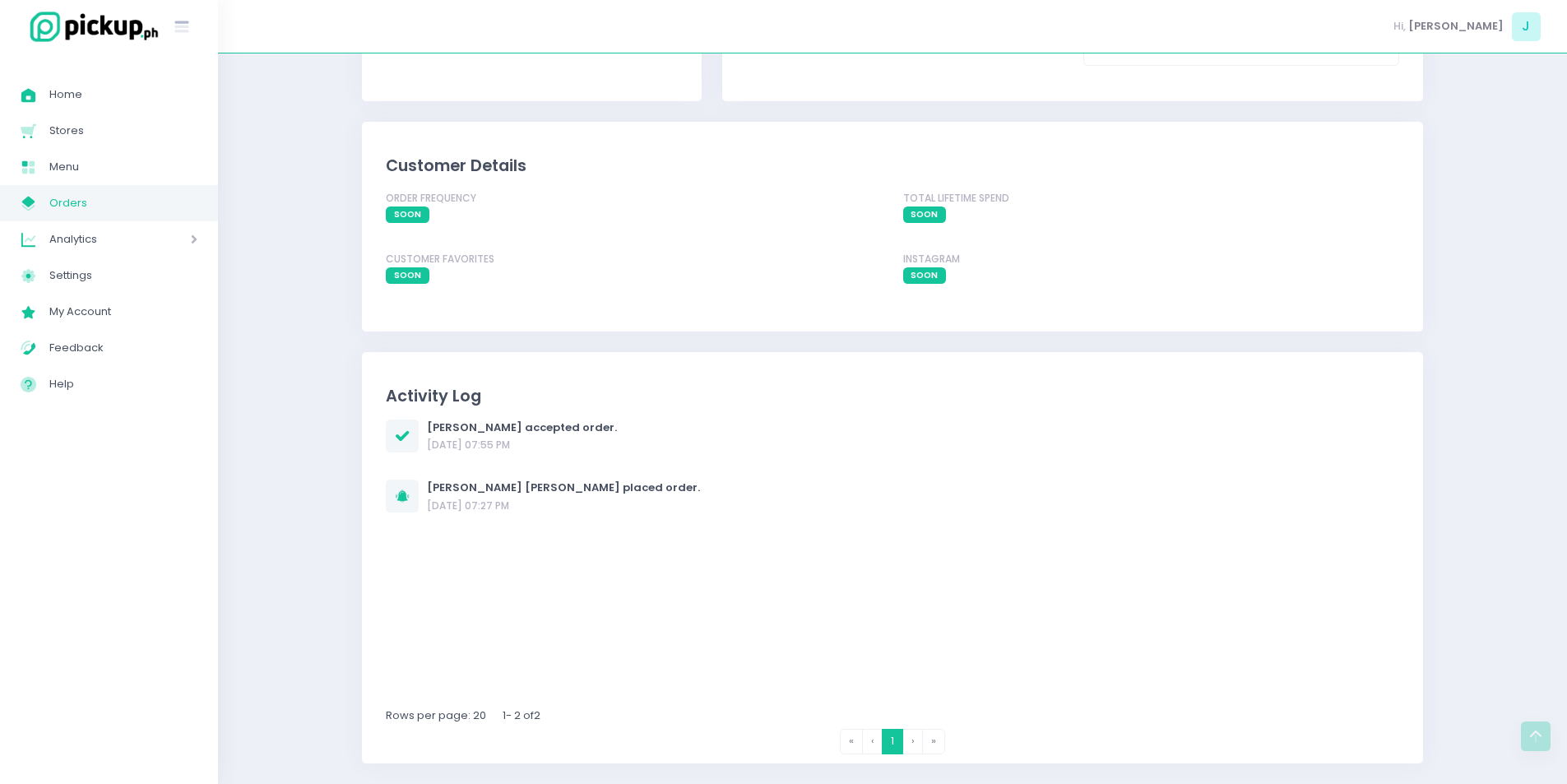
click at [926, 552] on div "[PERSON_NAME] accepted order. [DATE] 07:55 PM [PERSON_NAME] [PERSON_NAME] place…" at bounding box center [892, 563] width 1013 height 288
click at [947, 414] on div "Activity Log [PERSON_NAME] accepted order. [DATE] 07:55 PM [PERSON_NAME] [PERSO…" at bounding box center [892, 557] width 1061 height 412
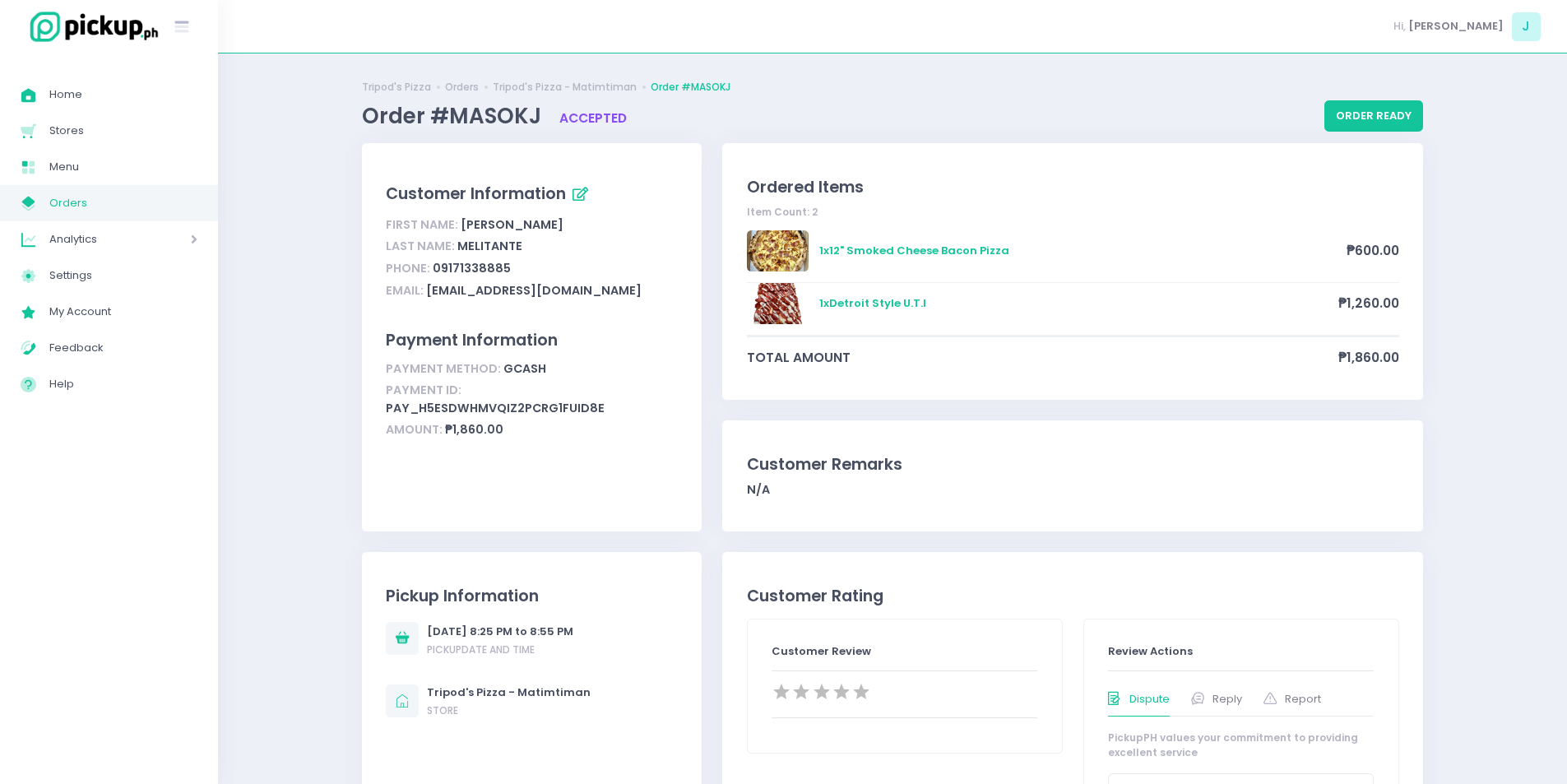
click at [86, 189] on link "My Store Created with Sketch. Orders" at bounding box center [109, 203] width 218 height 36
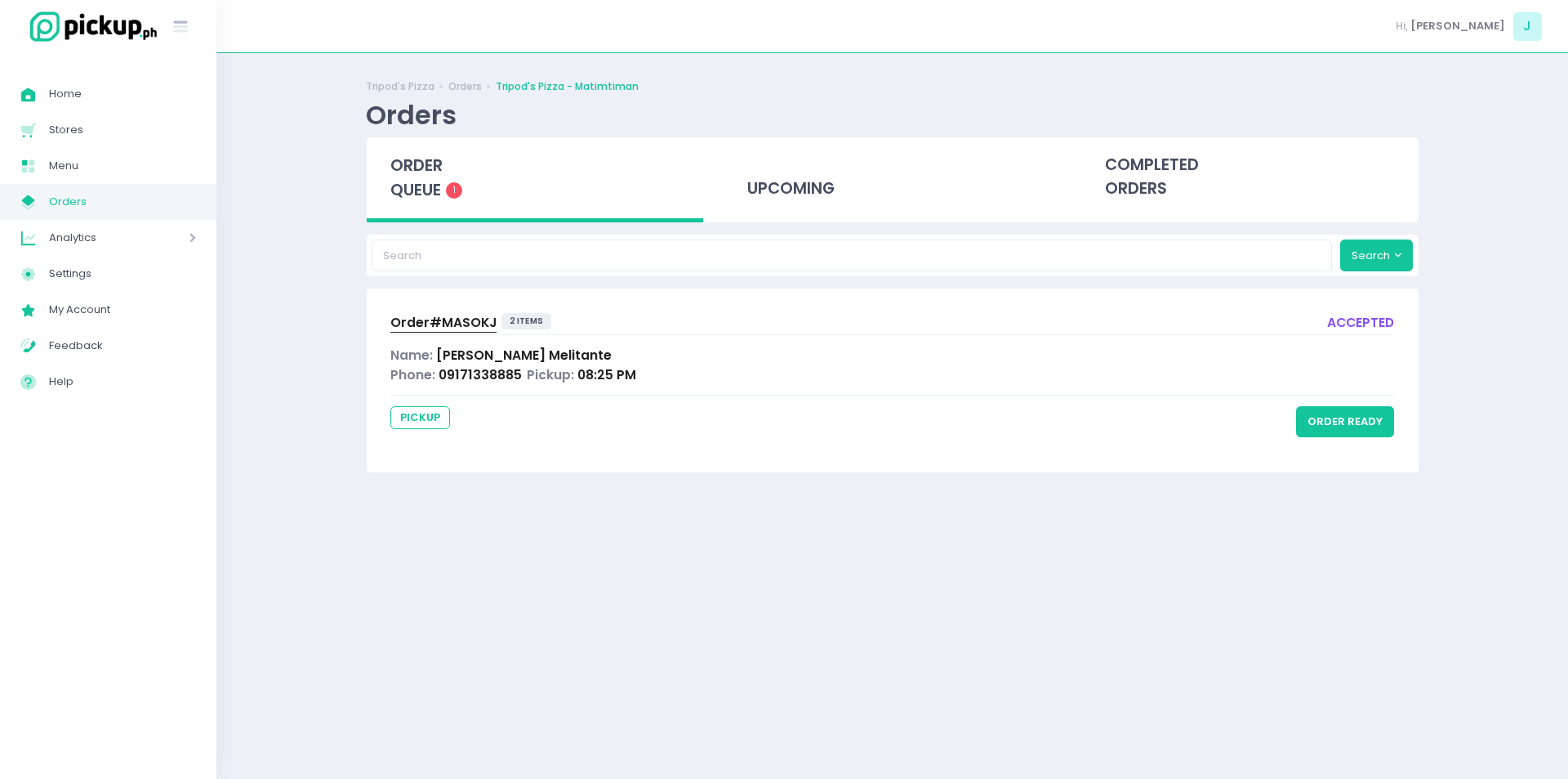
click at [428, 182] on span "order queue" at bounding box center [416, 177] width 52 height 46
click at [455, 210] on div "order queue 1" at bounding box center [536, 180] width 337 height 85
click at [426, 186] on span "order queue" at bounding box center [416, 177] width 52 height 46
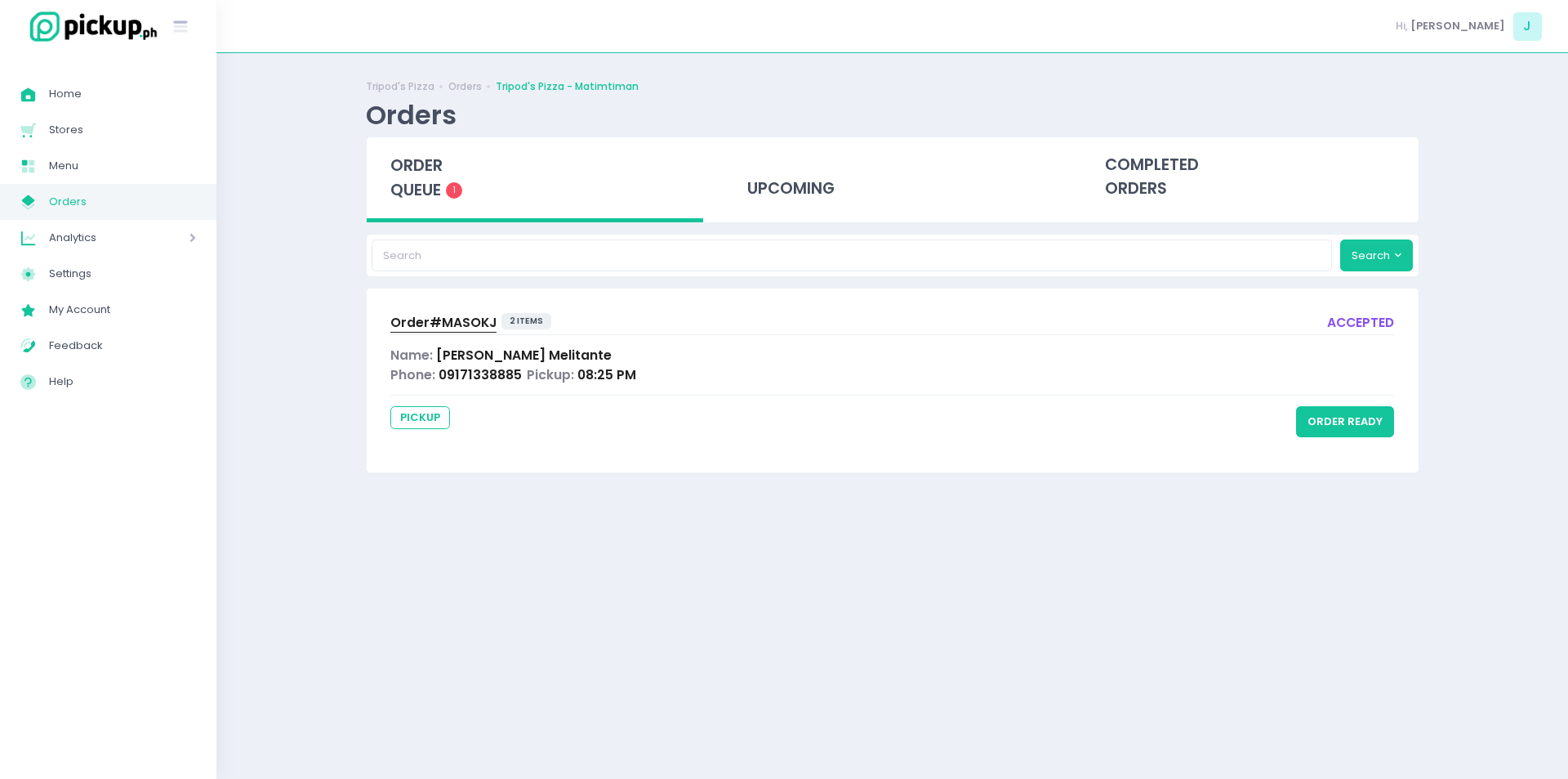
click at [426, 186] on span "order queue" at bounding box center [416, 177] width 52 height 46
click at [426, 196] on span "order queue" at bounding box center [416, 177] width 52 height 46
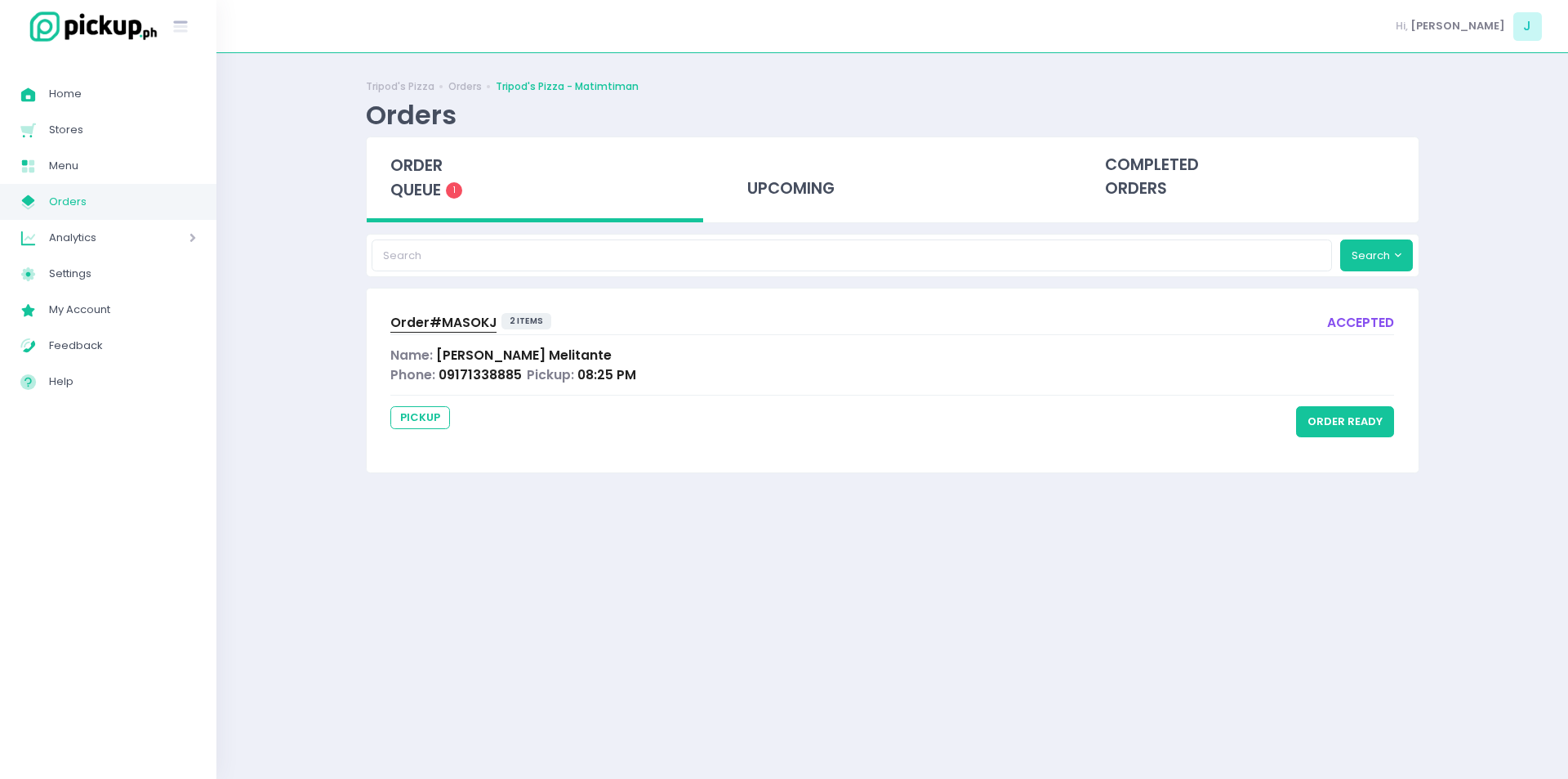
click at [426, 196] on span "order queue" at bounding box center [416, 177] width 52 height 46
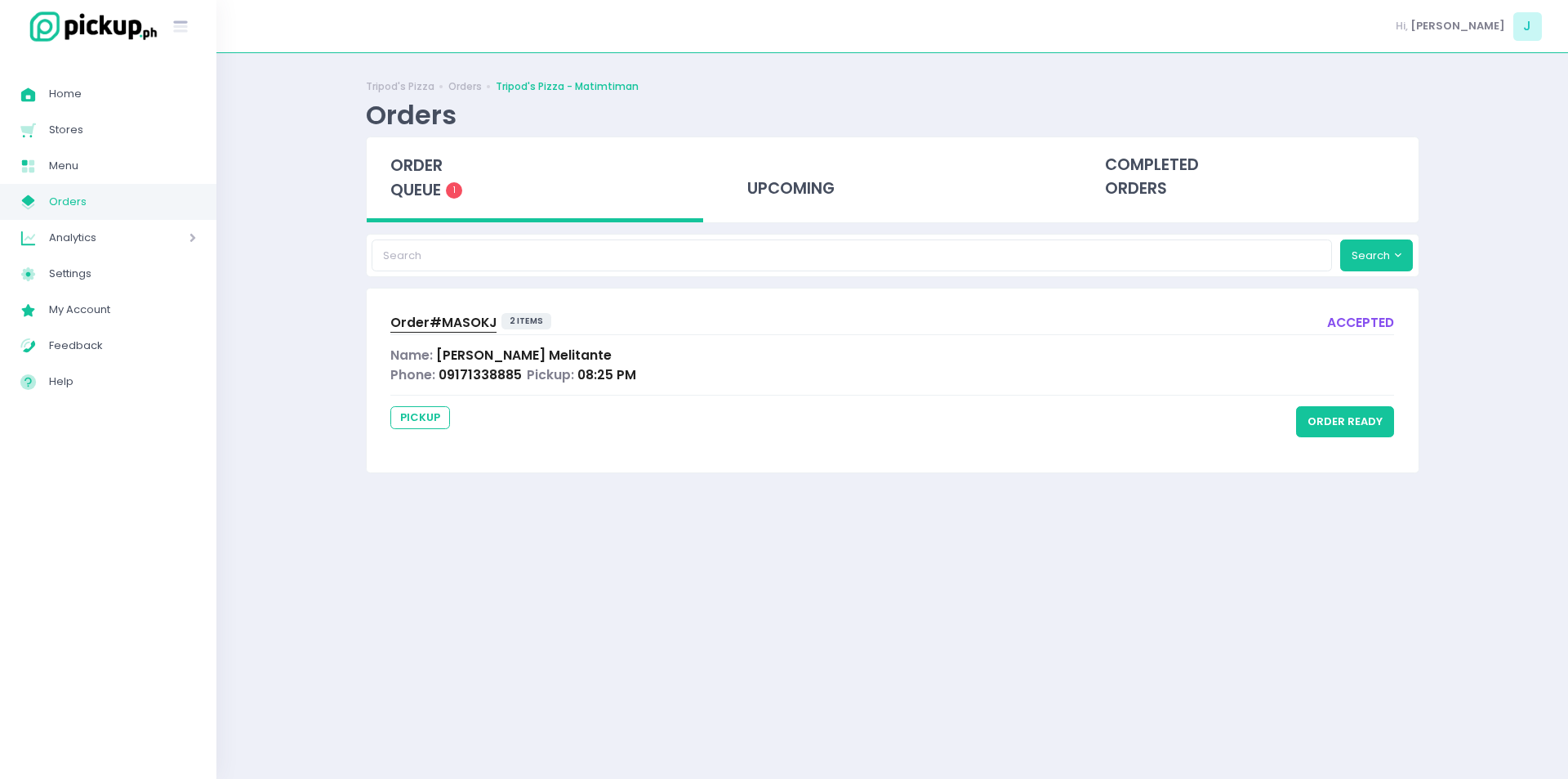
click at [449, 176] on div "order queue 1" at bounding box center [536, 180] width 337 height 85
click at [483, 326] on span "Order# MASOKJ" at bounding box center [444, 322] width 106 height 17
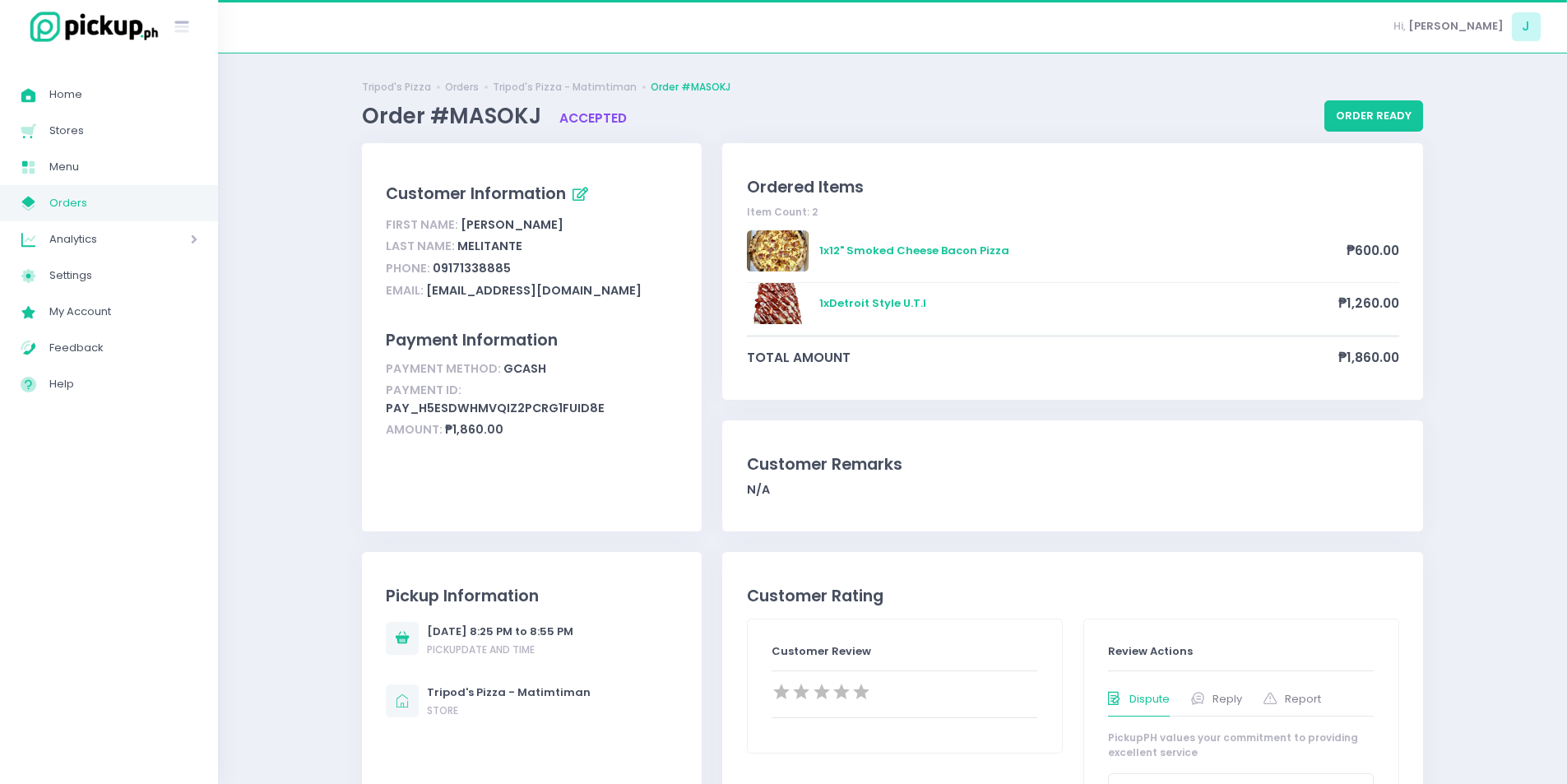
click at [486, 328] on div "Payment Information Payment Method: gcash Payment ID: pay_h5EsdwhmvQiZ2PCRG1FUi…" at bounding box center [532, 382] width 292 height 118
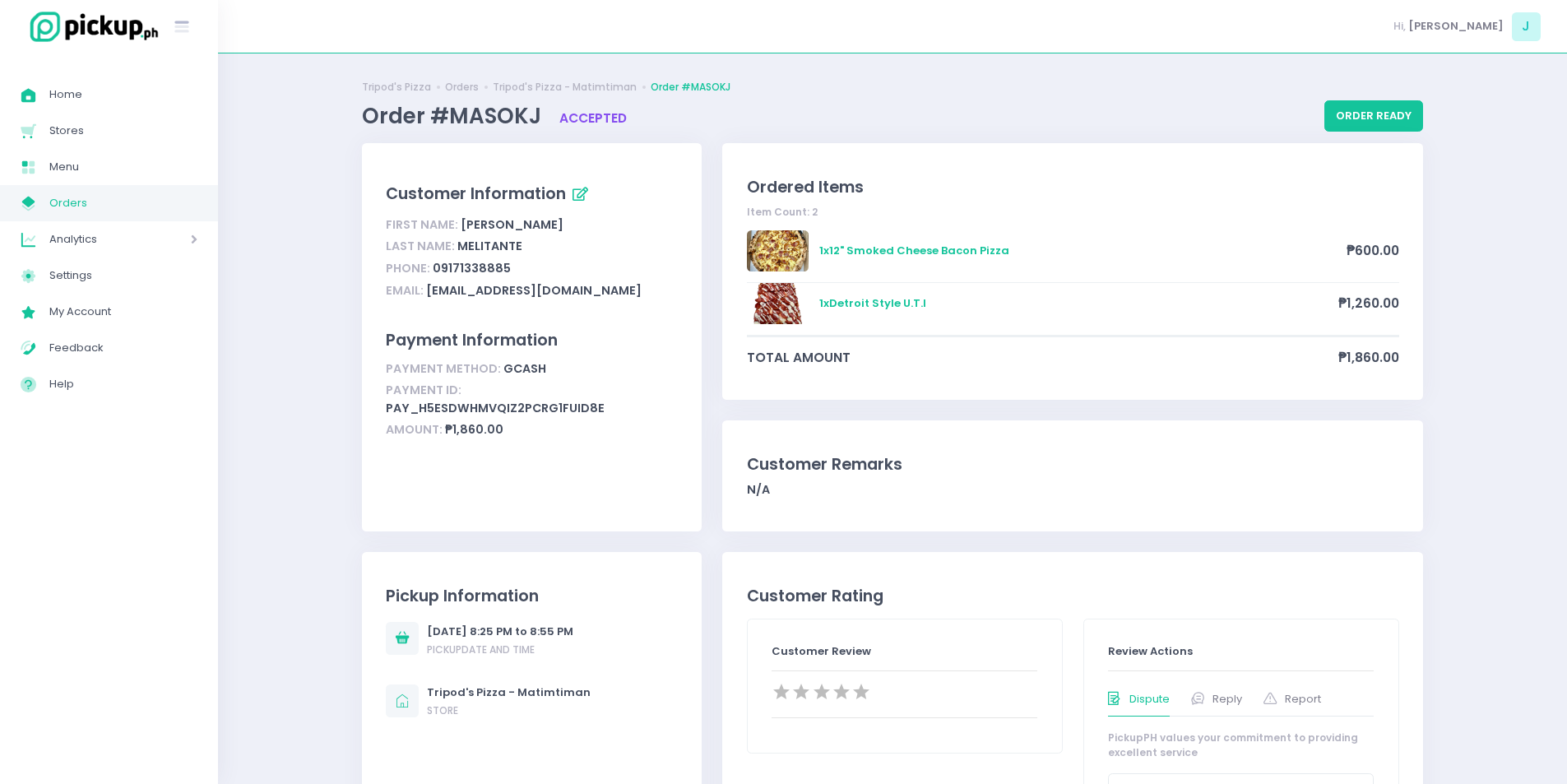
click at [135, 207] on span "Orders" at bounding box center [123, 203] width 148 height 21
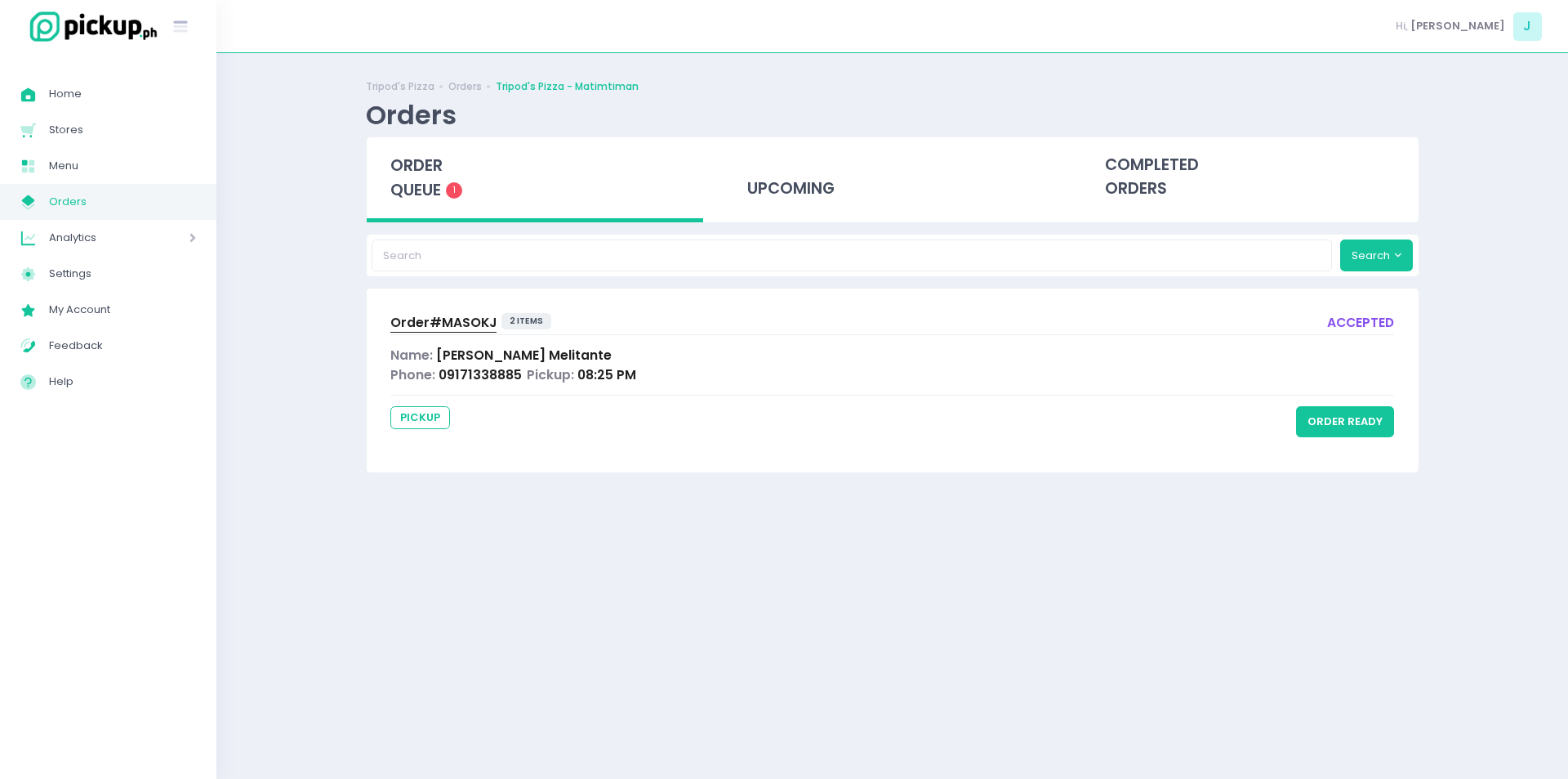
click at [436, 212] on div "order queue 1" at bounding box center [536, 180] width 337 height 85
click at [432, 188] on span "order queue" at bounding box center [416, 177] width 52 height 46
click at [446, 204] on div "order queue 1" at bounding box center [536, 180] width 337 height 85
click at [438, 193] on span "order queue" at bounding box center [416, 177] width 52 height 46
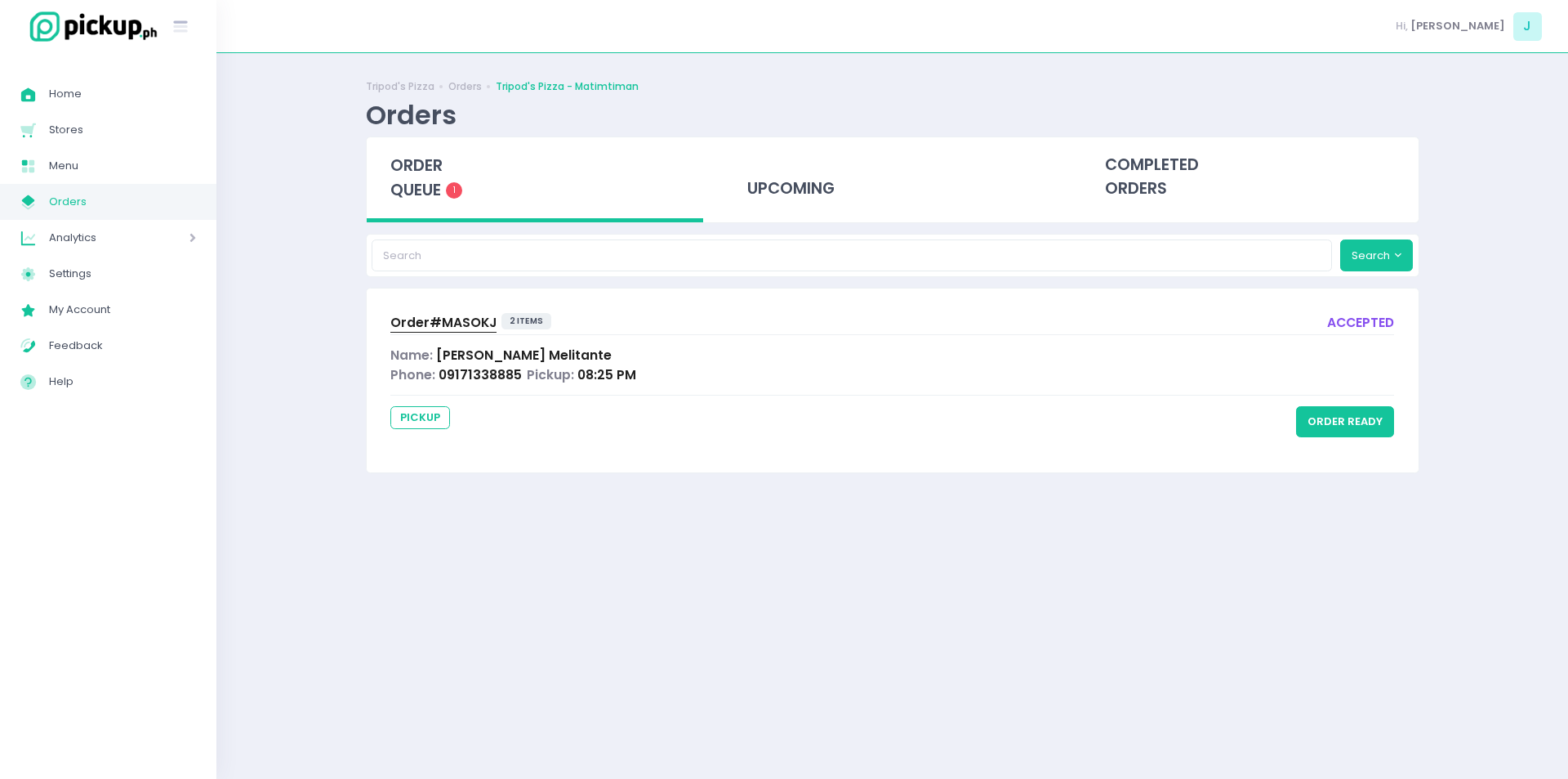
click at [428, 187] on span "order queue" at bounding box center [416, 177] width 52 height 46
click at [445, 186] on div "order queue 1" at bounding box center [536, 180] width 337 height 85
click at [403, 179] on span "order queue" at bounding box center [416, 177] width 52 height 46
click at [431, 182] on span "order queue" at bounding box center [416, 177] width 52 height 46
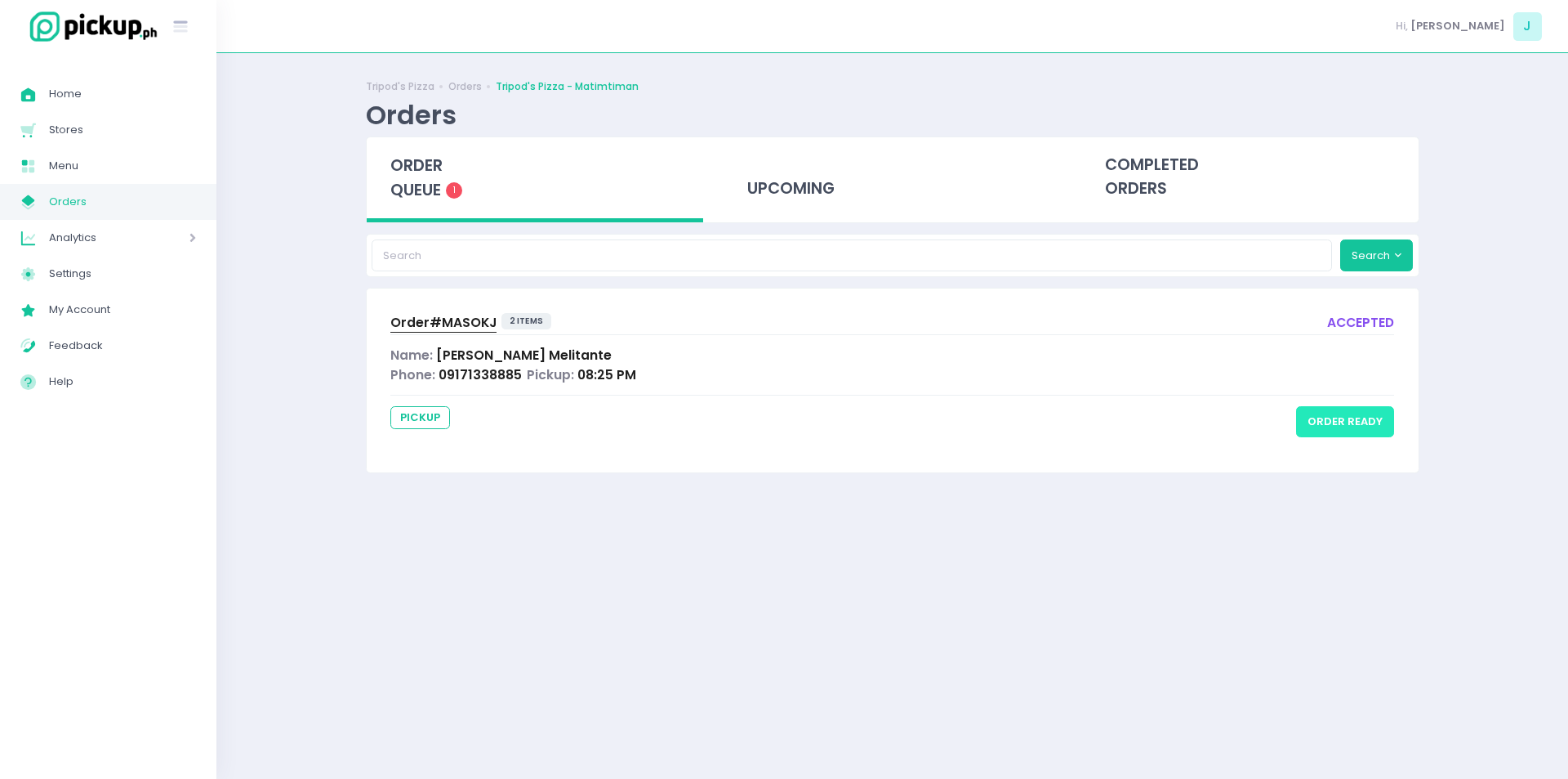
click at [1377, 423] on button "order ready" at bounding box center [1346, 421] width 98 height 31
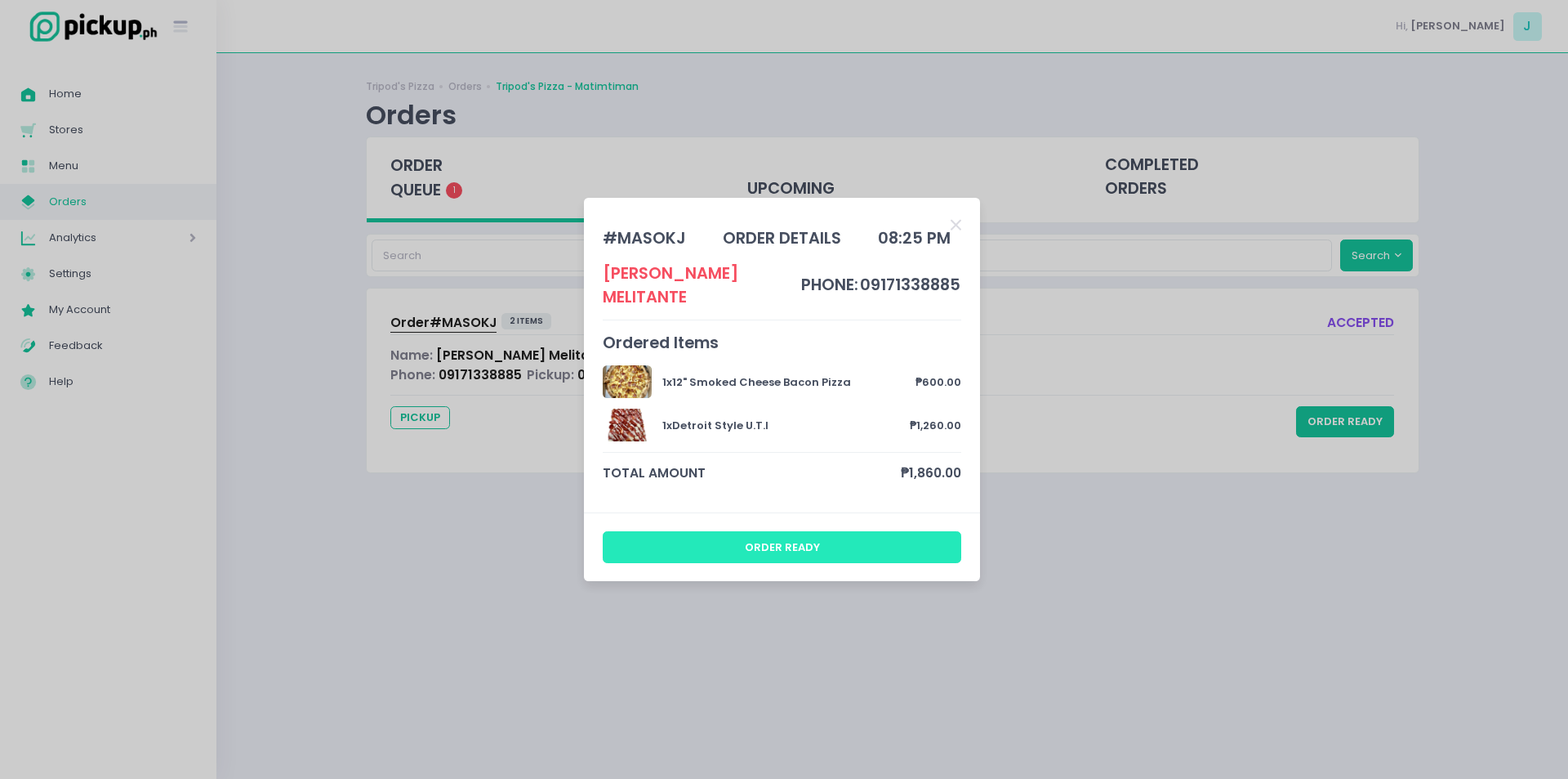
click at [778, 540] on button "order ready" at bounding box center [783, 546] width 360 height 31
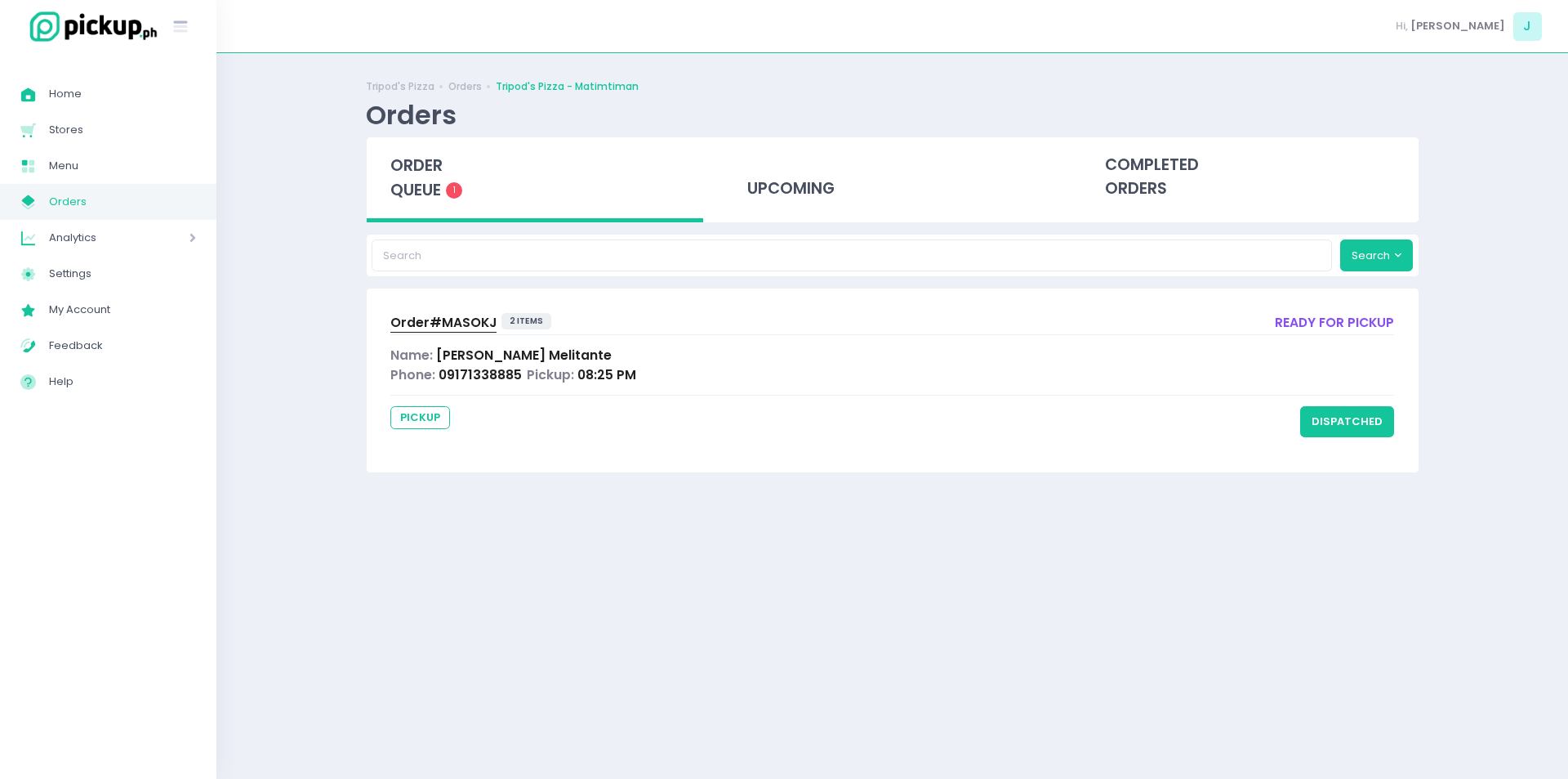
click at [419, 169] on span "order queue" at bounding box center [416, 177] width 52 height 46
click at [431, 181] on span "order queue" at bounding box center [416, 177] width 52 height 46
click at [396, 176] on span "order queue" at bounding box center [416, 177] width 52 height 46
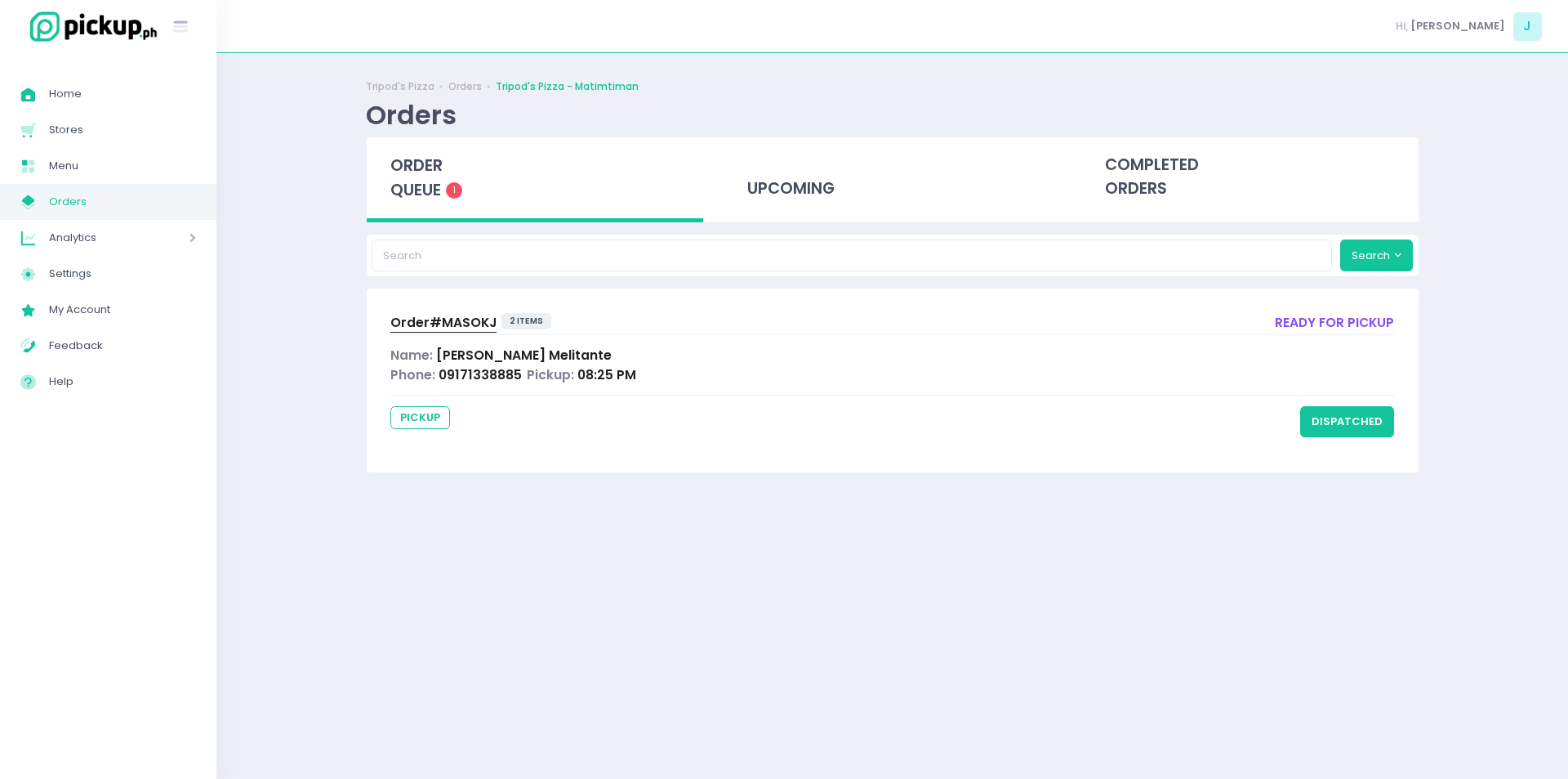
click at [396, 176] on span "order queue" at bounding box center [416, 177] width 52 height 46
click at [387, 200] on div "order queue 1" at bounding box center [536, 180] width 337 height 85
click at [412, 194] on span "order queue" at bounding box center [416, 177] width 52 height 46
click at [437, 184] on span "order queue" at bounding box center [416, 177] width 52 height 46
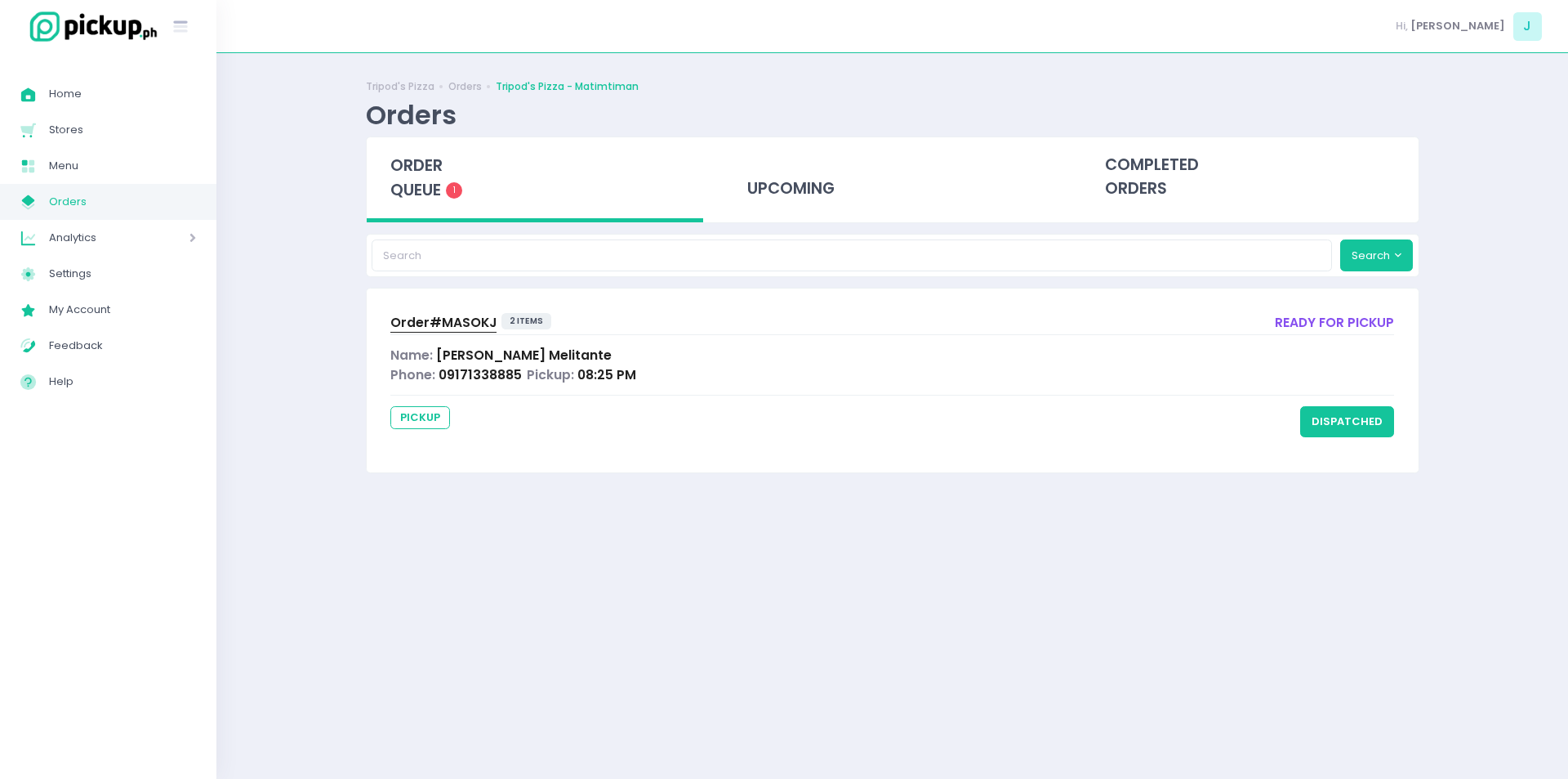
click at [440, 208] on div "order queue 1" at bounding box center [536, 180] width 337 height 85
click at [1346, 437] on button "dispatched" at bounding box center [1347, 421] width 94 height 31
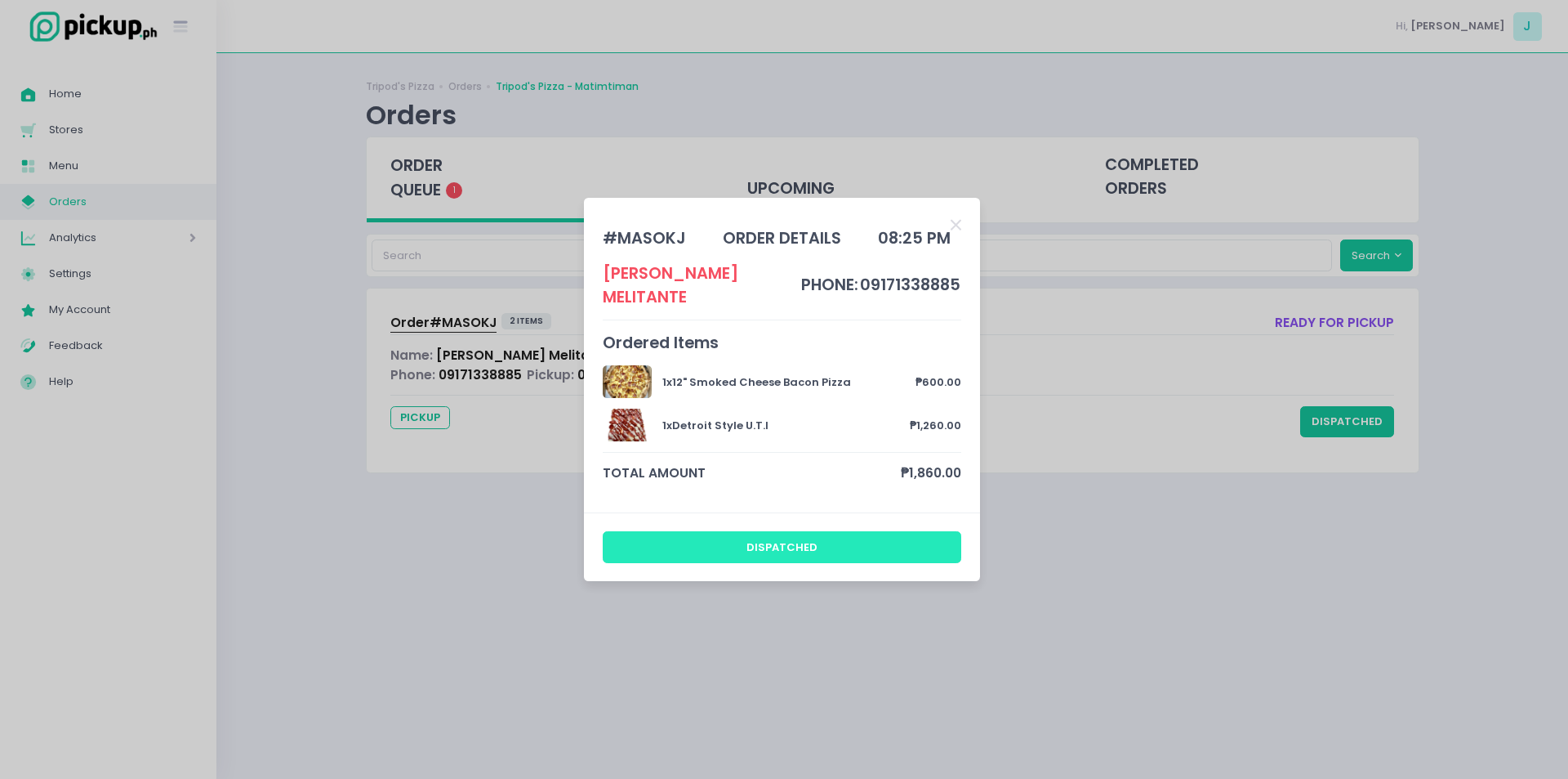
click at [737, 548] on button "dispatched" at bounding box center [783, 546] width 360 height 31
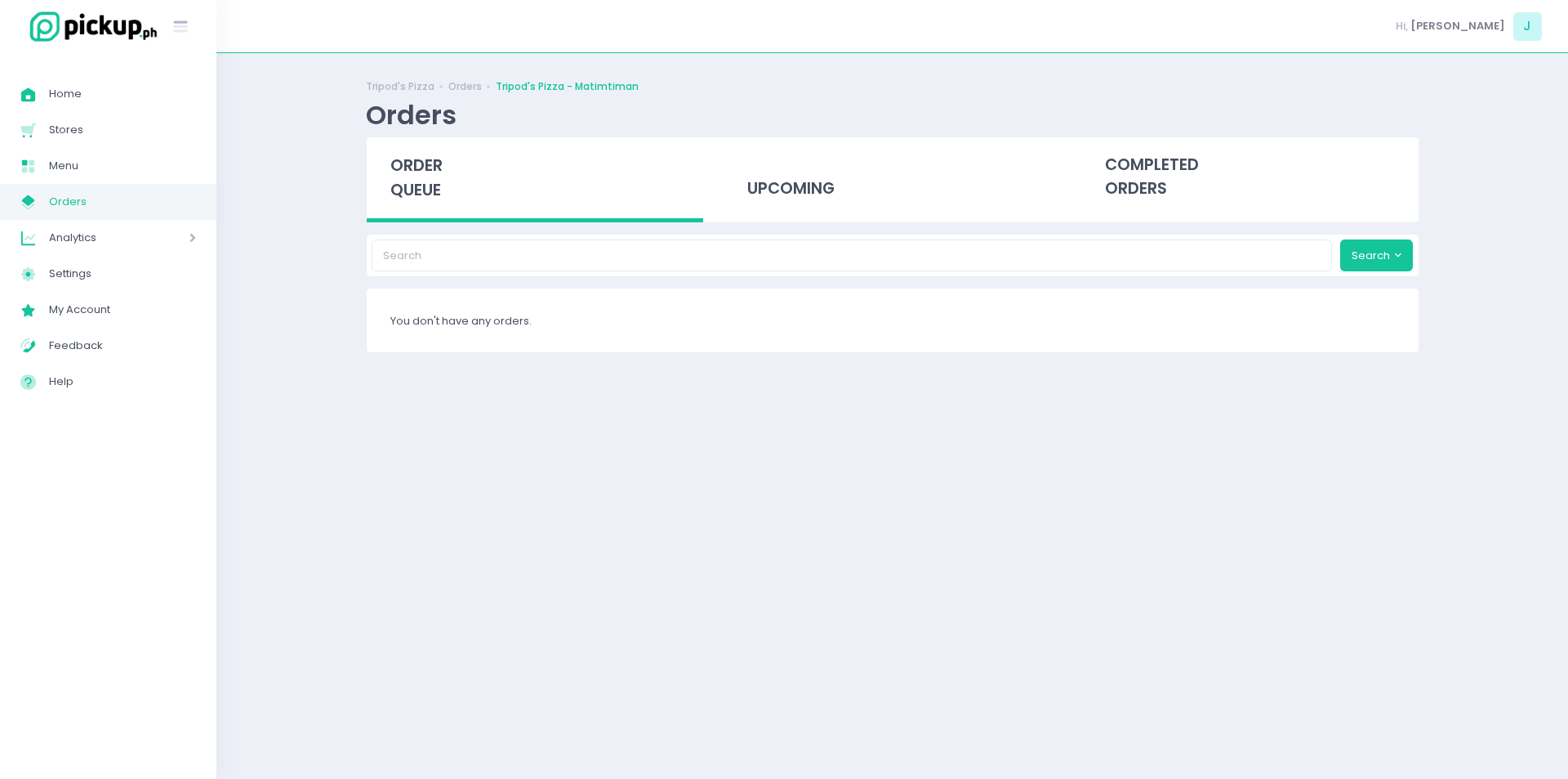
click at [444, 185] on div "order queue" at bounding box center [536, 180] width 337 height 85
click at [423, 201] on span "order queue" at bounding box center [416, 177] width 52 height 46
